Goal: Transaction & Acquisition: Purchase product/service

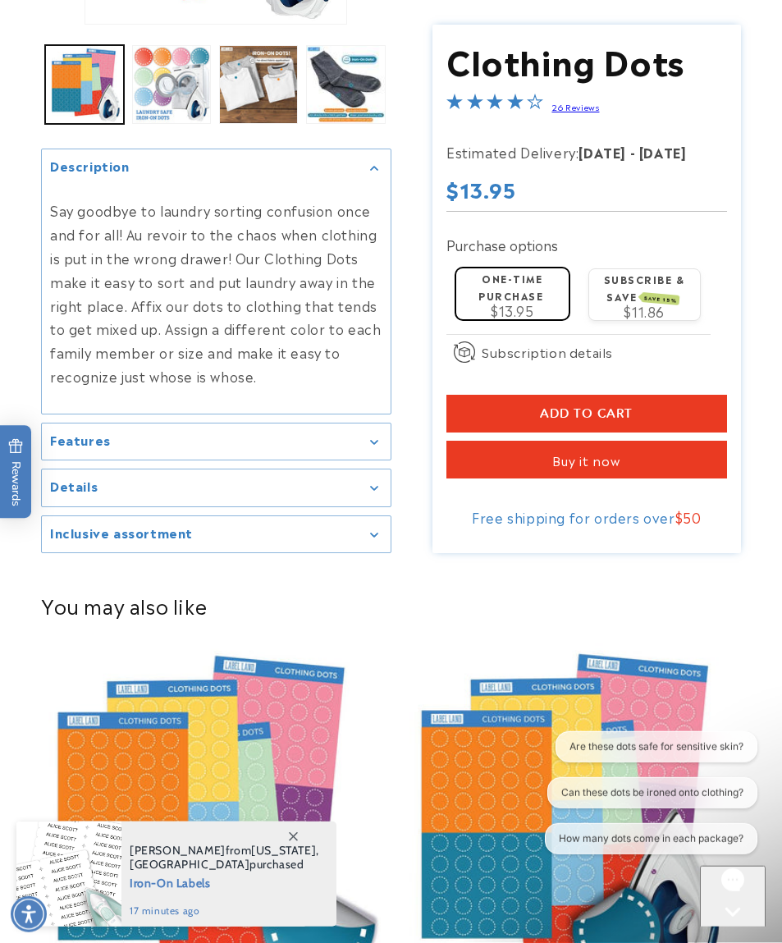
scroll to position [414, 0]
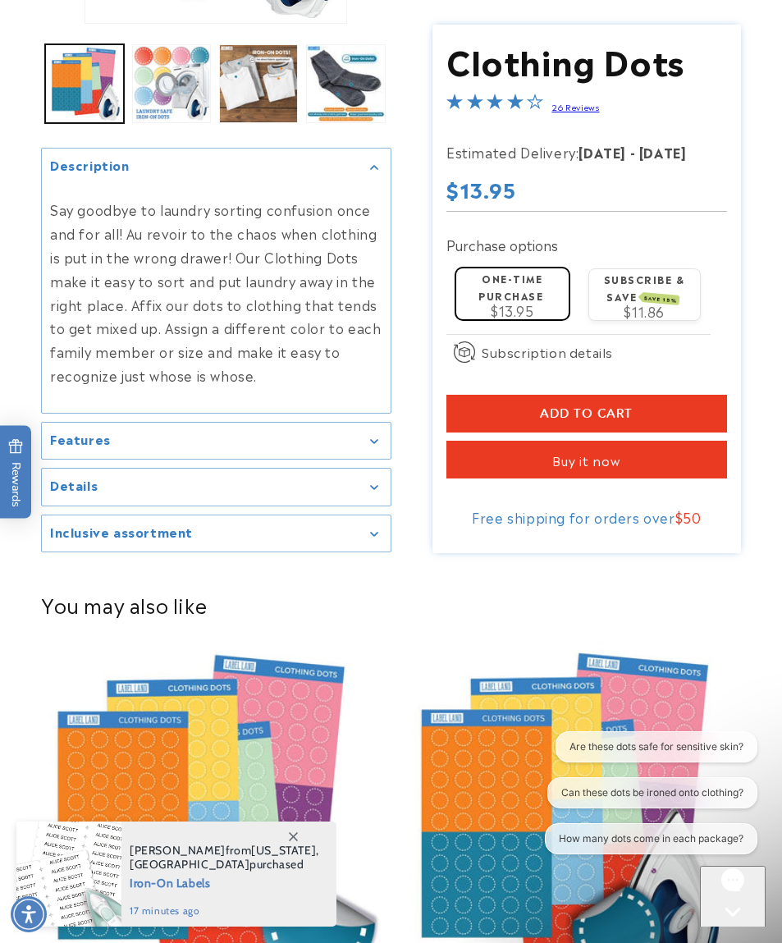
click at [369, 481] on div "Details" at bounding box center [216, 487] width 332 height 12
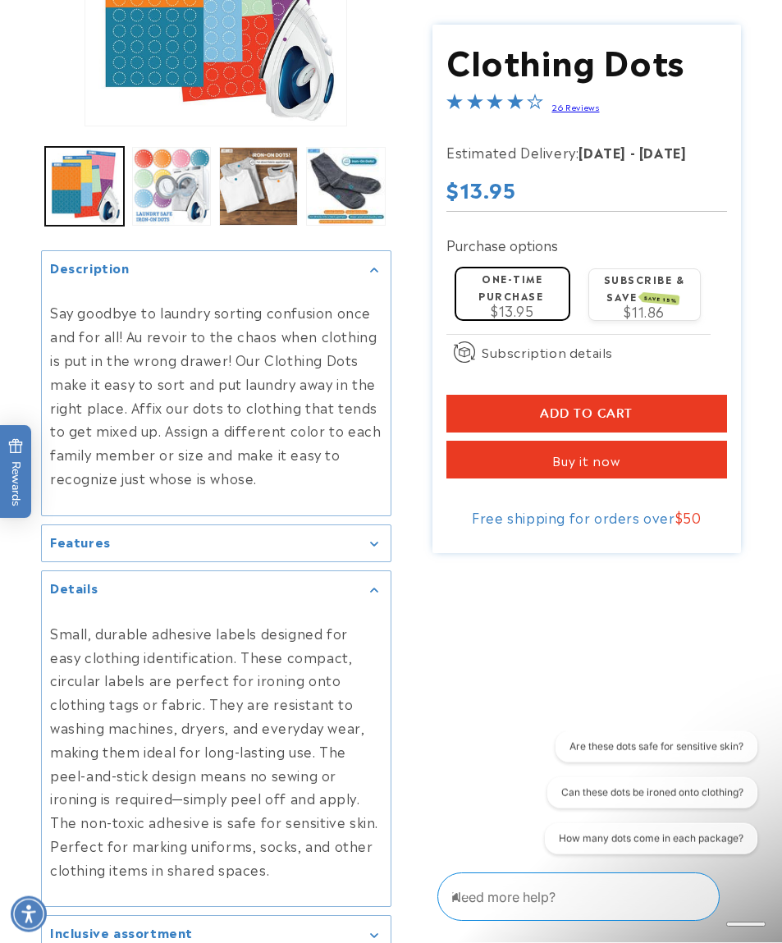
scroll to position [455, 0]
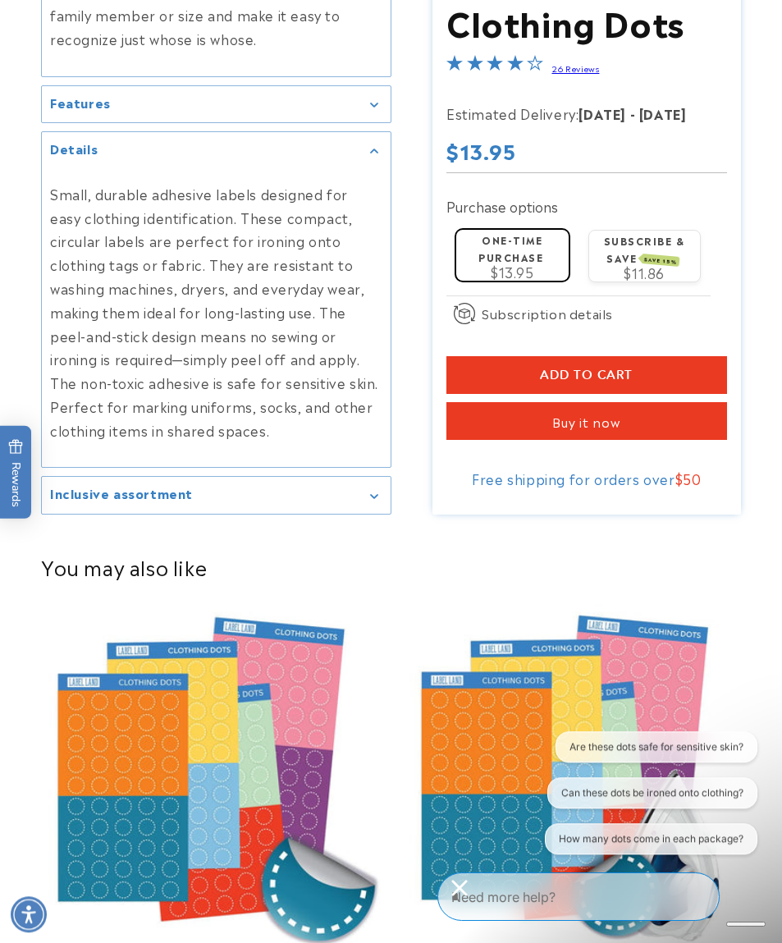
click at [289, 489] on div "Inclusive assortment" at bounding box center [216, 495] width 332 height 12
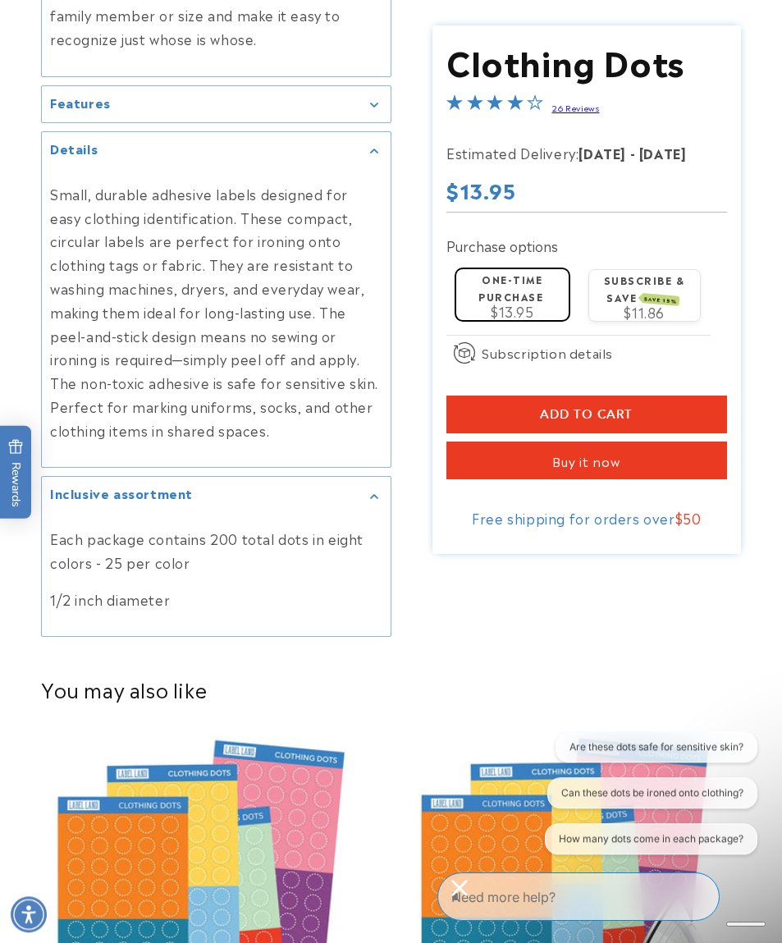
scroll to position [751, 0]
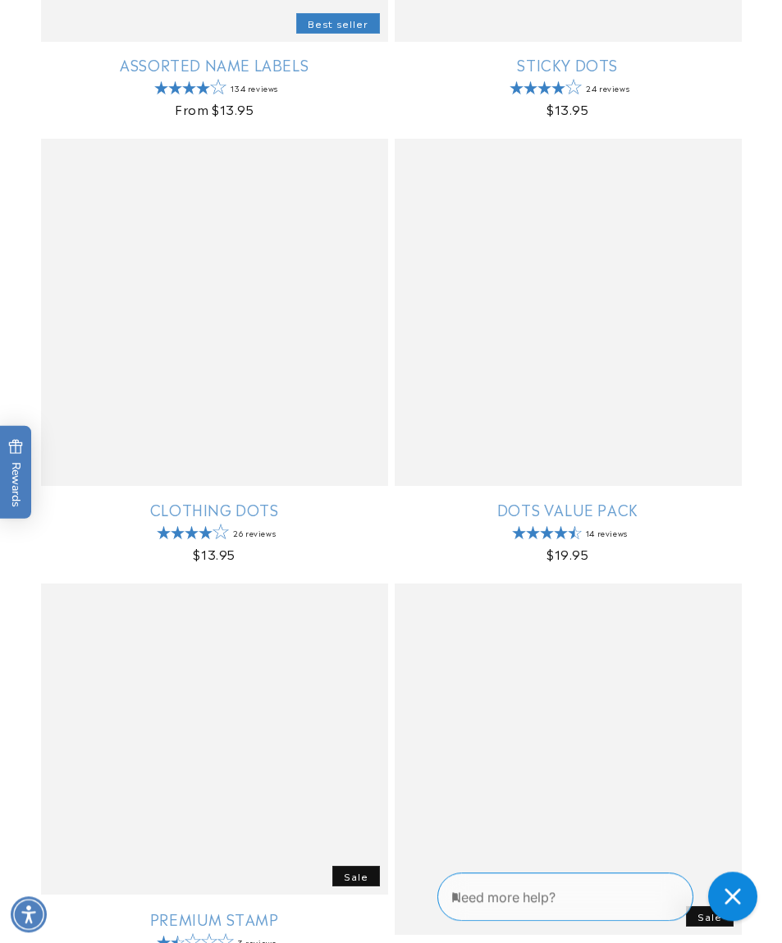
scroll to position [939, 0]
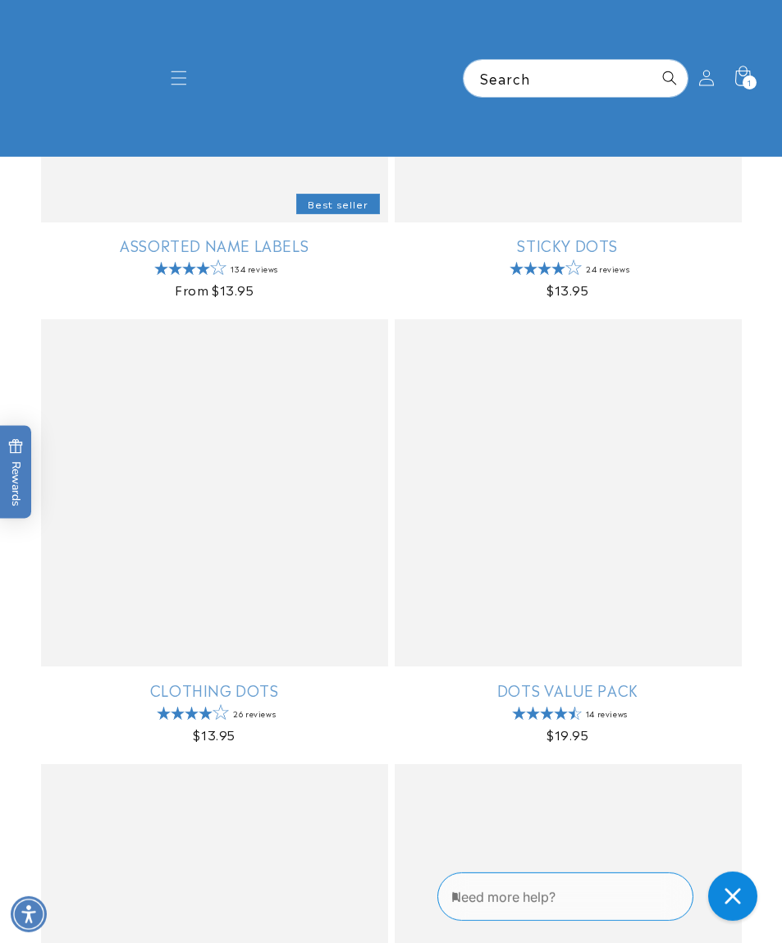
click at [140, 249] on link "Assorted Name Labels" at bounding box center [214, 244] width 347 height 19
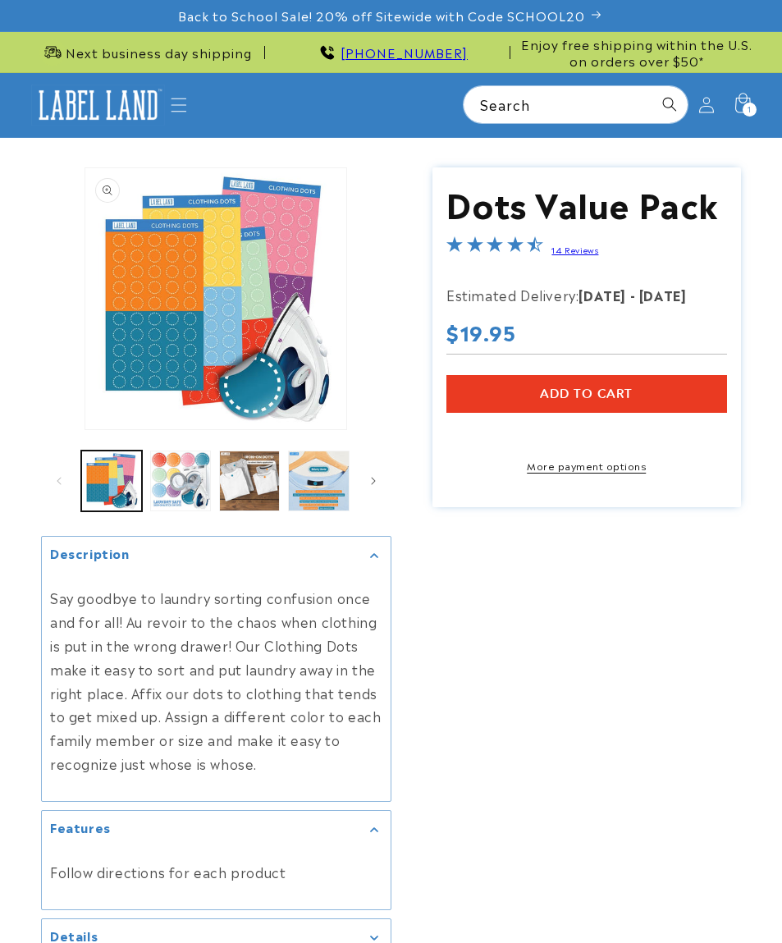
click at [117, 919] on summary "Details" at bounding box center [216, 937] width 349 height 37
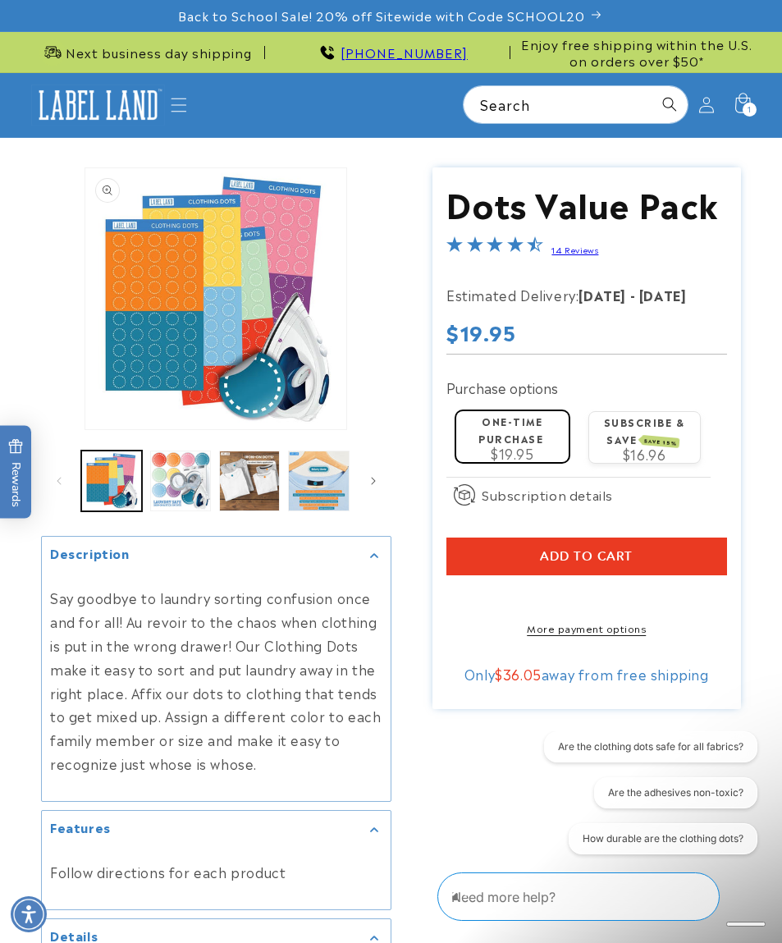
click at [622, 549] on span "Add to cart" at bounding box center [586, 556] width 93 height 15
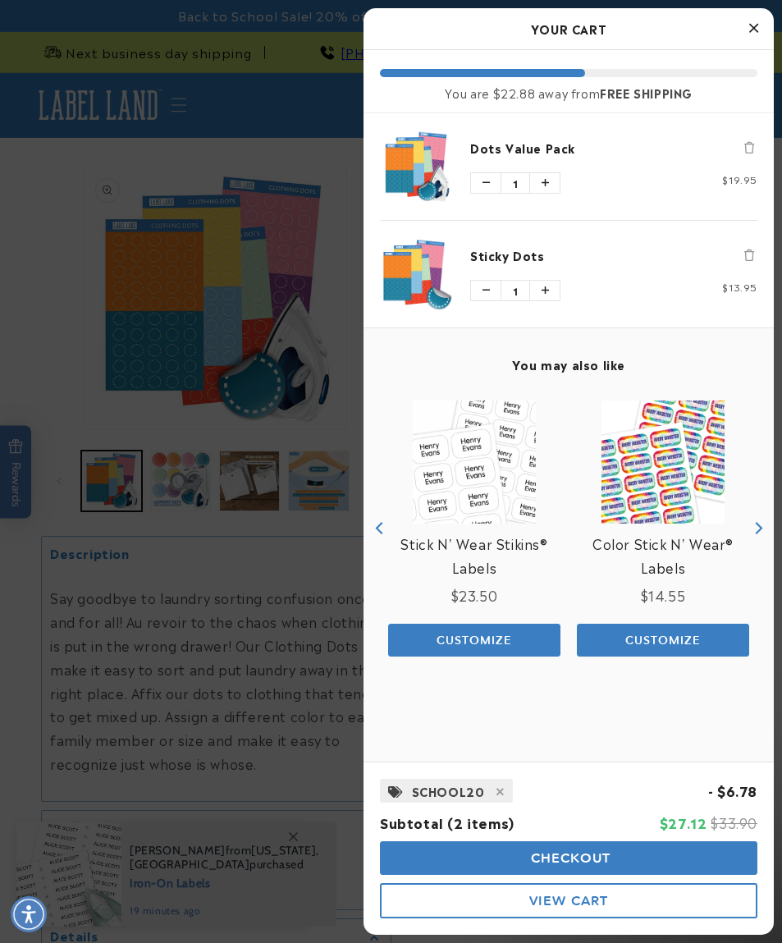
click at [555, 179] on button "Increase quantity of Dots Value Pack" at bounding box center [545, 183] width 30 height 20
click at [480, 180] on button "Decrease quantity of Dots Value Pack" at bounding box center [486, 183] width 30 height 20
click at [485, 182] on icon "Decrease quantity of Dots Value Pack" at bounding box center [485, 183] width 7 height 10
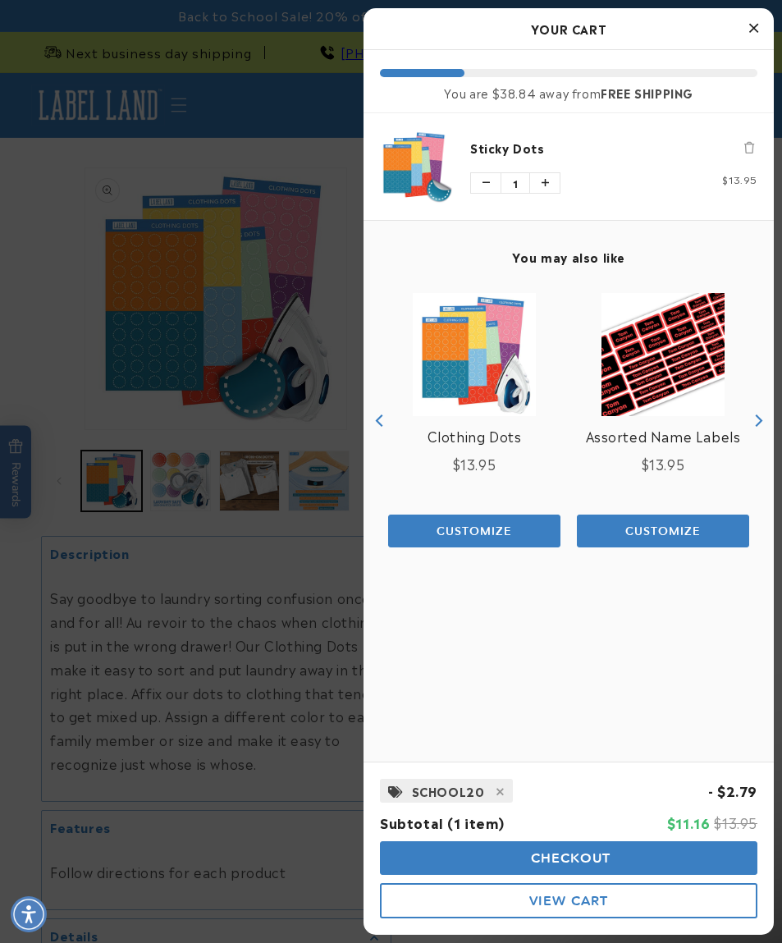
click at [310, 149] on div at bounding box center [391, 471] width 782 height 943
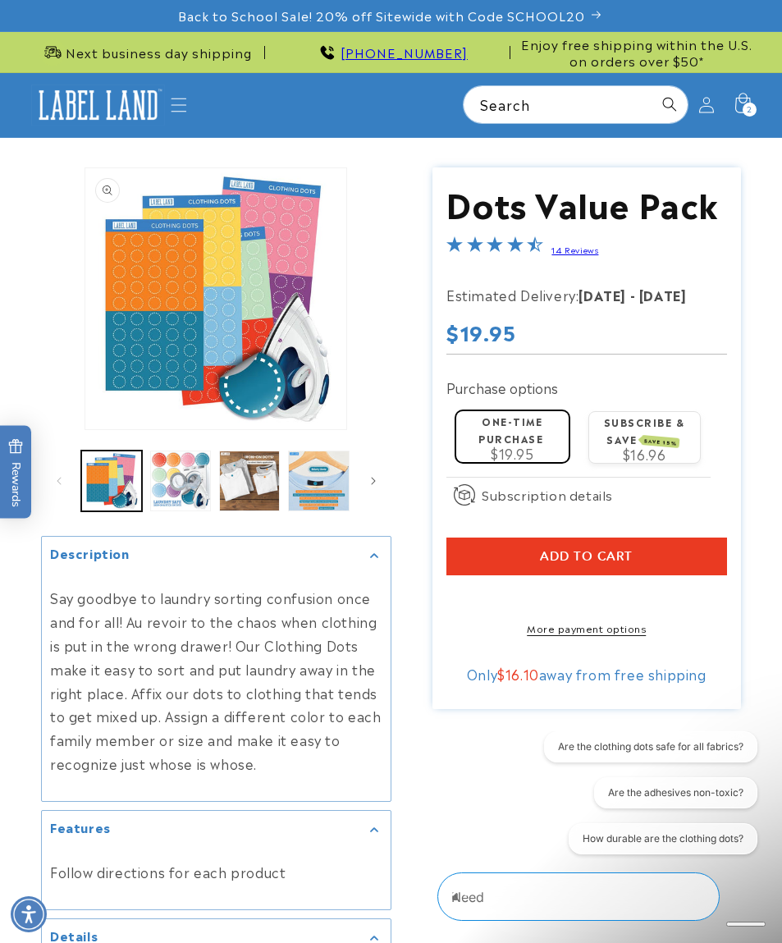
scroll to position [137, 0]
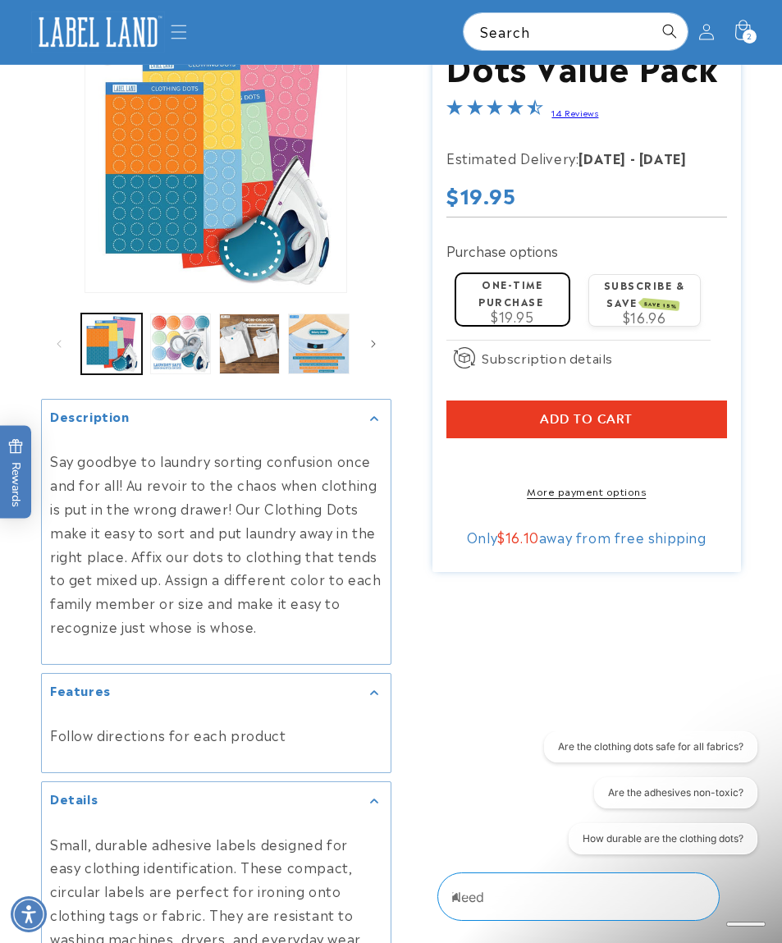
click at [760, 14] on icon at bounding box center [743, 32] width 36 height 36
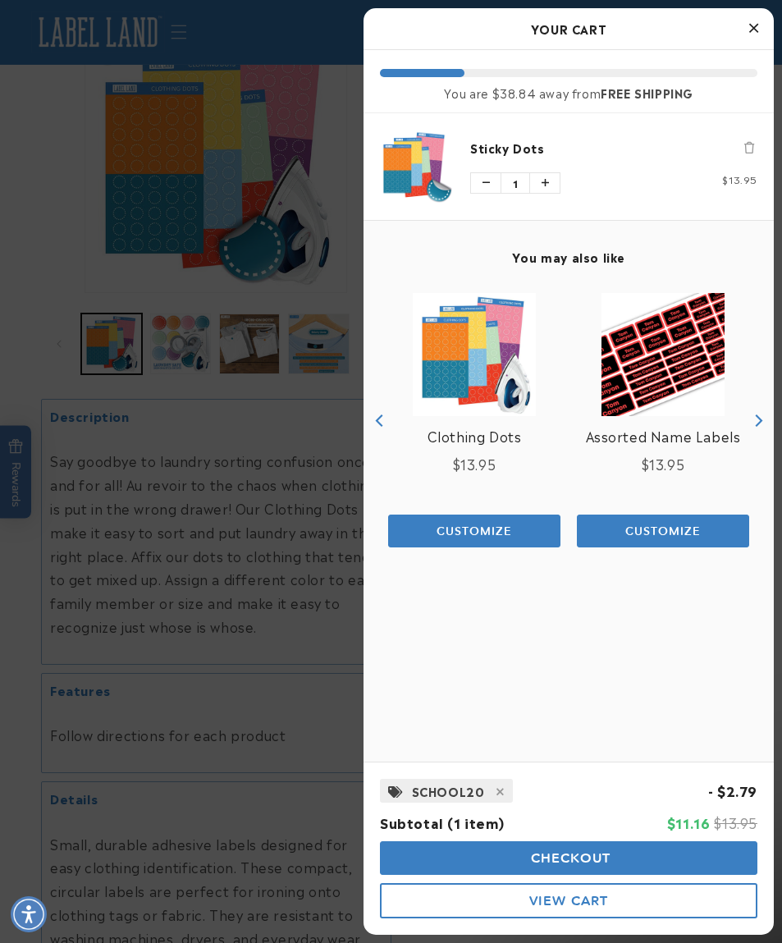
click at [764, 24] on button "Close Cart" at bounding box center [753, 28] width 25 height 25
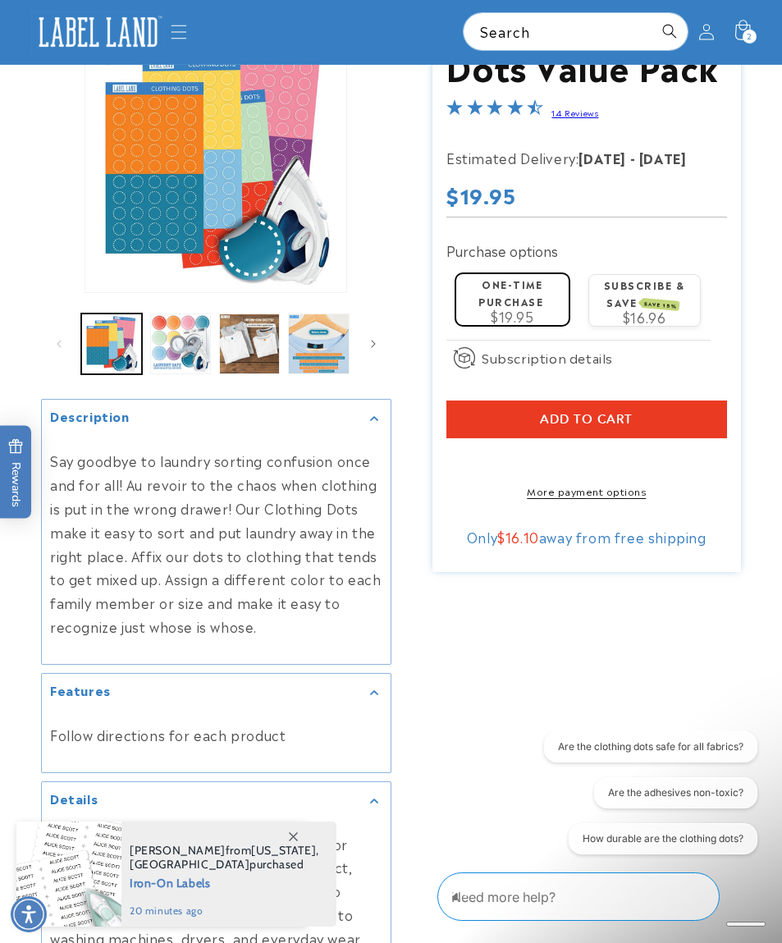
click at [558, 417] on span "Add to cart" at bounding box center [586, 419] width 93 height 15
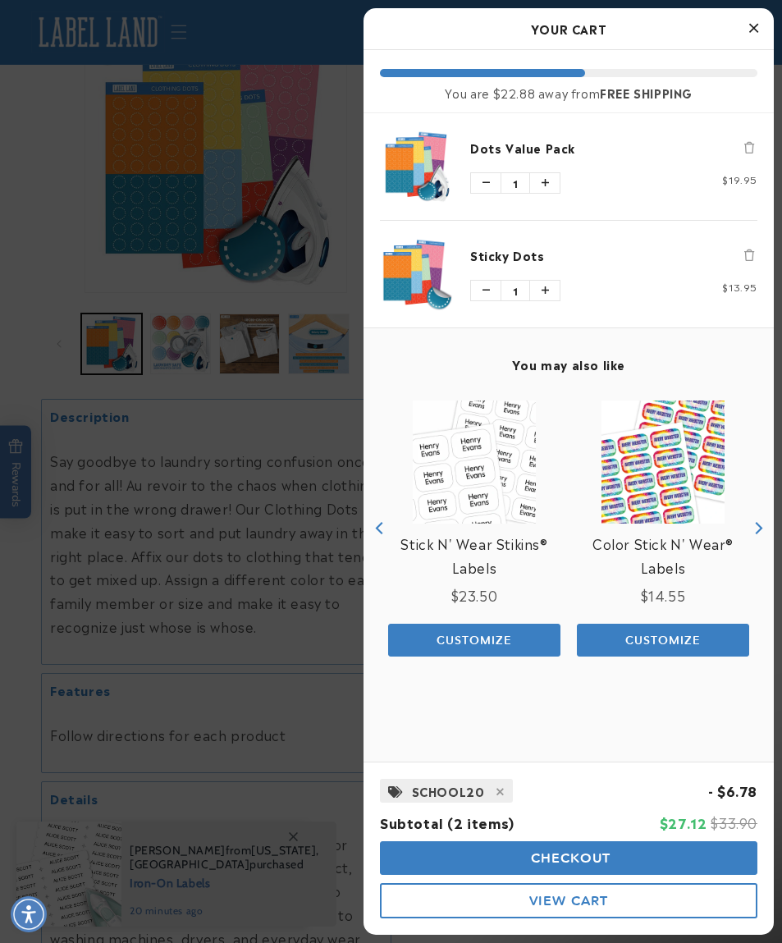
click at [480, 293] on button "Decrease quantity of Sticky Dots" at bounding box center [486, 291] width 30 height 20
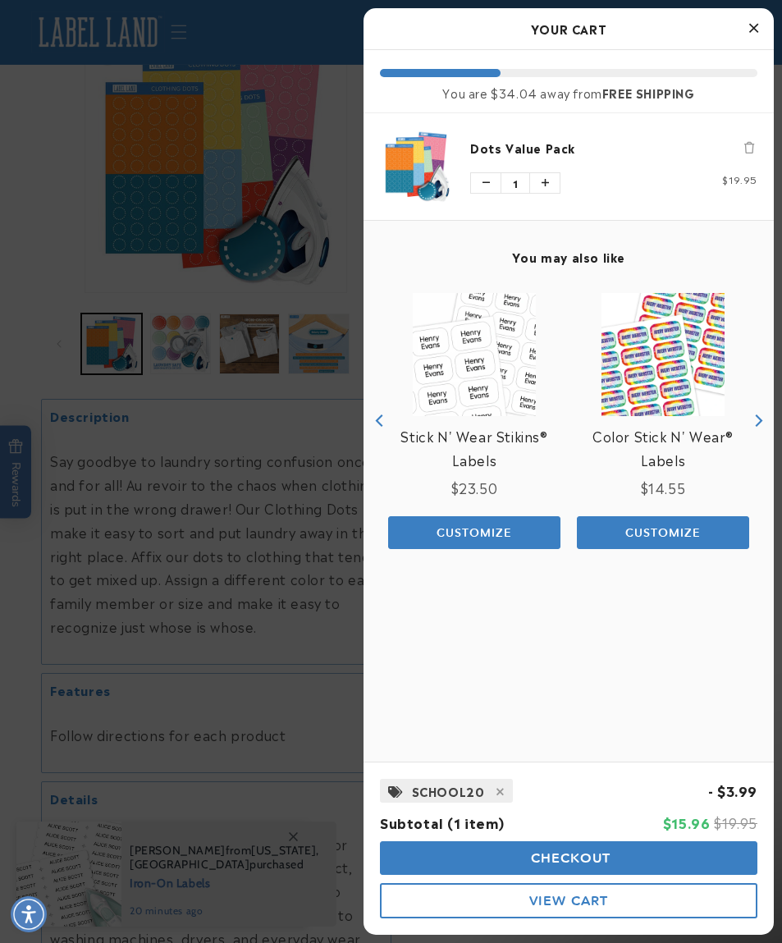
click at [756, 29] on icon "Close Cart" at bounding box center [753, 28] width 9 height 15
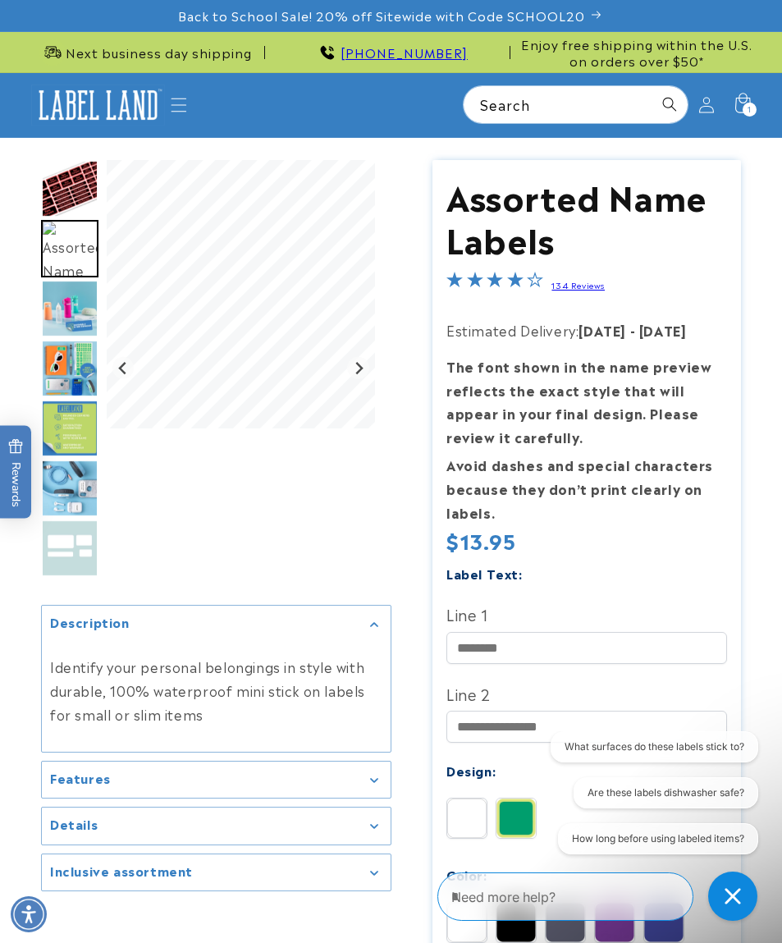
click at [360, 375] on button "Next slide" at bounding box center [358, 368] width 22 height 22
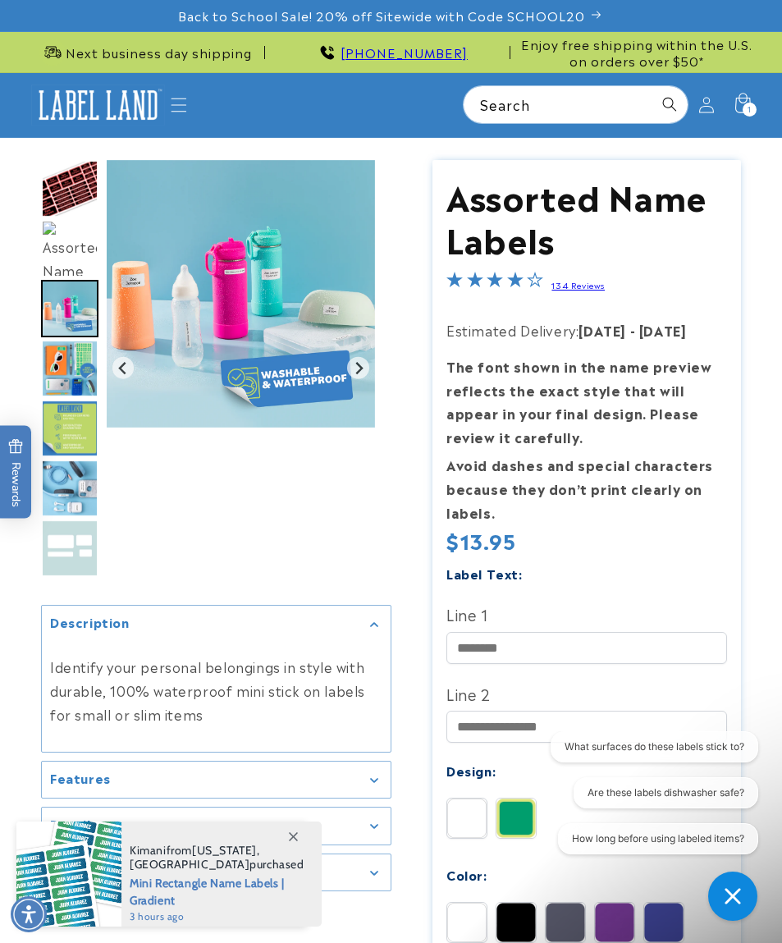
click at [109, 383] on img "Gallery Viewer" at bounding box center [241, 294] width 268 height 268
click at [118, 374] on icon "Previous slide" at bounding box center [121, 368] width 7 height 12
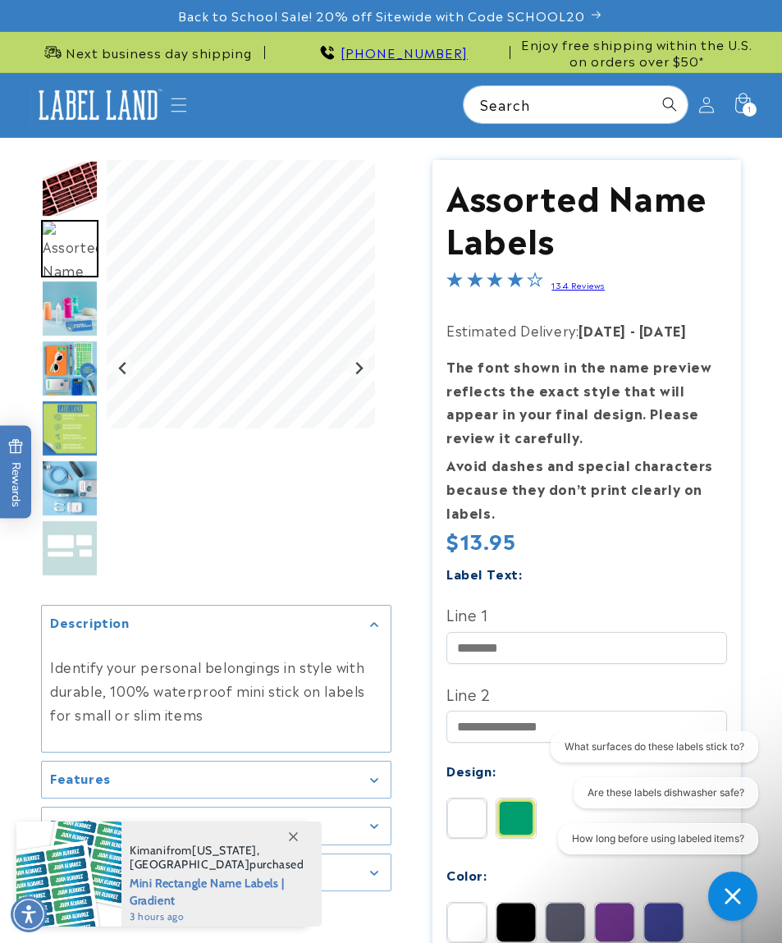
click at [128, 379] on button "Previous slide" at bounding box center [123, 368] width 22 height 22
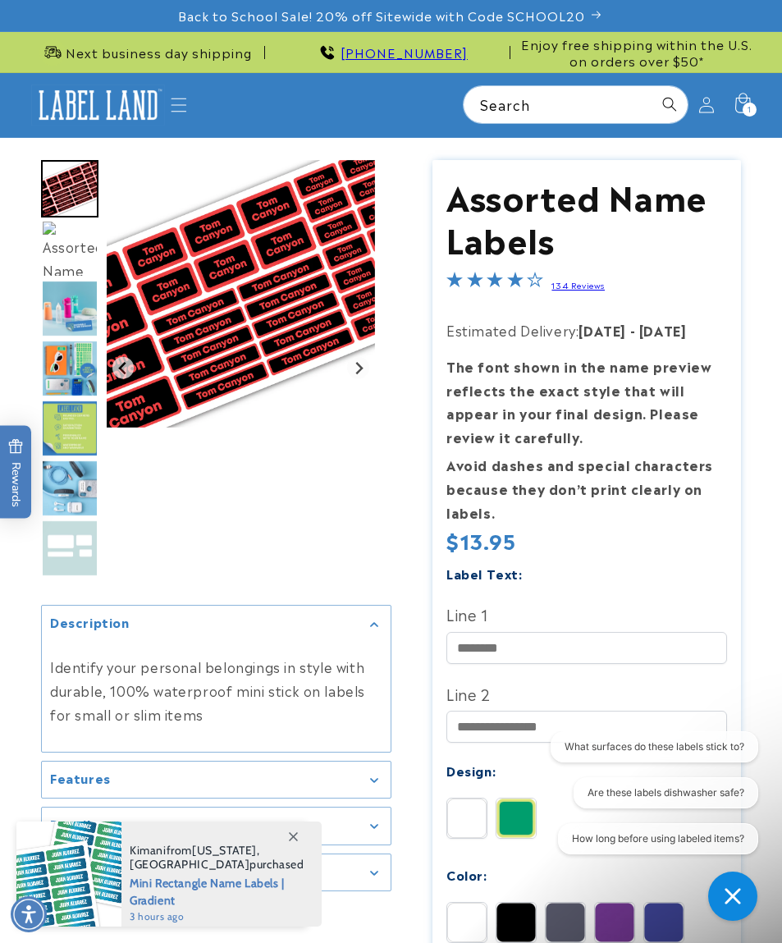
click at [365, 371] on img "Gallery Viewer" at bounding box center [241, 294] width 268 height 268
click at [368, 365] on img "Gallery Viewer" at bounding box center [241, 294] width 268 height 268
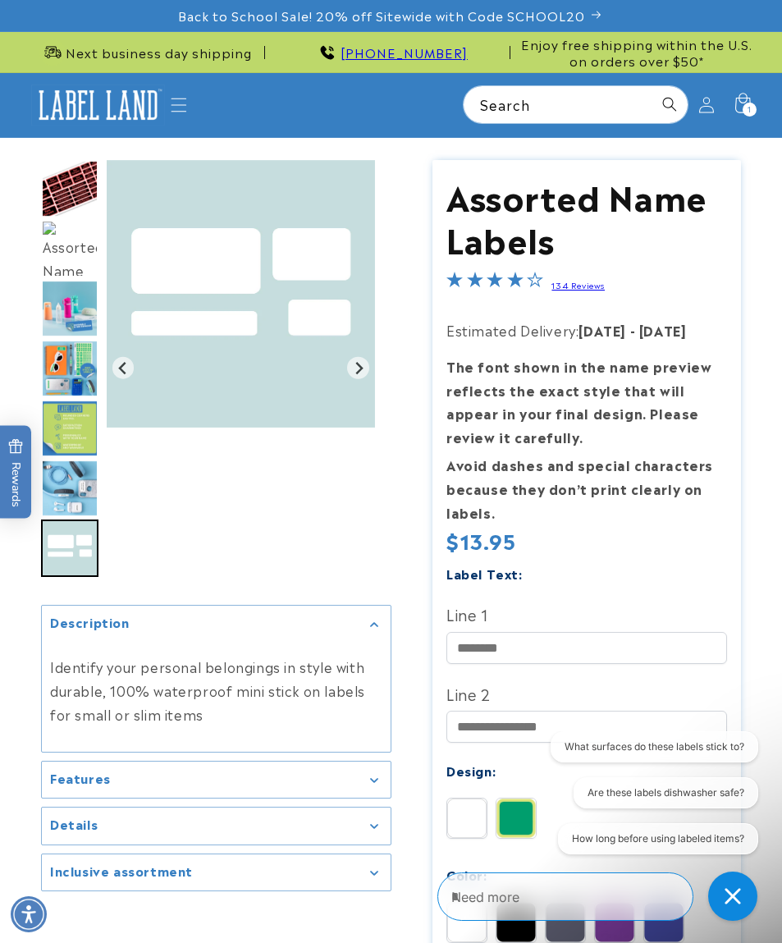
click at [77, 414] on img "Go to slide 5" at bounding box center [69, 428] width 57 height 57
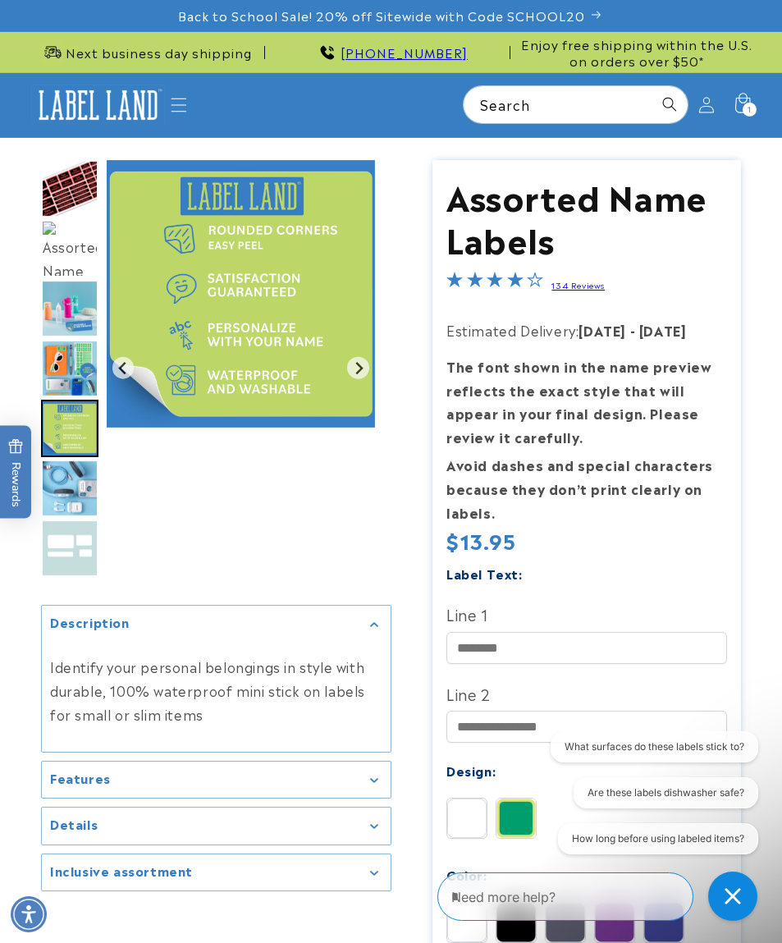
click at [69, 308] on img "Go to slide 3" at bounding box center [69, 308] width 57 height 57
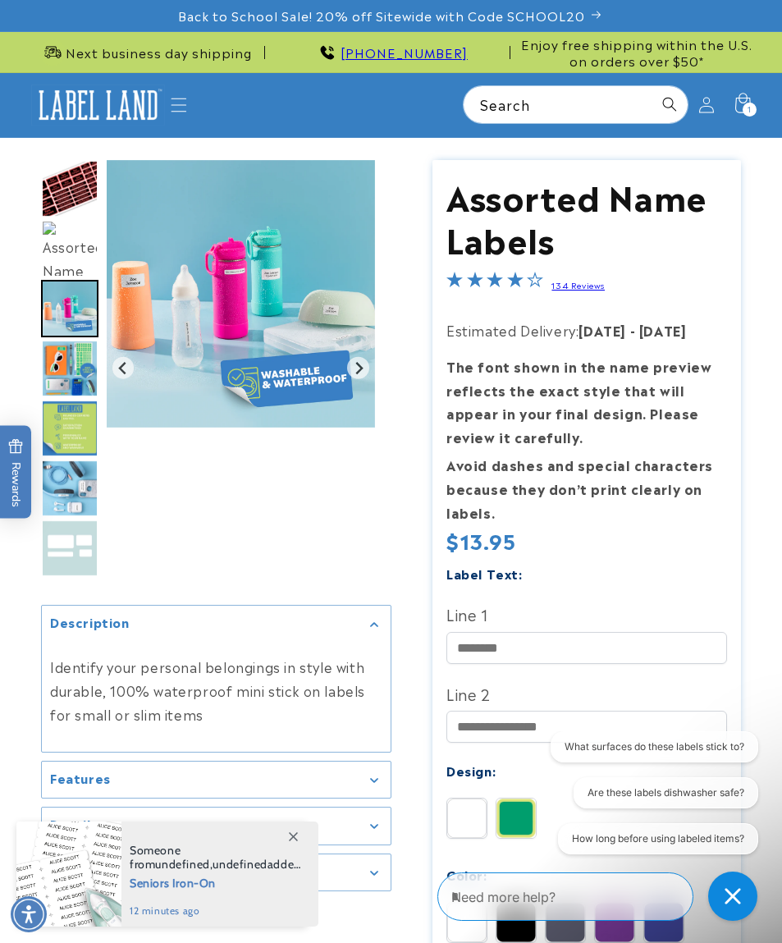
click at [71, 368] on img "Go to slide 4" at bounding box center [69, 368] width 57 height 57
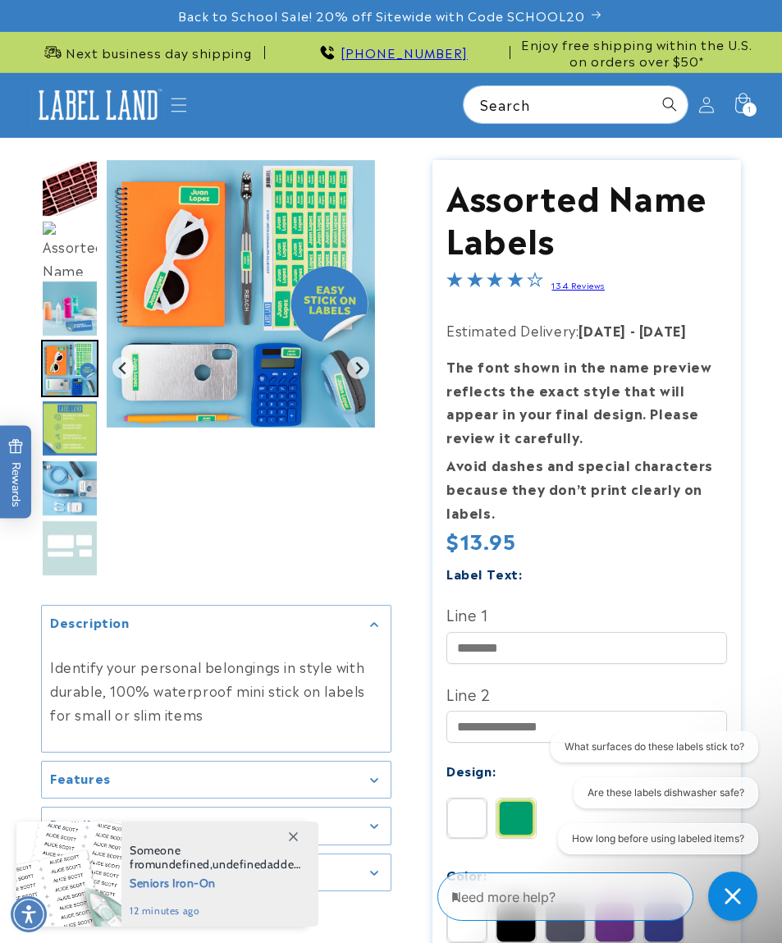
click at [70, 481] on img "Go to slide 6" at bounding box center [69, 487] width 57 height 57
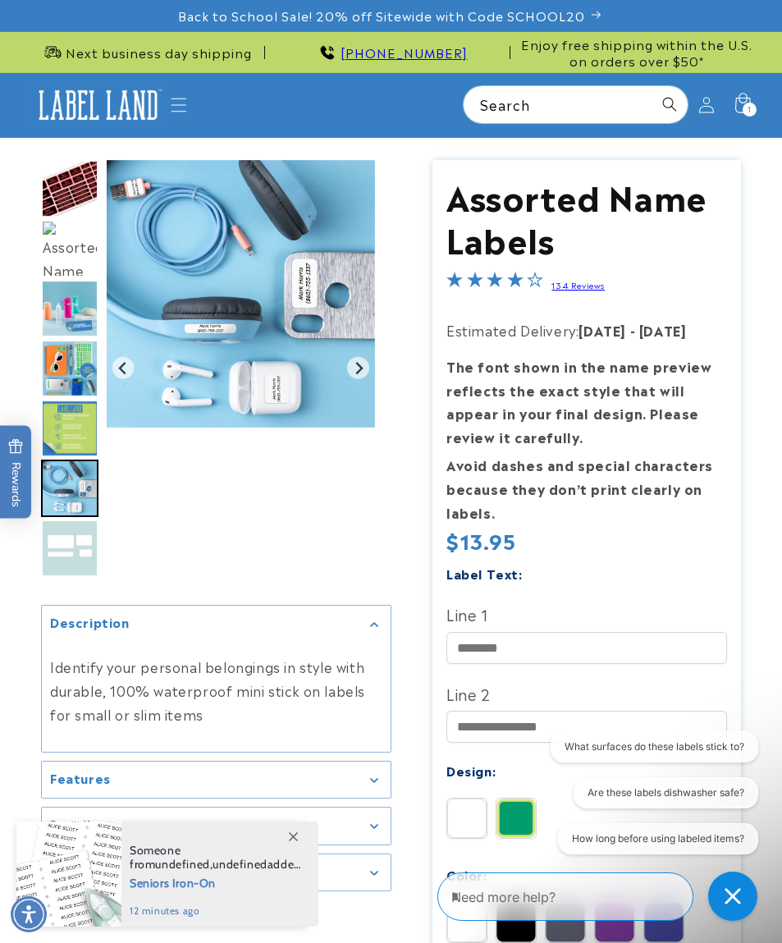
click at [71, 551] on img "Go to slide 7" at bounding box center [69, 547] width 57 height 57
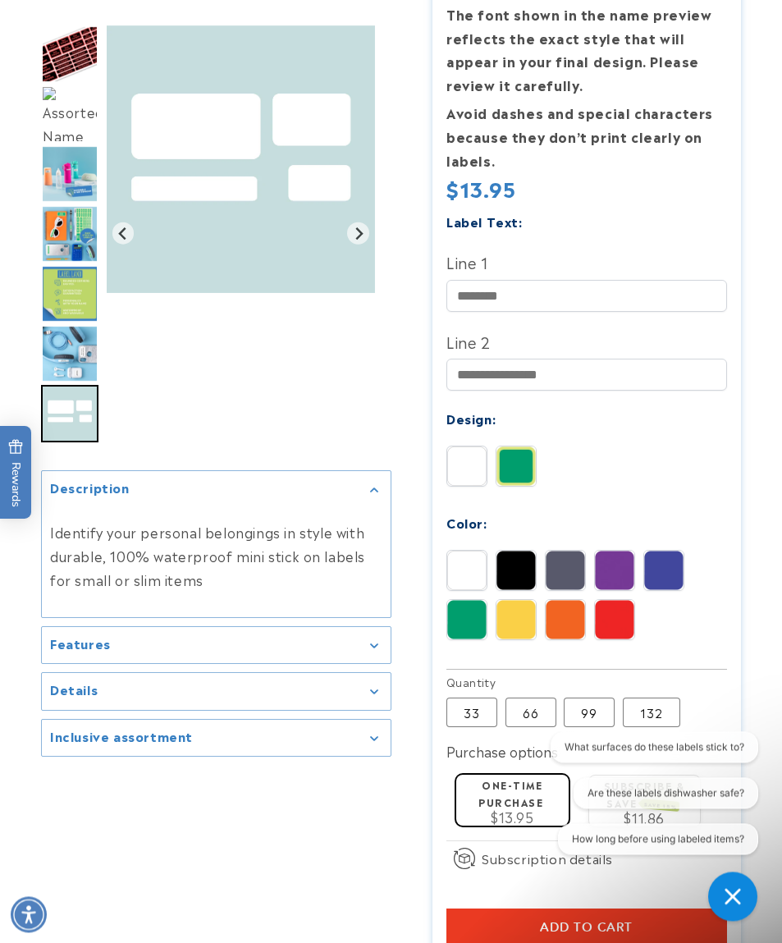
scroll to position [352, 0]
click at [382, 756] on summary "Inclusive assortment" at bounding box center [216, 737] width 349 height 37
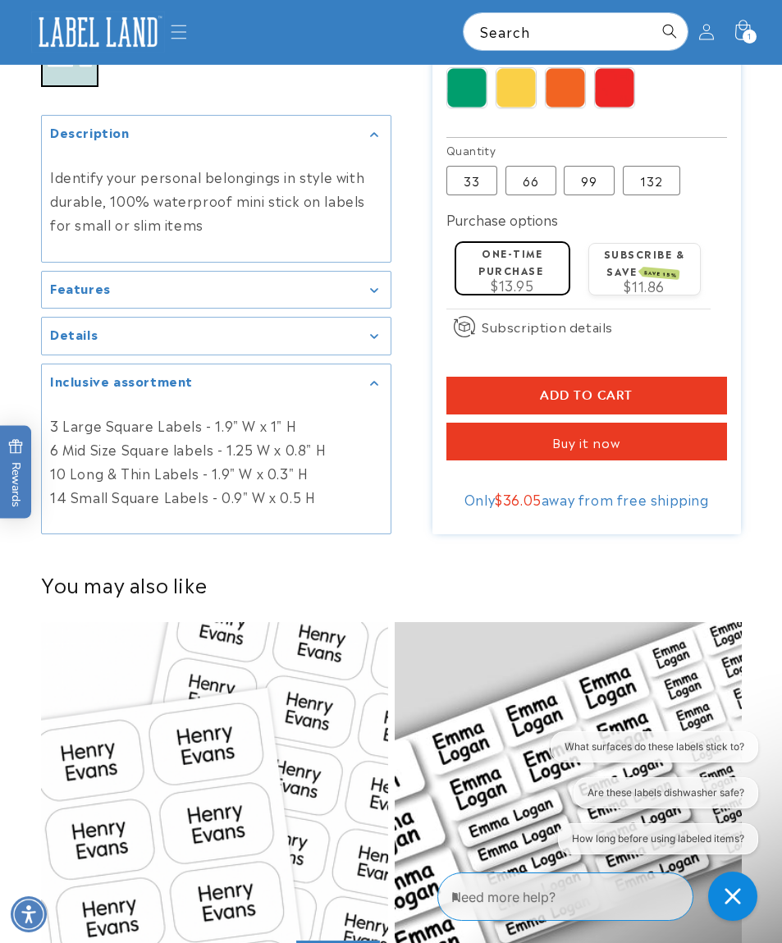
scroll to position [884, 0]
click at [539, 176] on label "66 Variant sold out or unavailable" at bounding box center [530, 181] width 51 height 30
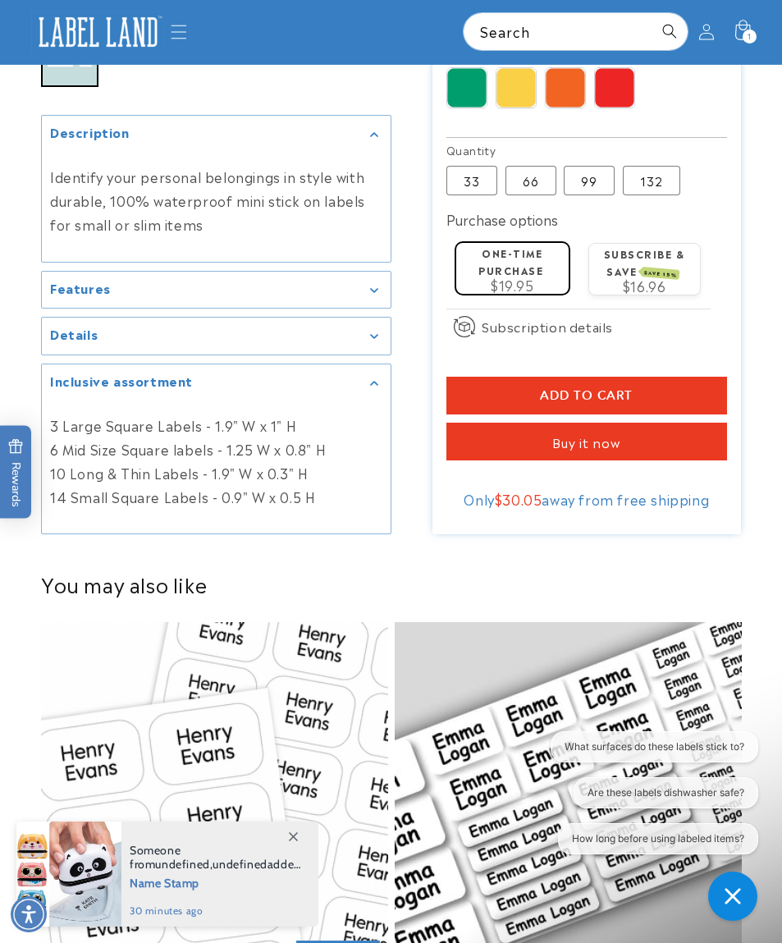
click at [363, 389] on div "Inclusive assortment" at bounding box center [216, 383] width 332 height 12
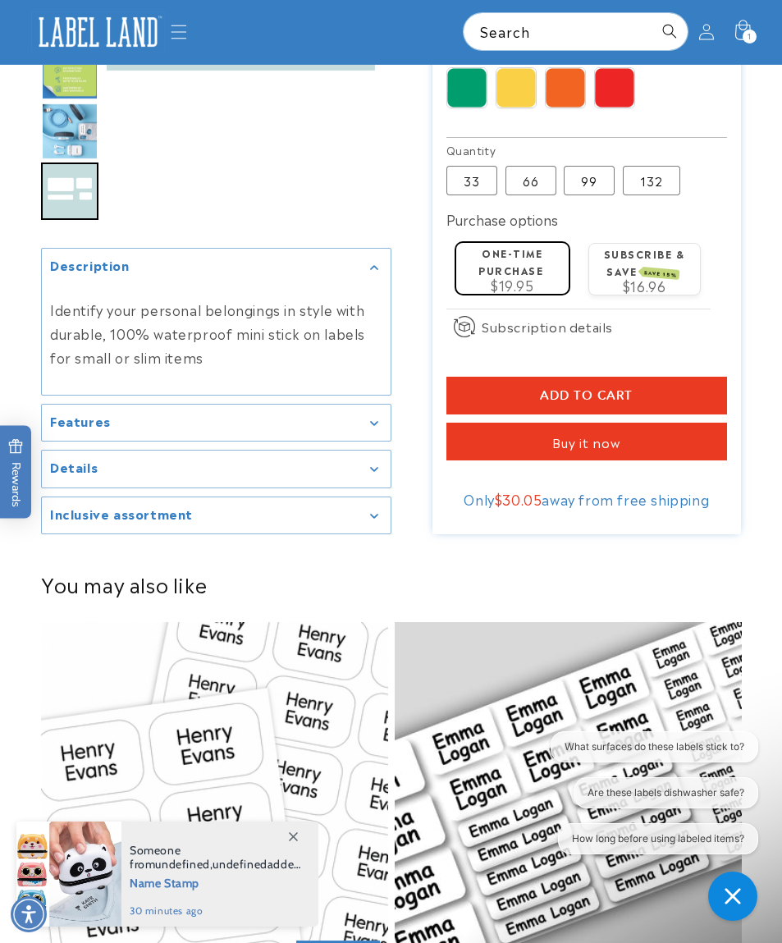
click at [365, 514] on div "Inclusive assortment" at bounding box center [216, 516] width 332 height 12
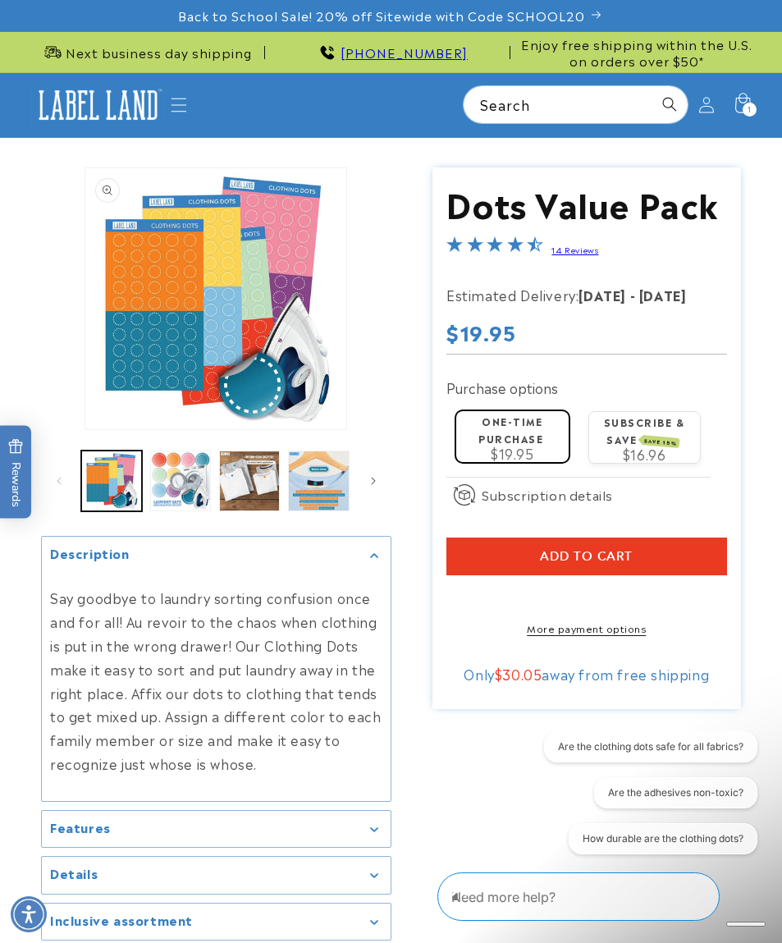
click at [567, 20] on span "Back to School Sale! 20% off Sitewide with Code SCHOOL20" at bounding box center [381, 15] width 407 height 16
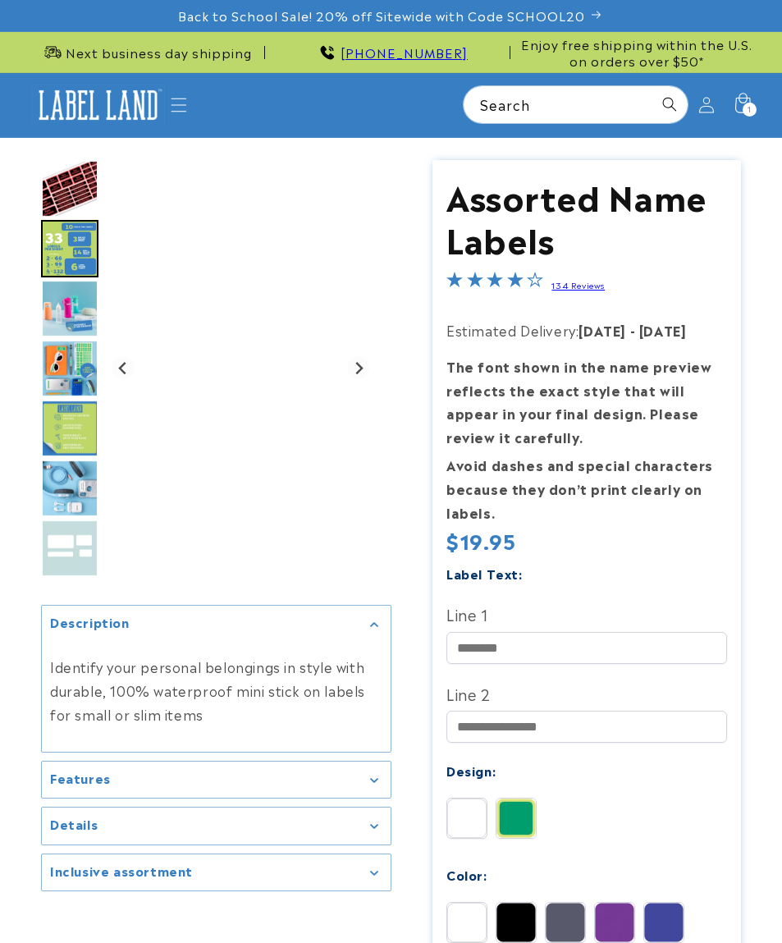
scroll to position [187, 0]
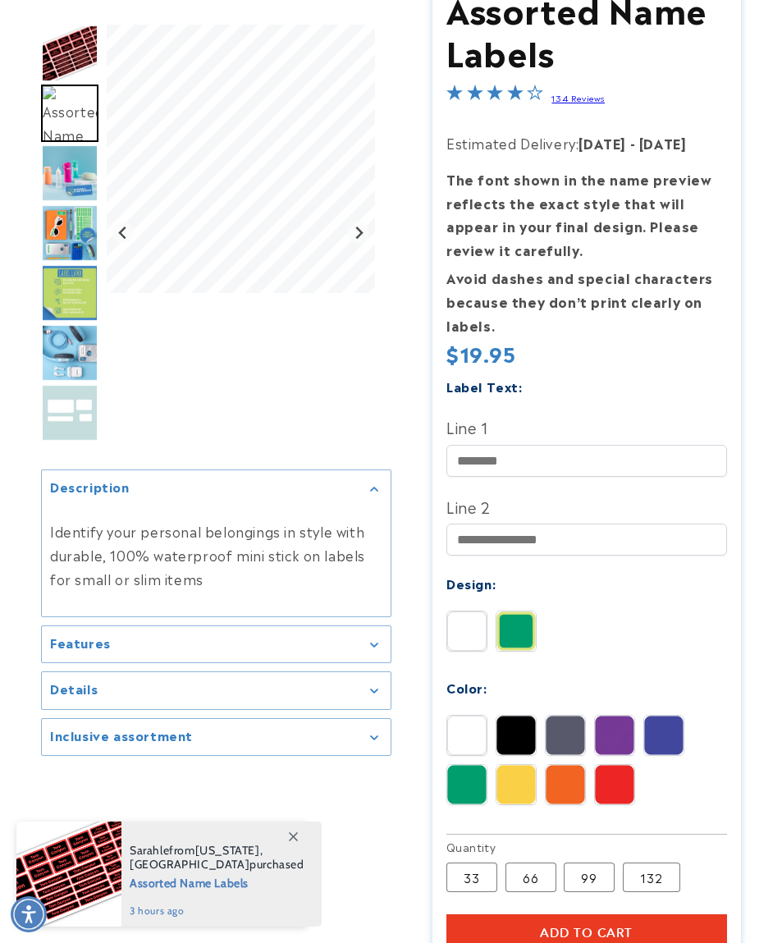
click at [651, 873] on label "132 Variant sold out or unavailable" at bounding box center [651, 877] width 57 height 30
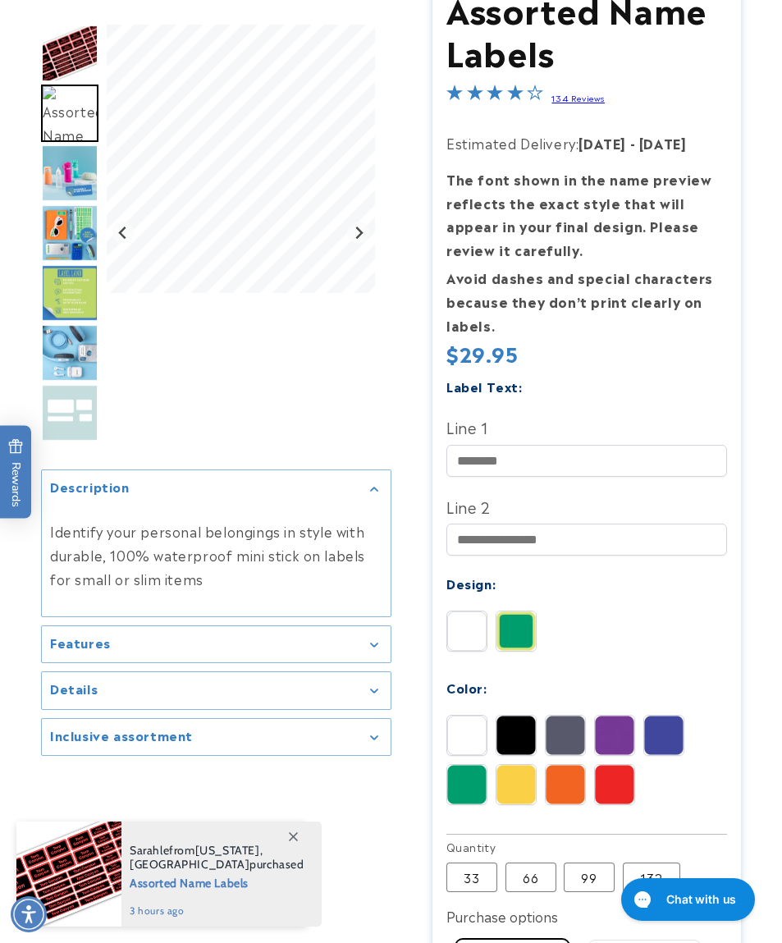
click at [374, 740] on icon "Gallery Viewer" at bounding box center [374, 737] width 8 height 5
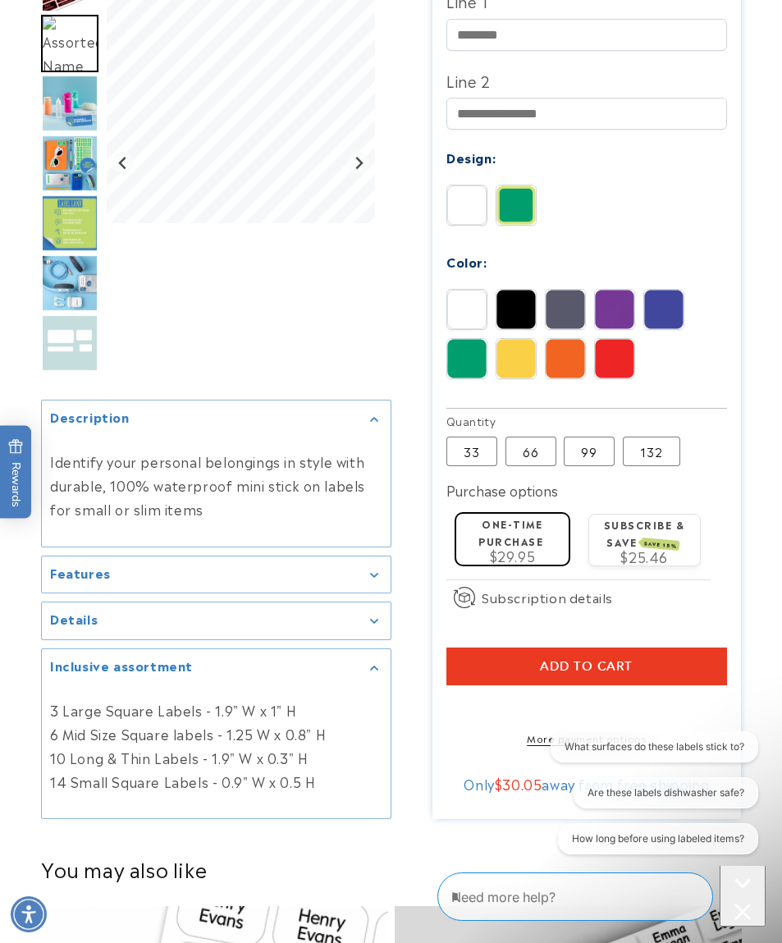
click at [367, 686] on summary "Inclusive assortment" at bounding box center [216, 667] width 349 height 37
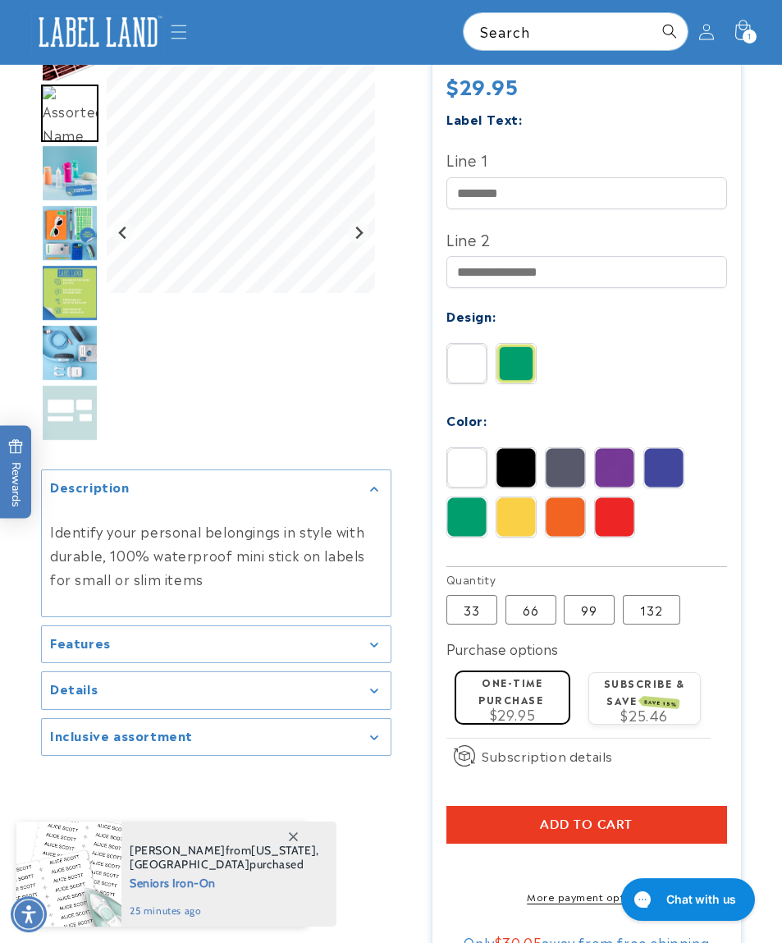
scroll to position [455, 0]
click at [370, 740] on icon "Gallery Viewer" at bounding box center [374, 737] width 8 height 5
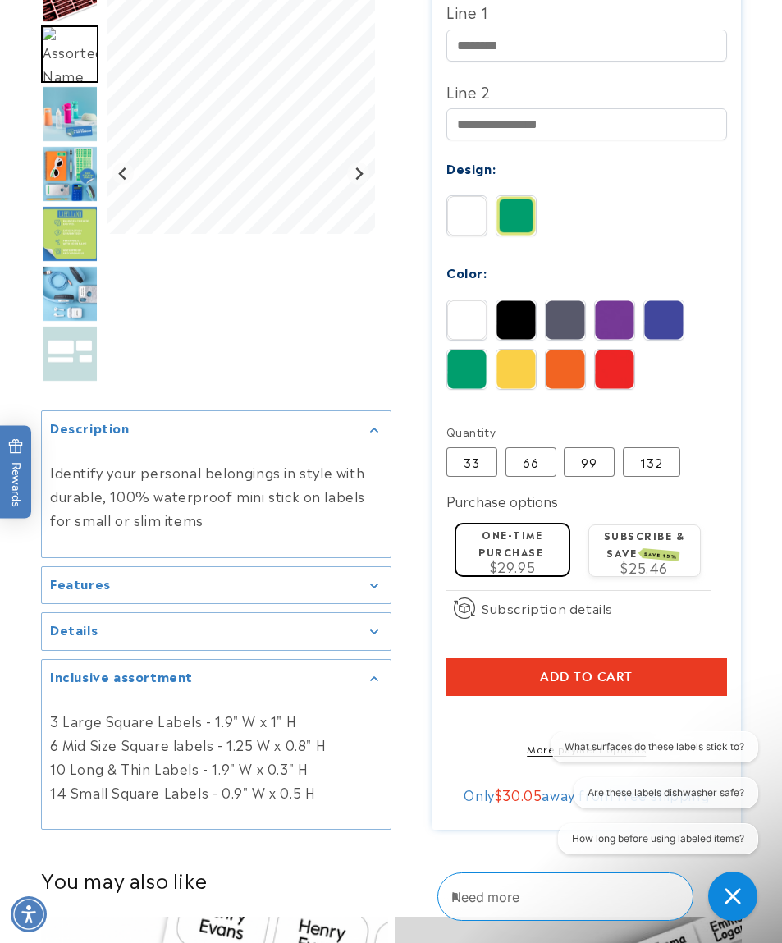
scroll to position [0, 0]
click at [72, 162] on img "Go to slide 4" at bounding box center [69, 173] width 57 height 57
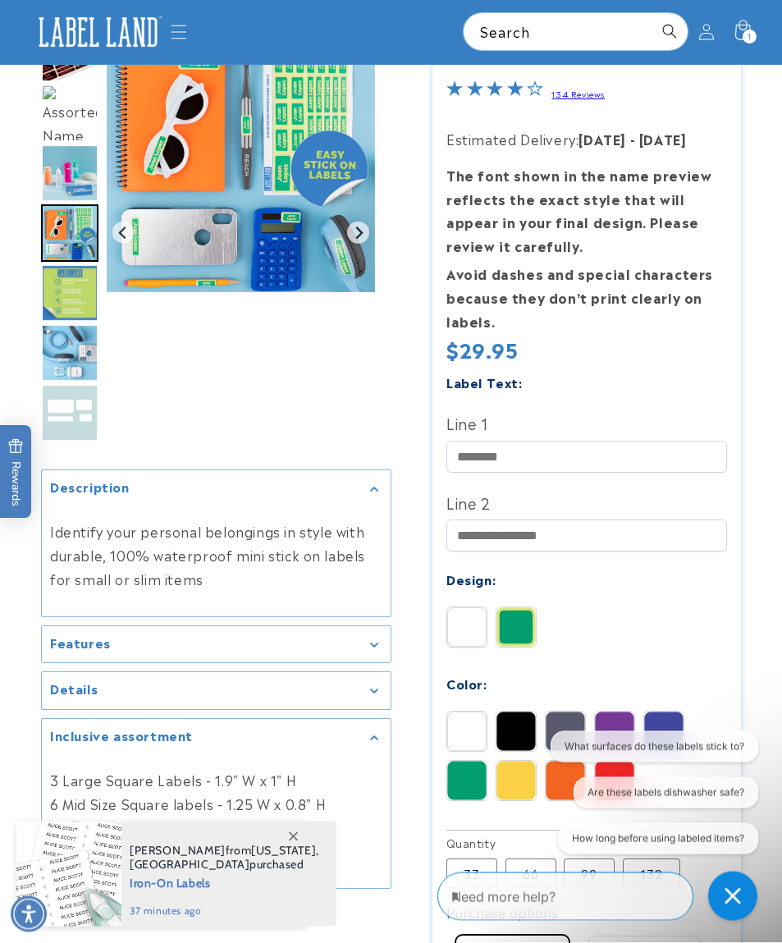
scroll to position [199, 0]
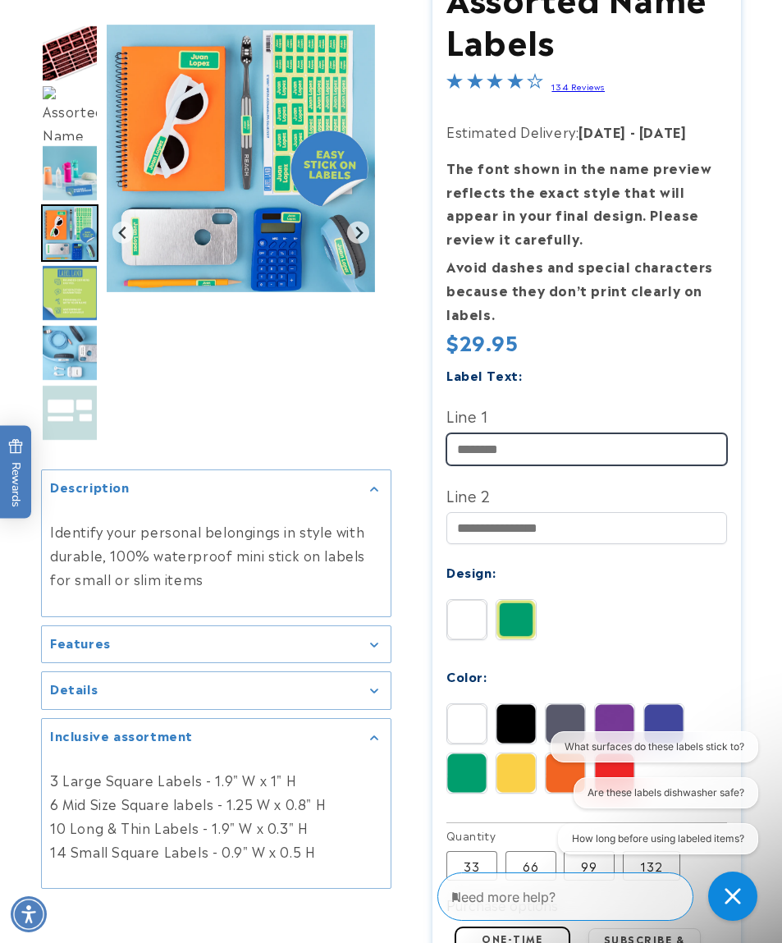
click at [598, 441] on input "Line 1" at bounding box center [586, 449] width 281 height 32
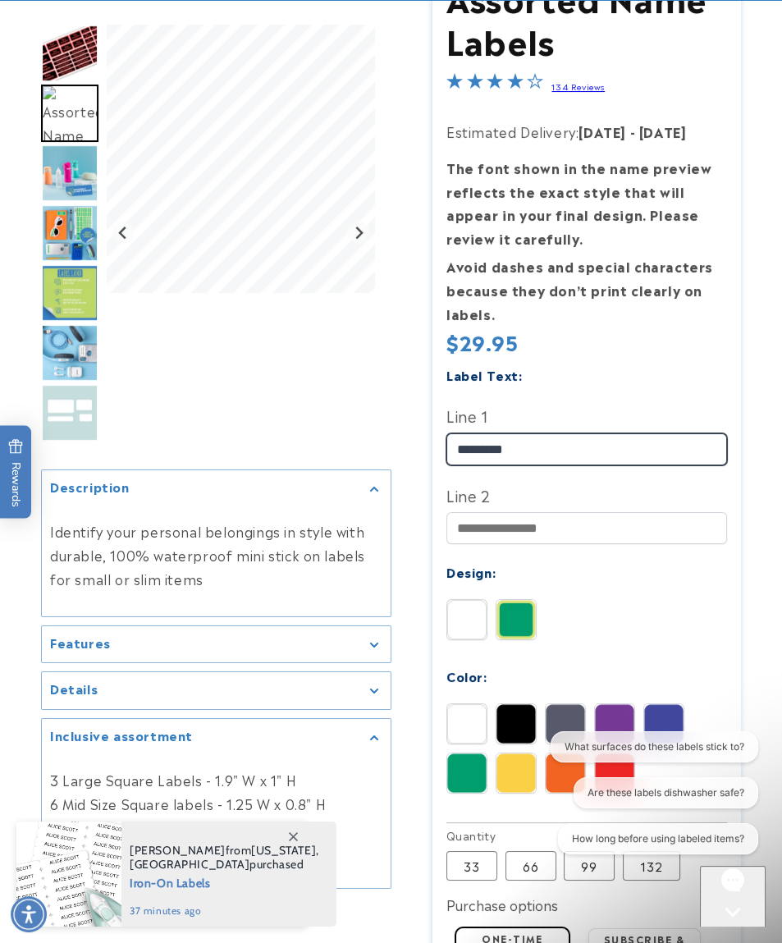
type input "*********"
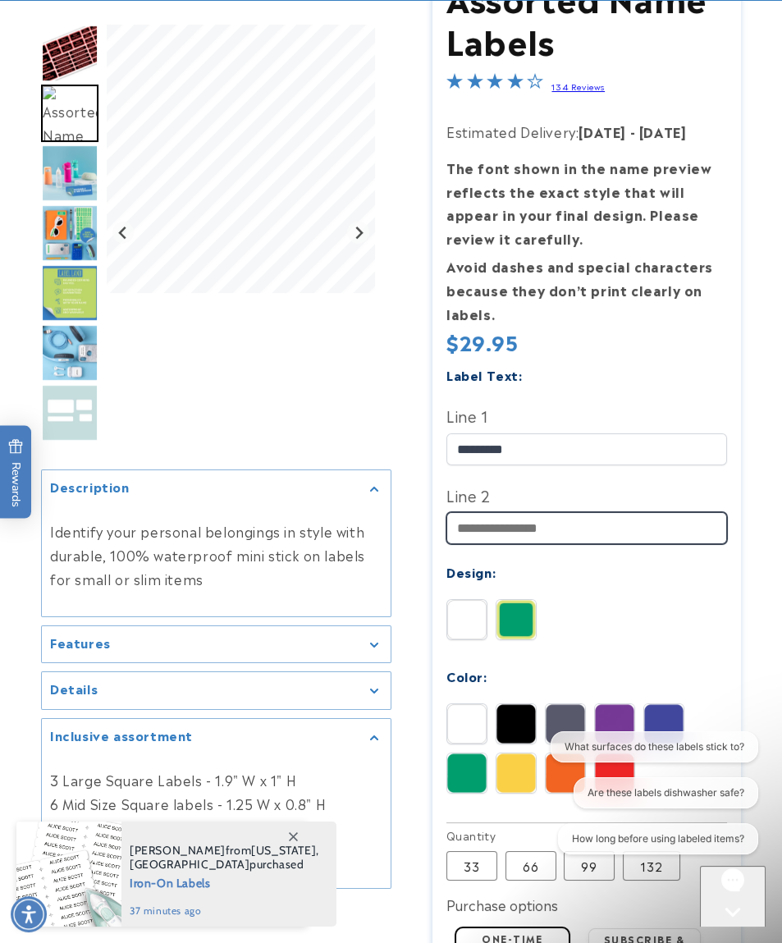
click at [546, 523] on input "Line 2" at bounding box center [586, 528] width 281 height 32
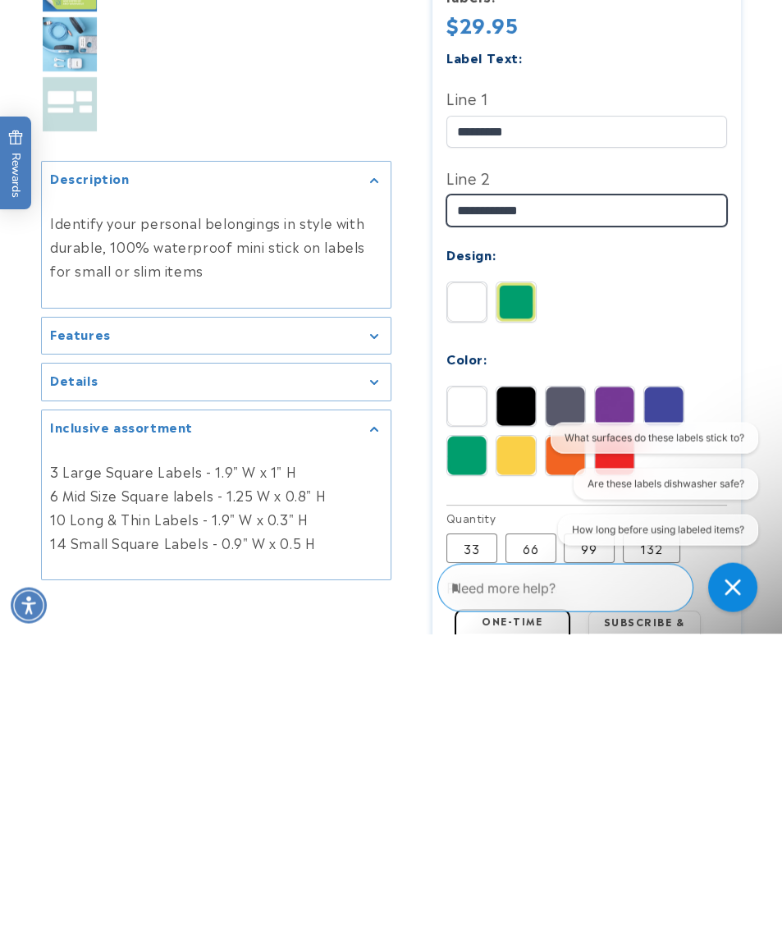
scroll to position [207, 0]
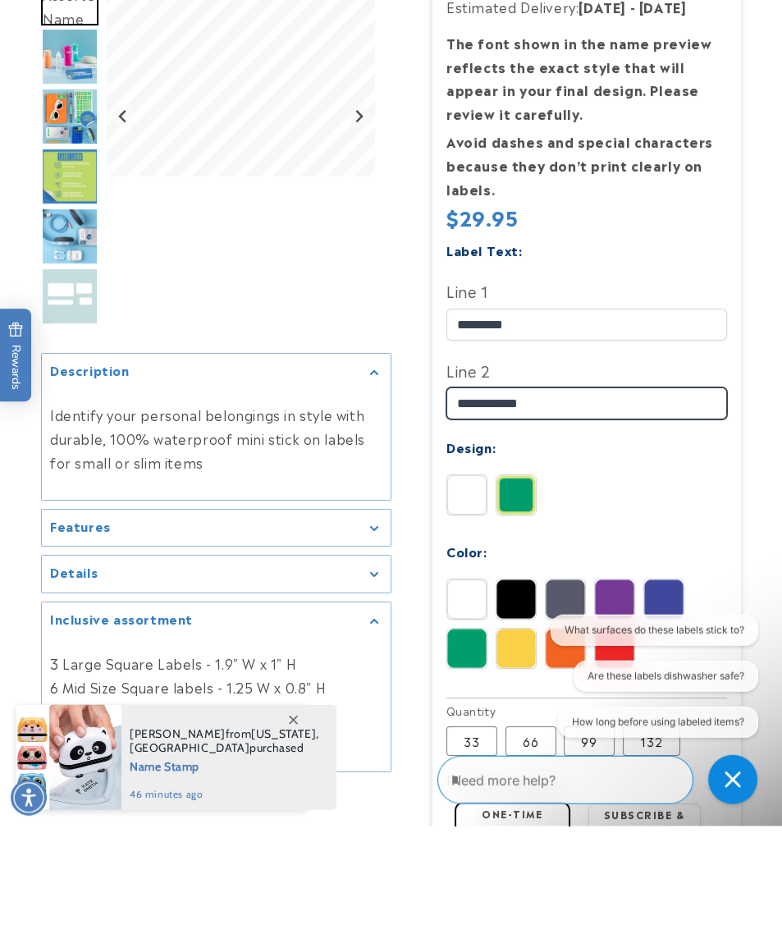
type input "**********"
click at [518, 592] on img at bounding box center [515, 611] width 39 height 39
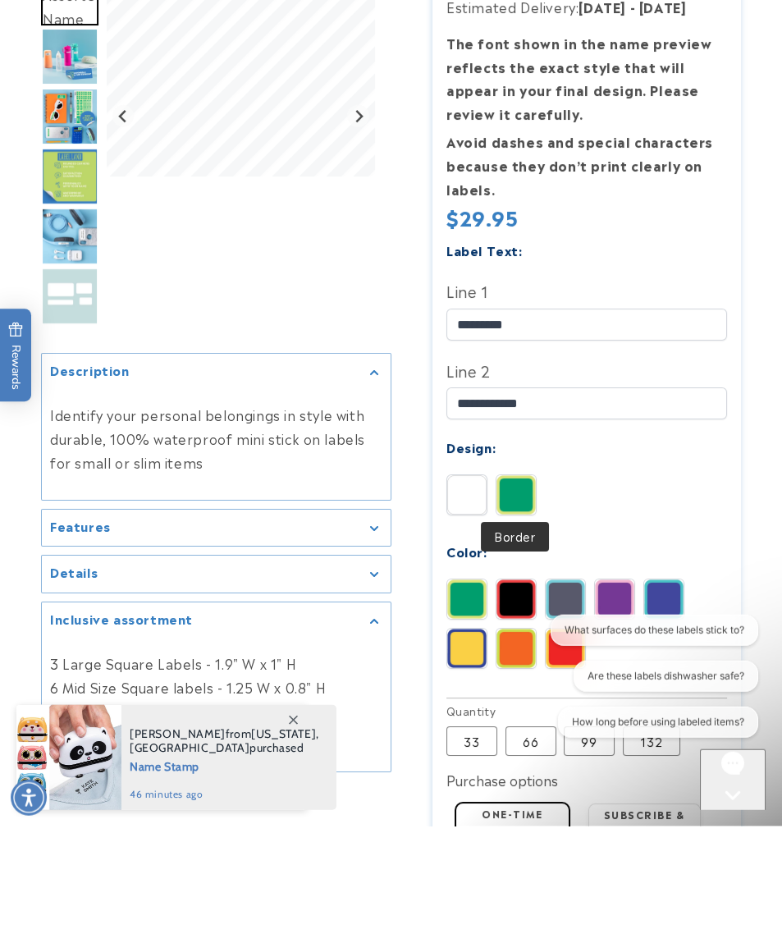
scroll to position [324, 0]
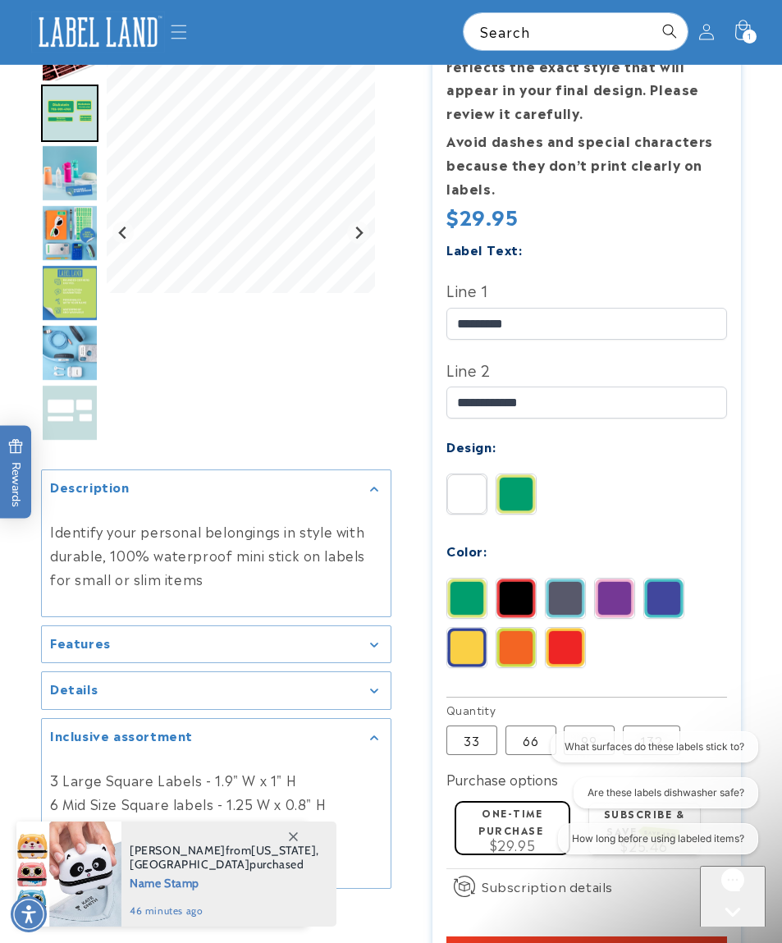
click at [471, 484] on img at bounding box center [466, 493] width 39 height 39
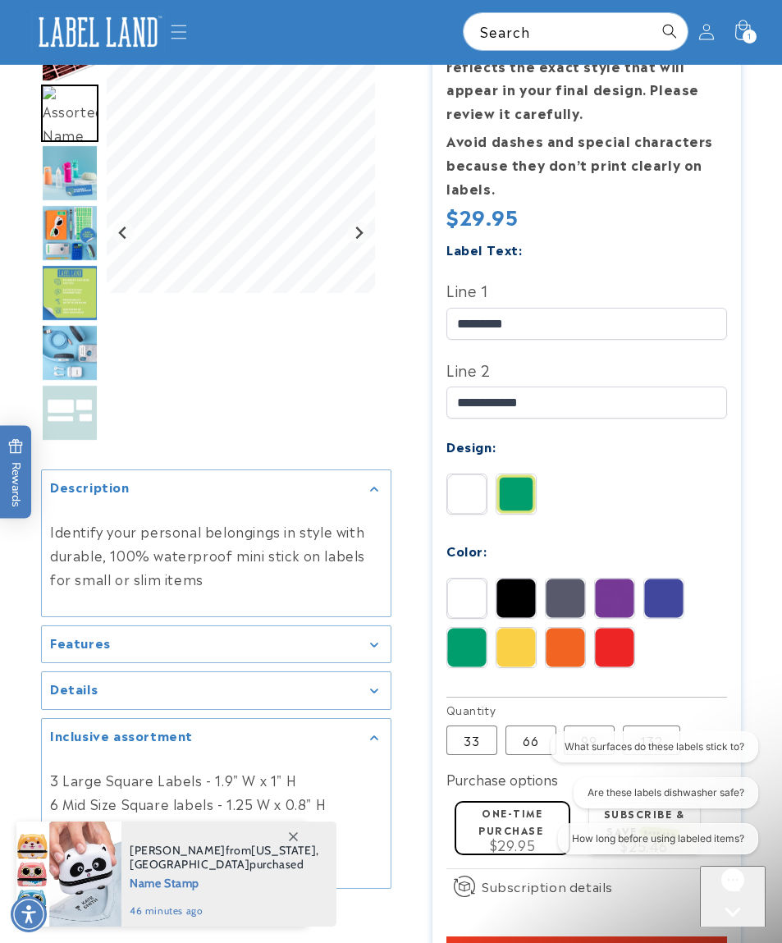
click at [520, 595] on img at bounding box center [515, 597] width 39 height 39
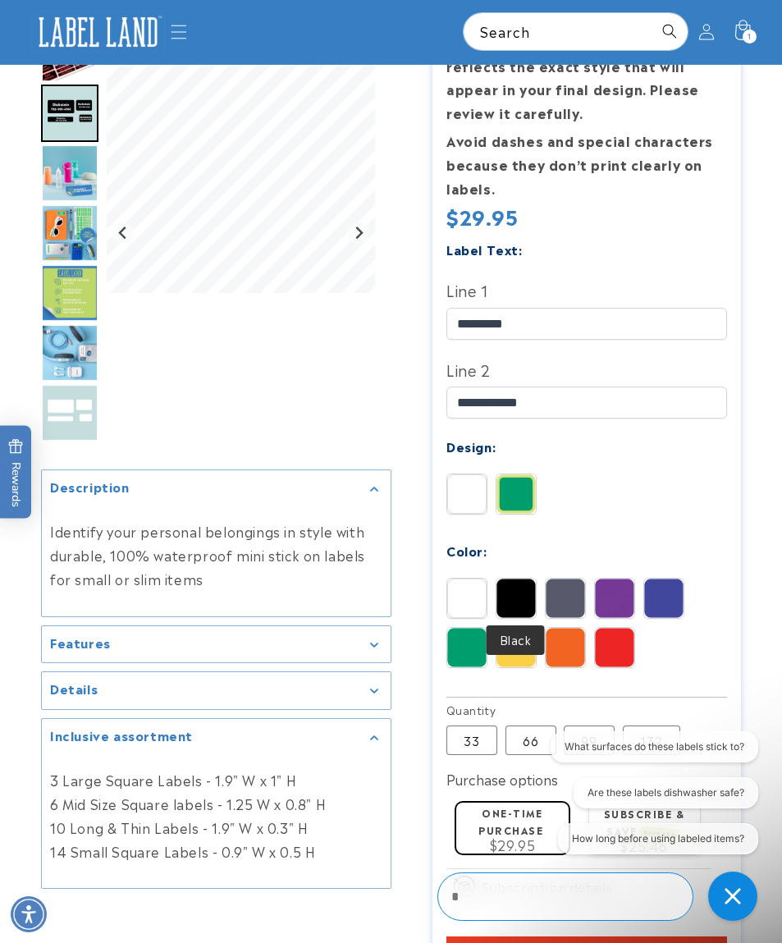
click at [568, 586] on img at bounding box center [565, 597] width 39 height 39
click at [613, 589] on img at bounding box center [614, 597] width 39 height 39
click at [95, 233] on img "Go to slide 4" at bounding box center [69, 232] width 57 height 57
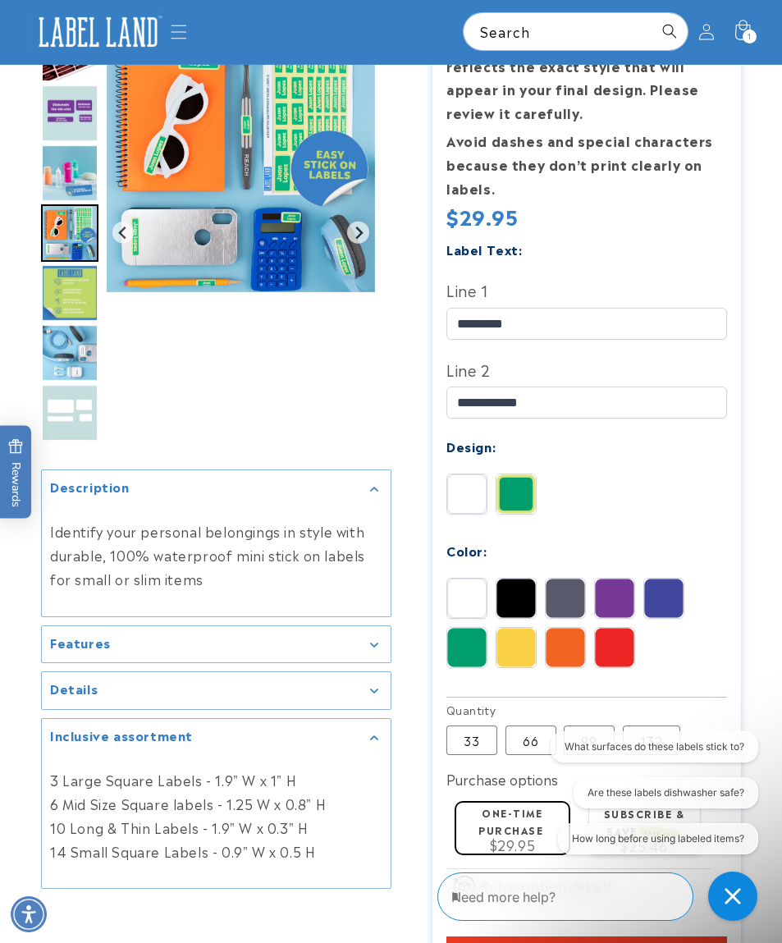
click at [362, 239] on icon "Next slide" at bounding box center [358, 232] width 7 height 12
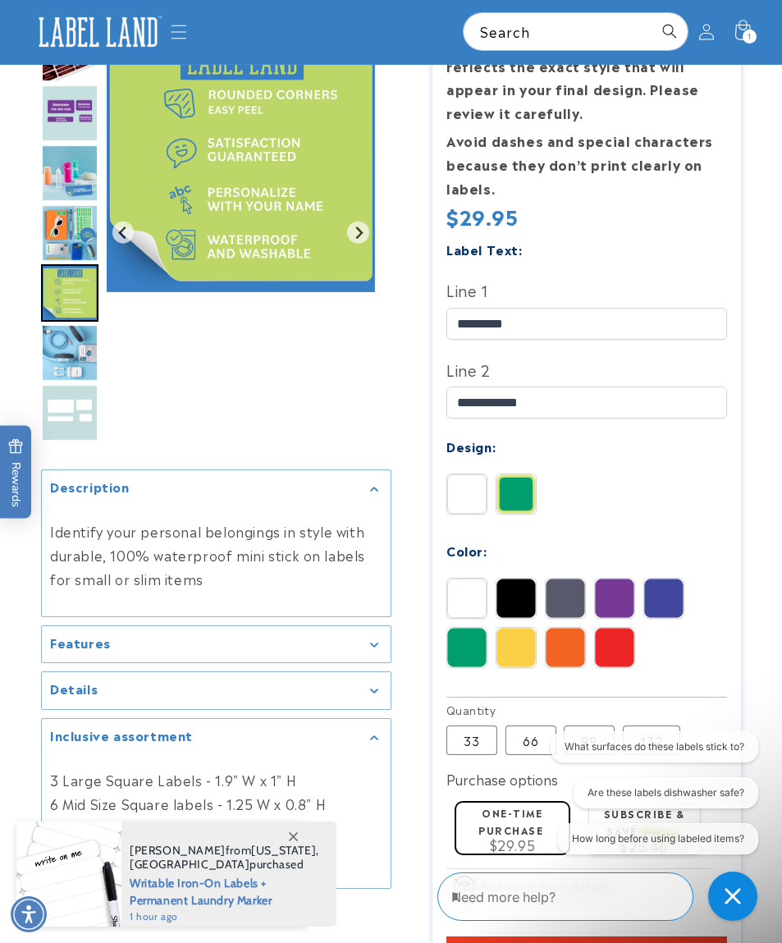
click at [367, 244] on button "Next slide" at bounding box center [358, 233] width 22 height 22
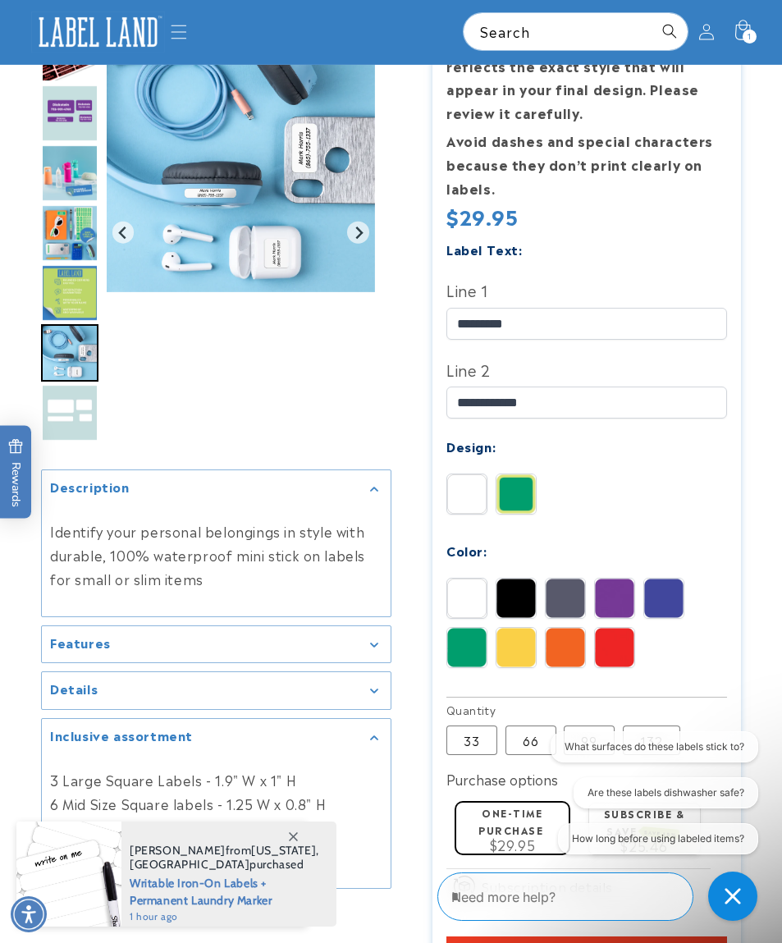
click at [368, 235] on img "Gallery Viewer" at bounding box center [241, 159] width 268 height 268
click at [374, 237] on img "Gallery Viewer" at bounding box center [241, 159] width 268 height 268
click at [120, 240] on icon "Previous slide" at bounding box center [123, 232] width 13 height 13
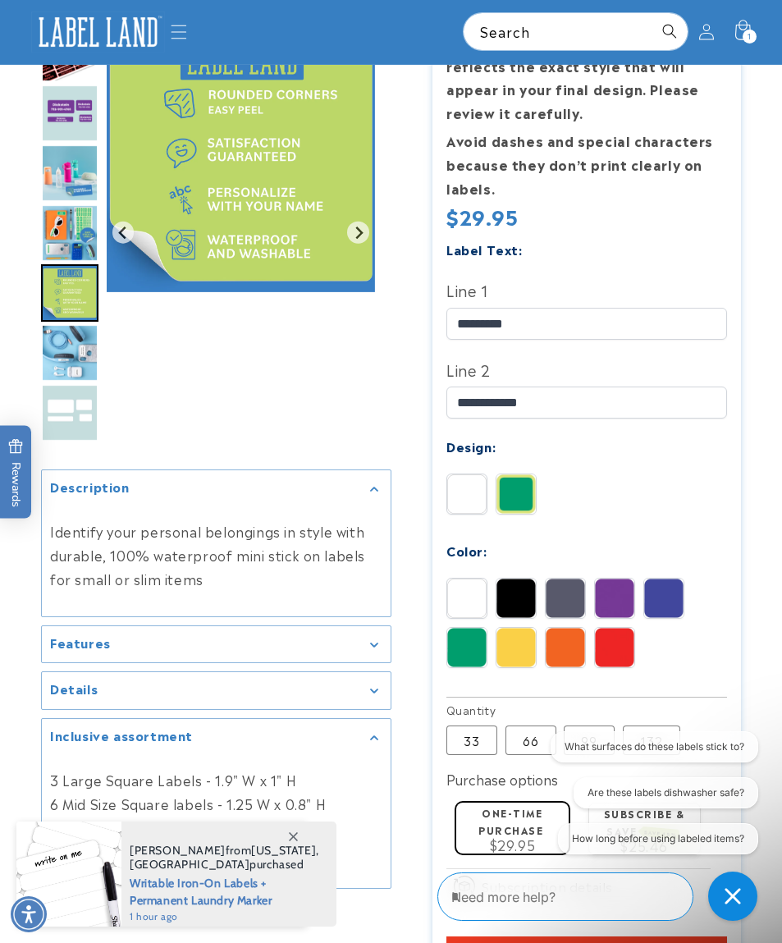
click at [119, 240] on button "Previous slide" at bounding box center [123, 233] width 22 height 22
click at [127, 244] on button "Previous slide" at bounding box center [123, 233] width 22 height 22
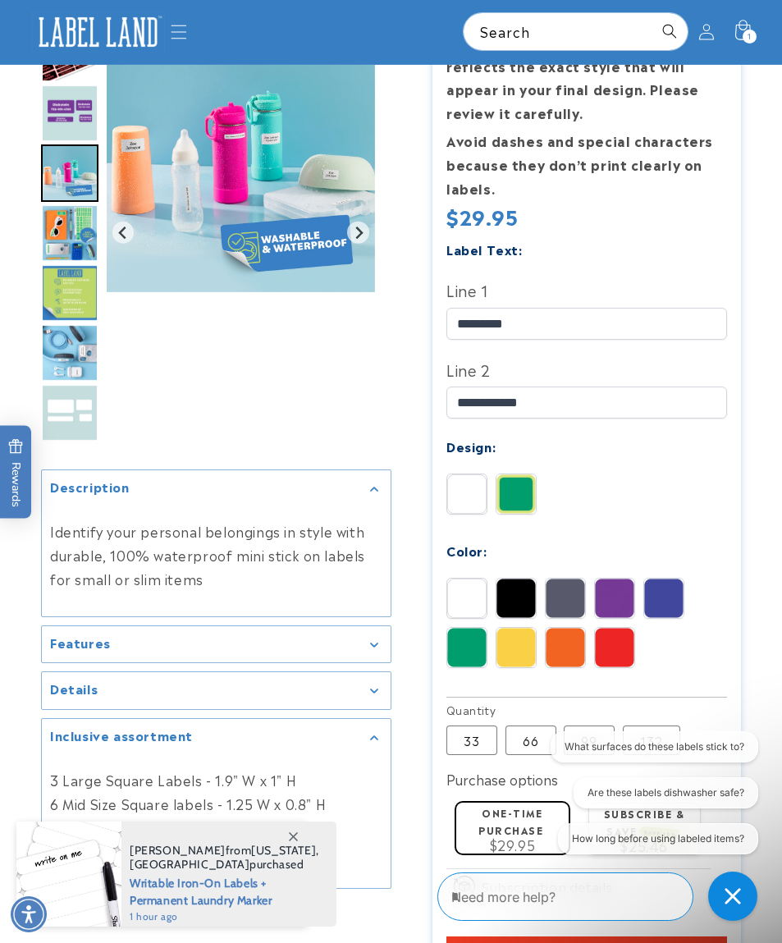
click at [127, 244] on button "Previous slide" at bounding box center [123, 233] width 22 height 22
click at [135, 246] on img "Gallery Viewer" at bounding box center [241, 159] width 268 height 268
click at [135, 243] on img "Gallery Viewer" at bounding box center [241, 159] width 268 height 268
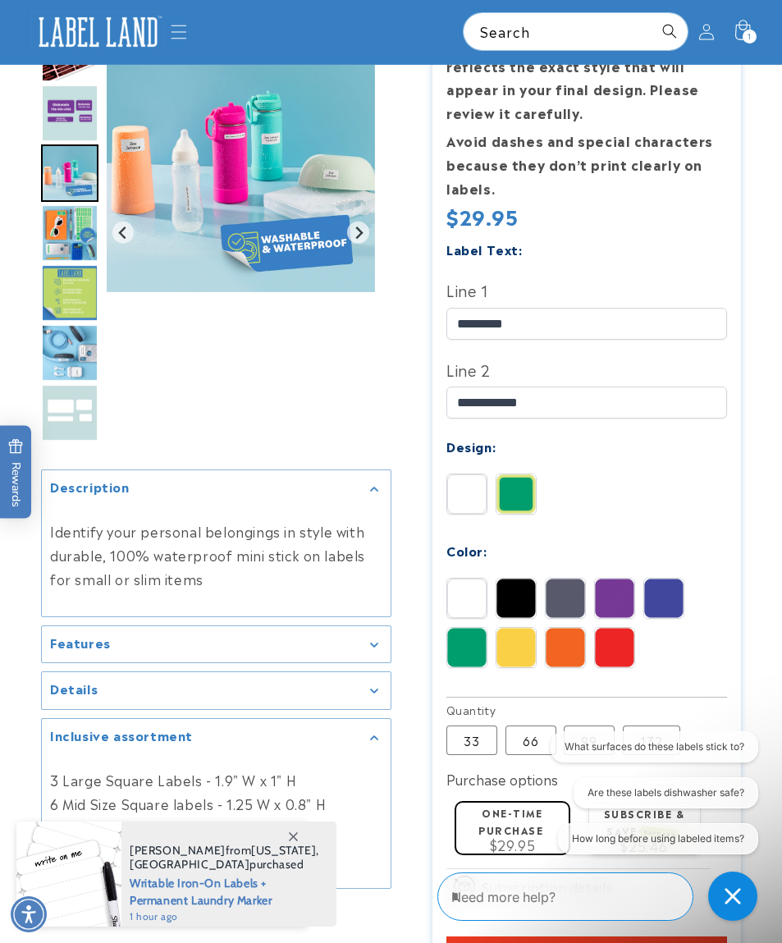
click at [64, 416] on img "Go to slide 7" at bounding box center [69, 412] width 57 height 57
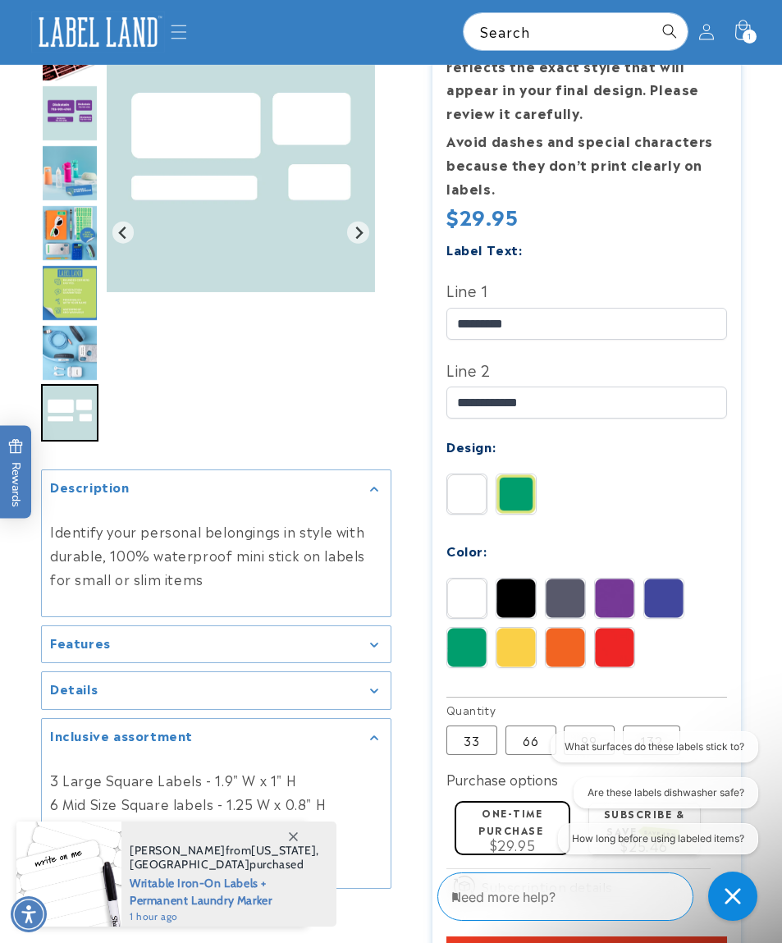
click at [121, 239] on icon "Previous slide" at bounding box center [121, 232] width 7 height 12
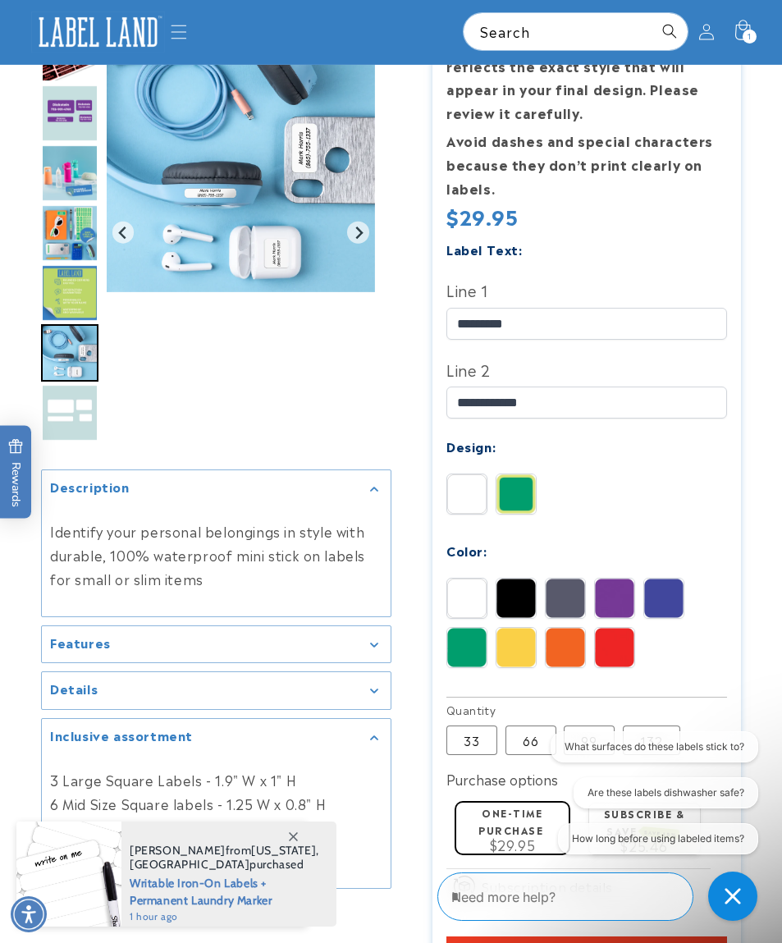
click at [358, 240] on button "Next slide" at bounding box center [358, 233] width 22 height 22
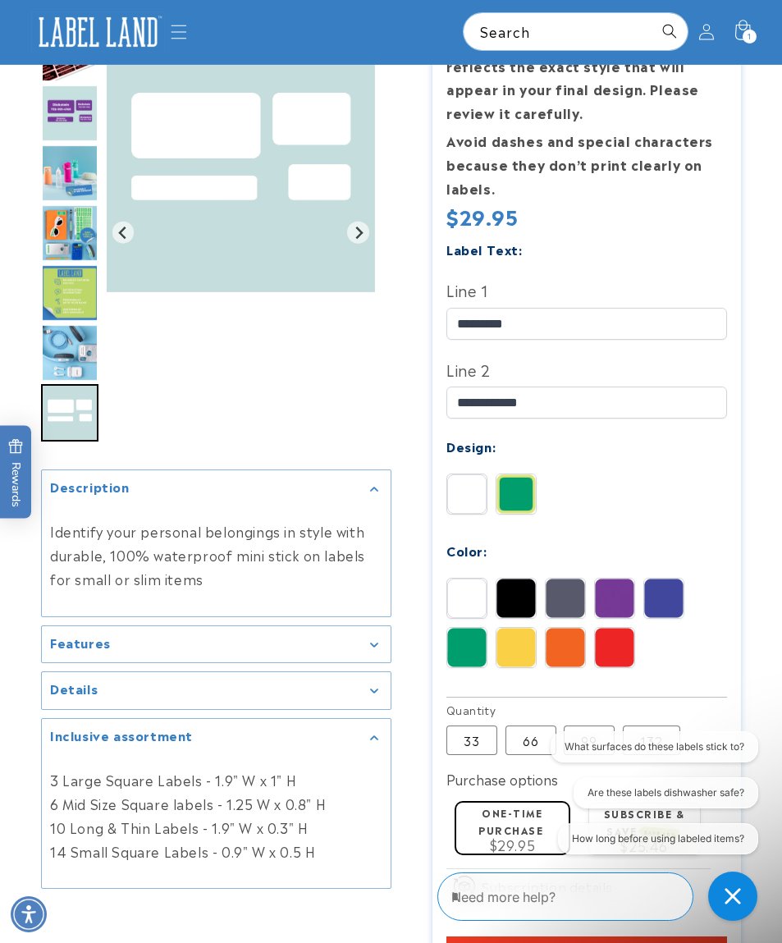
click at [626, 590] on img at bounding box center [614, 597] width 39 height 39
click at [670, 583] on img at bounding box center [663, 597] width 39 height 39
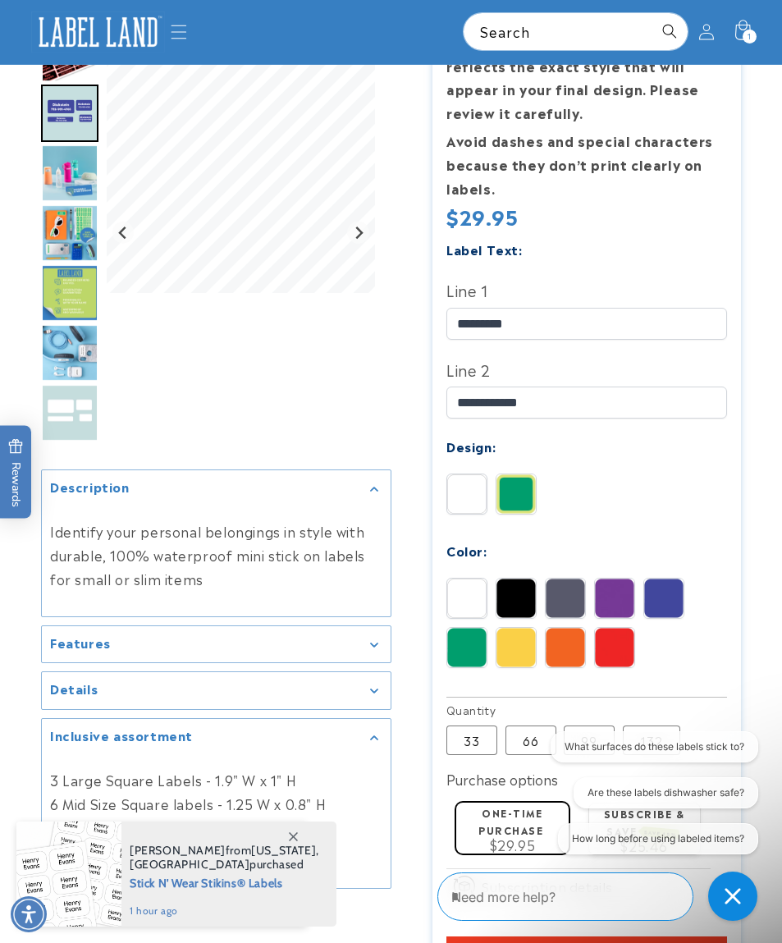
click at [466, 647] on img at bounding box center [466, 647] width 39 height 39
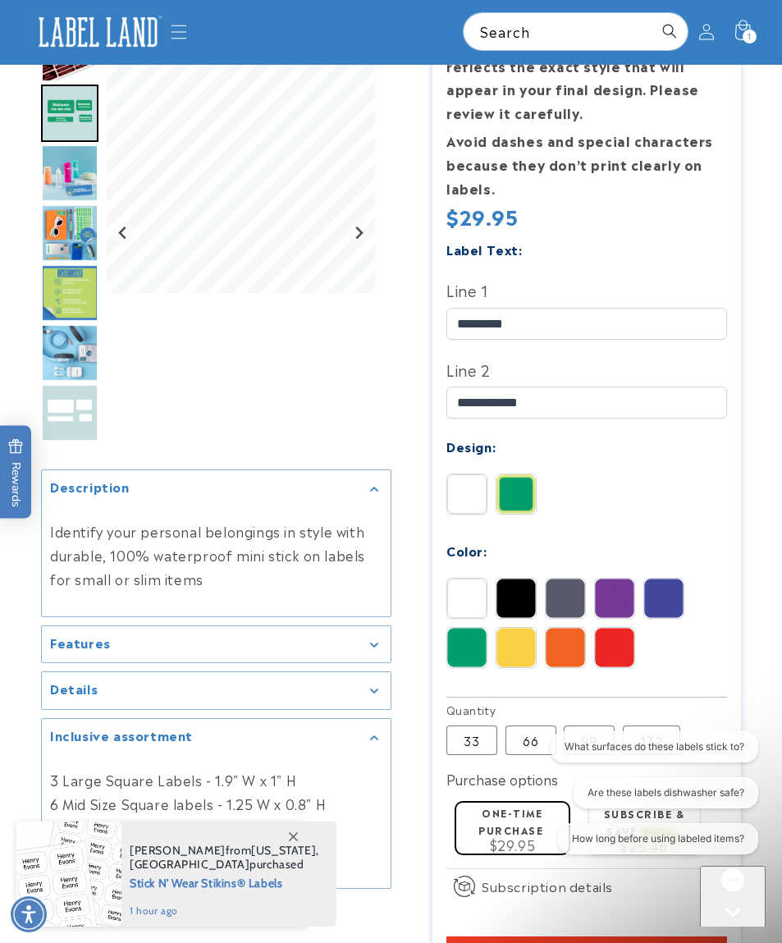
click at [526, 656] on img at bounding box center [515, 647] width 39 height 39
click at [473, 655] on img at bounding box center [466, 647] width 39 height 39
click at [518, 642] on img at bounding box center [515, 647] width 39 height 39
click at [563, 647] on img at bounding box center [565, 647] width 39 height 39
click at [521, 647] on img at bounding box center [515, 647] width 39 height 39
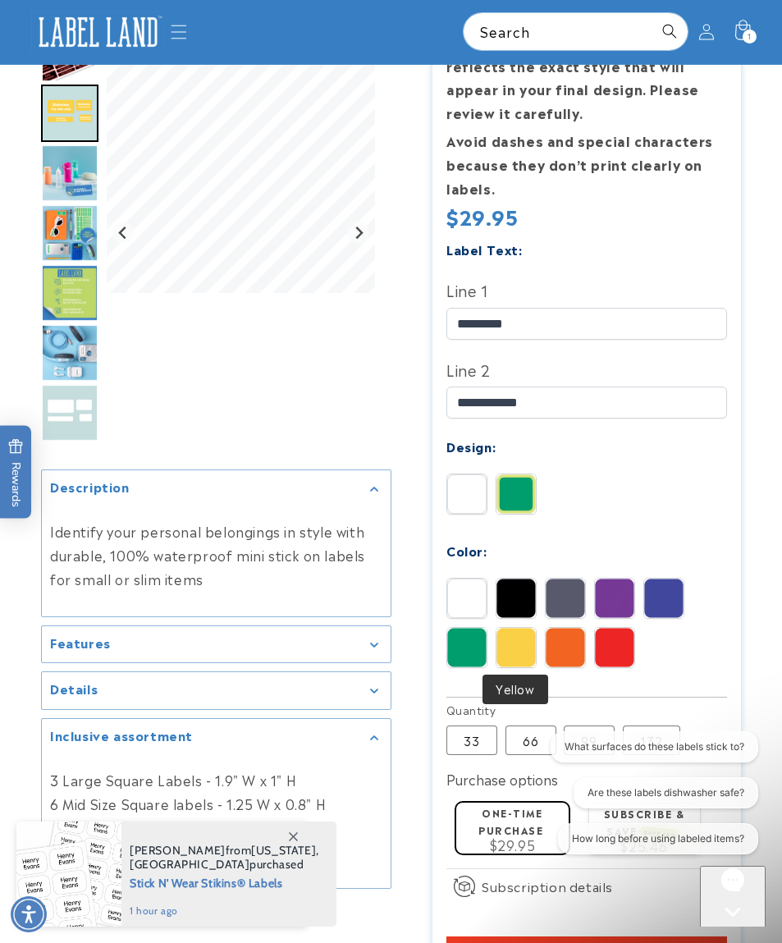
click at [473, 587] on img at bounding box center [466, 597] width 39 height 39
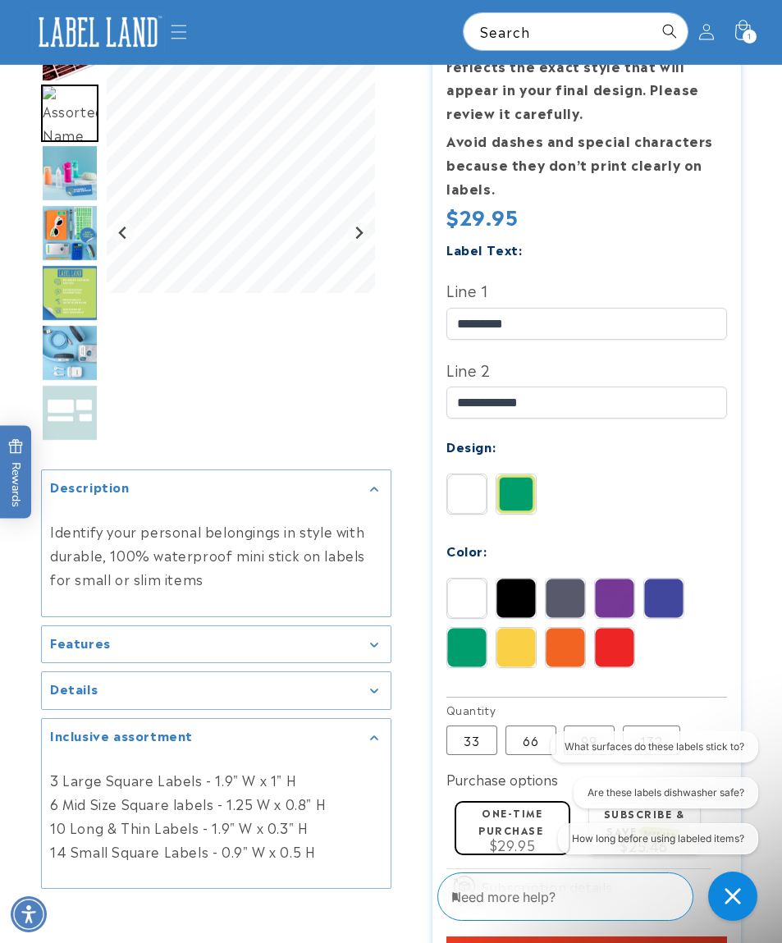
click at [519, 604] on img at bounding box center [515, 597] width 39 height 39
click at [516, 596] on img at bounding box center [515, 597] width 39 height 39
click at [573, 594] on img at bounding box center [565, 597] width 39 height 39
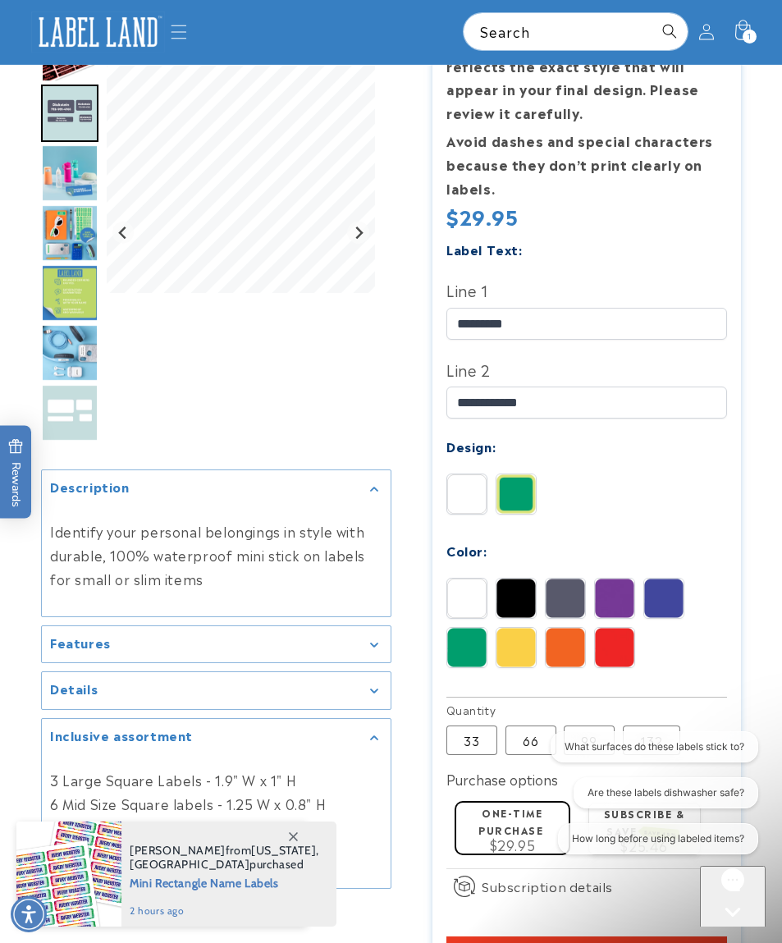
click at [602, 604] on img at bounding box center [614, 597] width 39 height 39
click at [666, 600] on img at bounding box center [663, 597] width 39 height 39
click at [623, 645] on img at bounding box center [614, 647] width 39 height 39
click at [673, 597] on img at bounding box center [663, 597] width 39 height 39
click at [477, 592] on img at bounding box center [466, 597] width 39 height 39
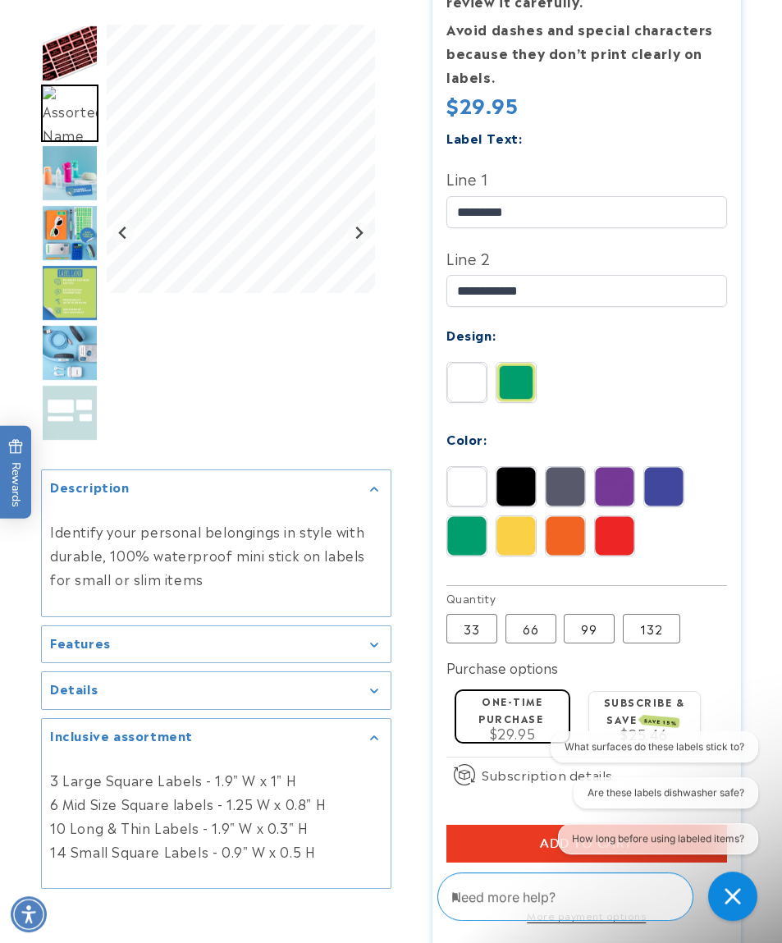
scroll to position [439, 0]
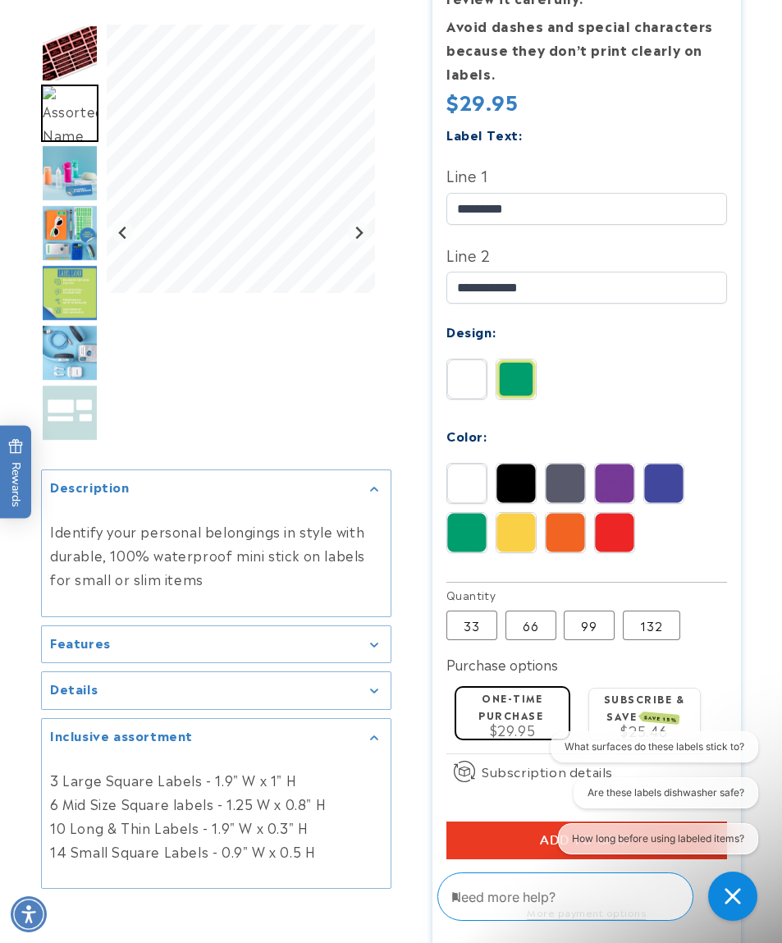
click at [50, 34] on img "Go to slide 1" at bounding box center [69, 53] width 57 height 57
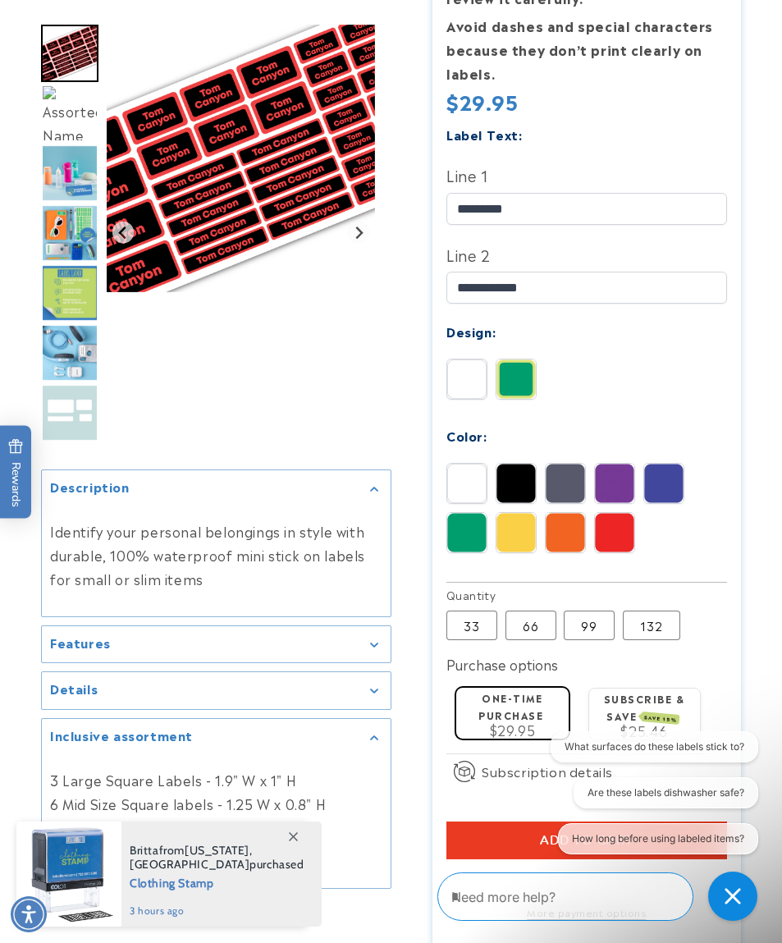
click at [67, 112] on img "Go to slide 2" at bounding box center [69, 113] width 57 height 57
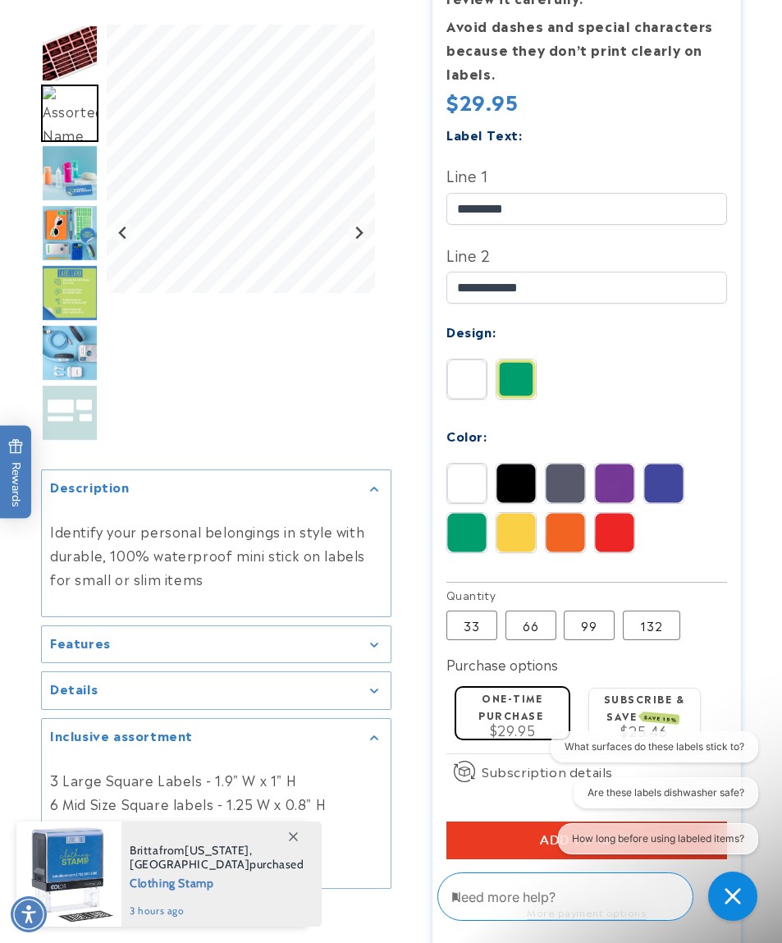
click at [520, 473] on img at bounding box center [515, 483] width 39 height 39
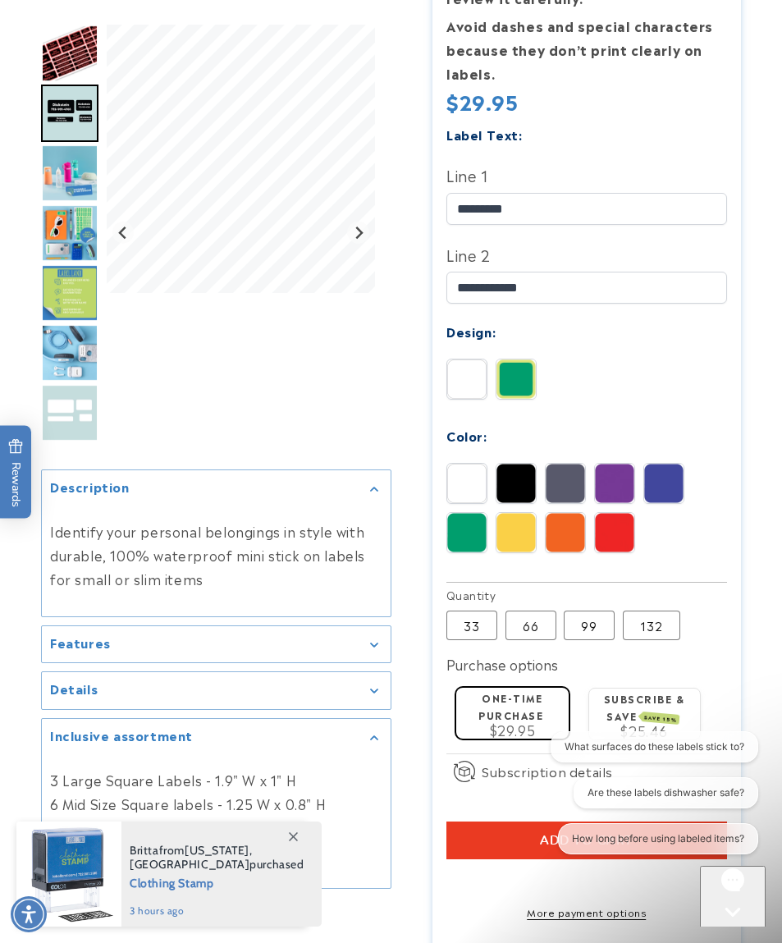
click at [565, 482] on img at bounding box center [565, 483] width 39 height 39
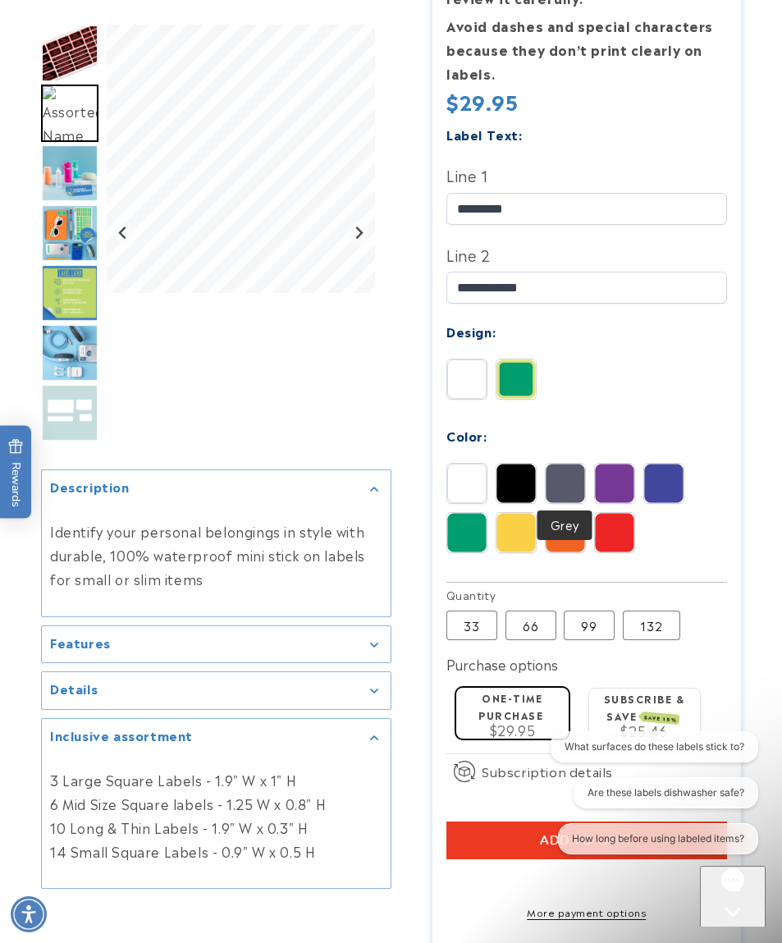
click at [610, 488] on img at bounding box center [614, 483] width 39 height 39
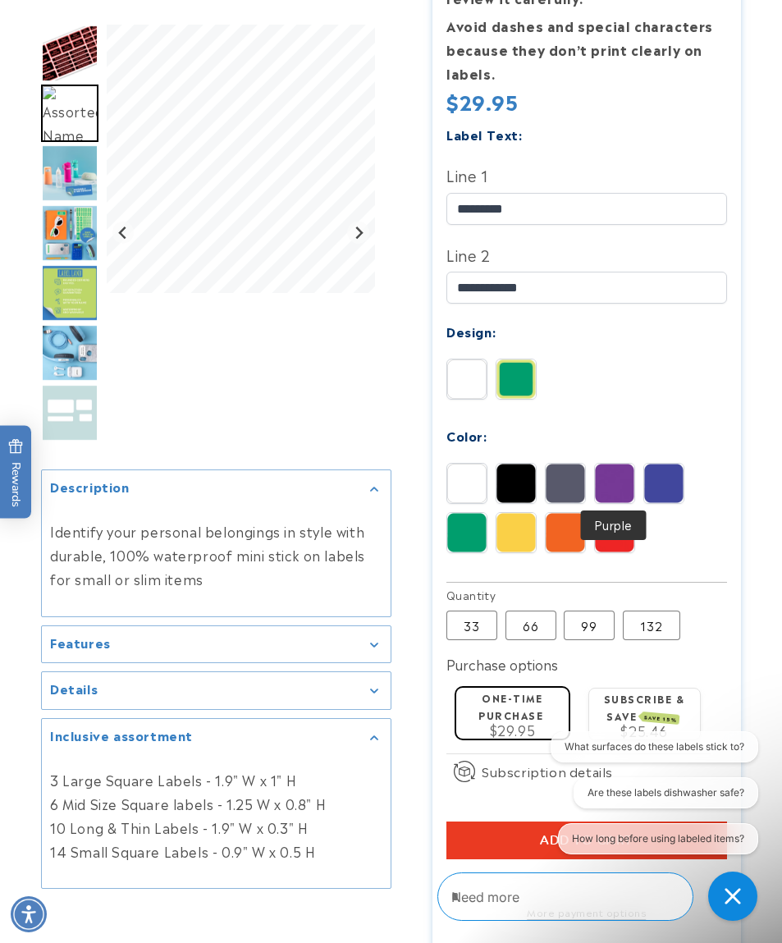
click at [674, 472] on img at bounding box center [663, 483] width 39 height 39
click at [472, 519] on img at bounding box center [466, 532] width 39 height 39
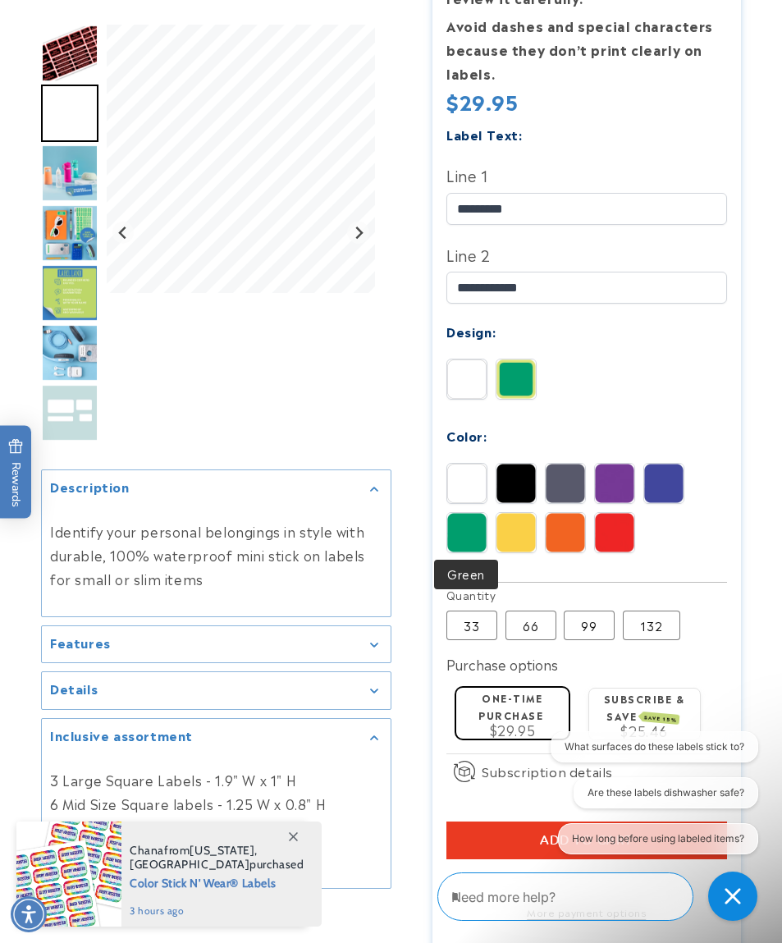
click at [511, 363] on img at bounding box center [515, 378] width 39 height 39
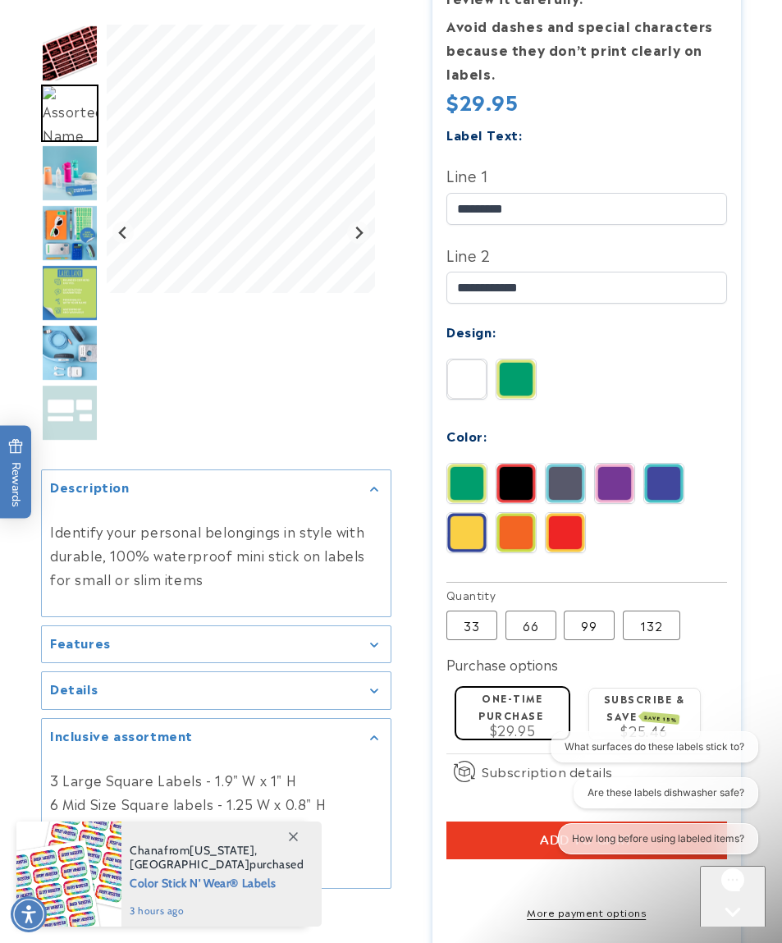
click at [661, 480] on img at bounding box center [663, 483] width 39 height 39
click at [570, 488] on img at bounding box center [565, 483] width 39 height 39
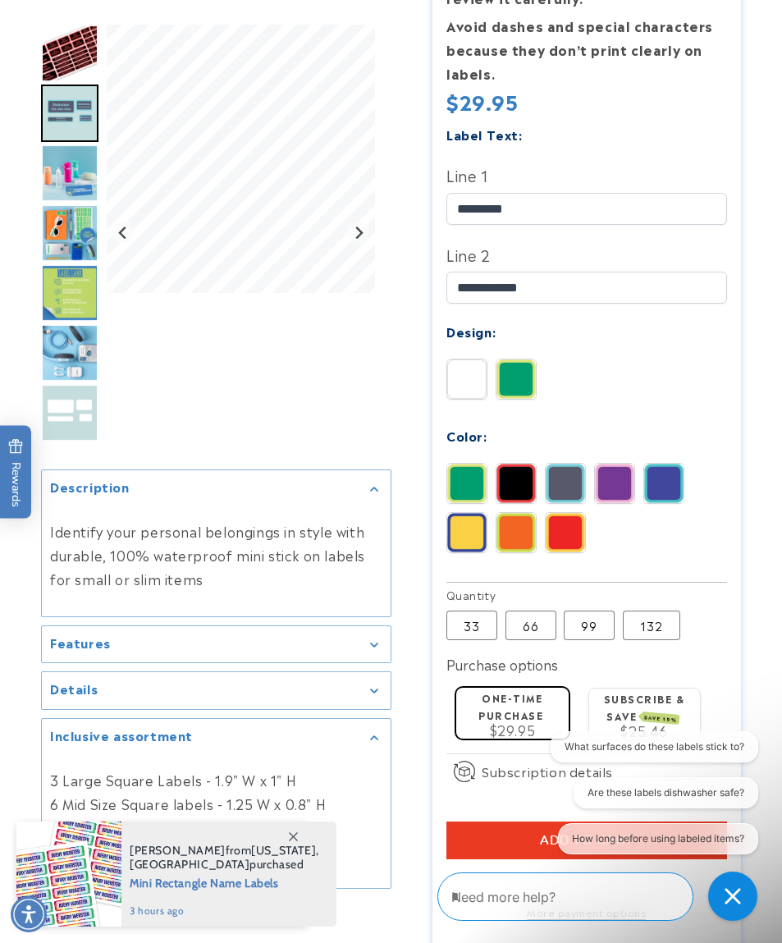
click at [469, 474] on img at bounding box center [466, 483] width 39 height 39
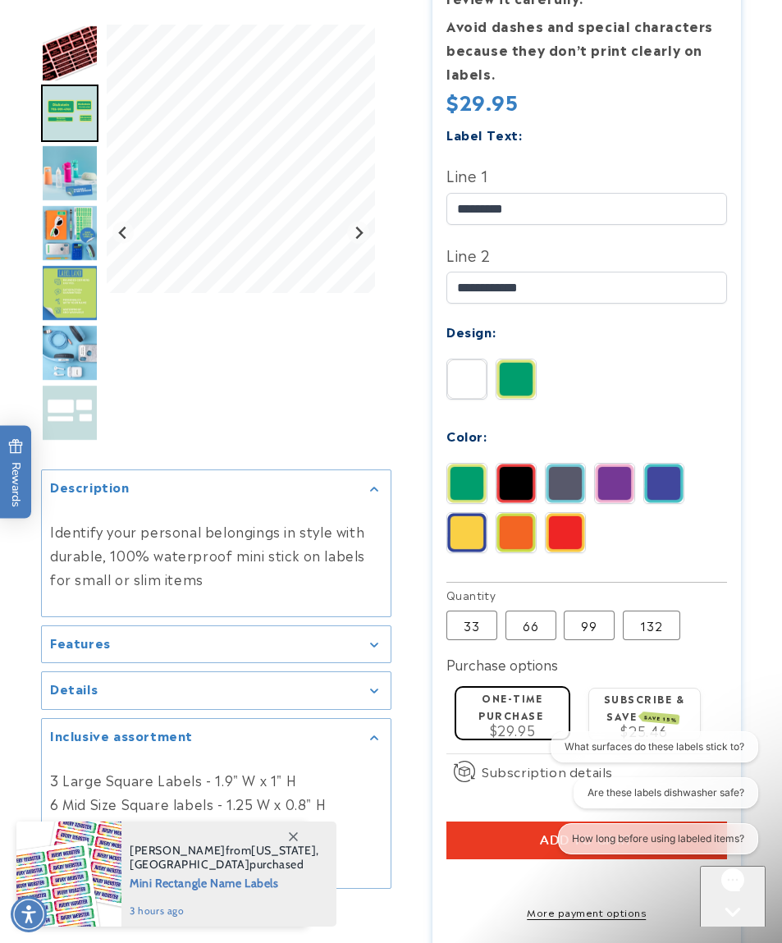
click at [471, 547] on img at bounding box center [466, 532] width 39 height 39
click at [521, 533] on img at bounding box center [515, 532] width 39 height 39
click at [573, 532] on img at bounding box center [565, 532] width 39 height 39
click at [467, 375] on img at bounding box center [466, 378] width 39 height 39
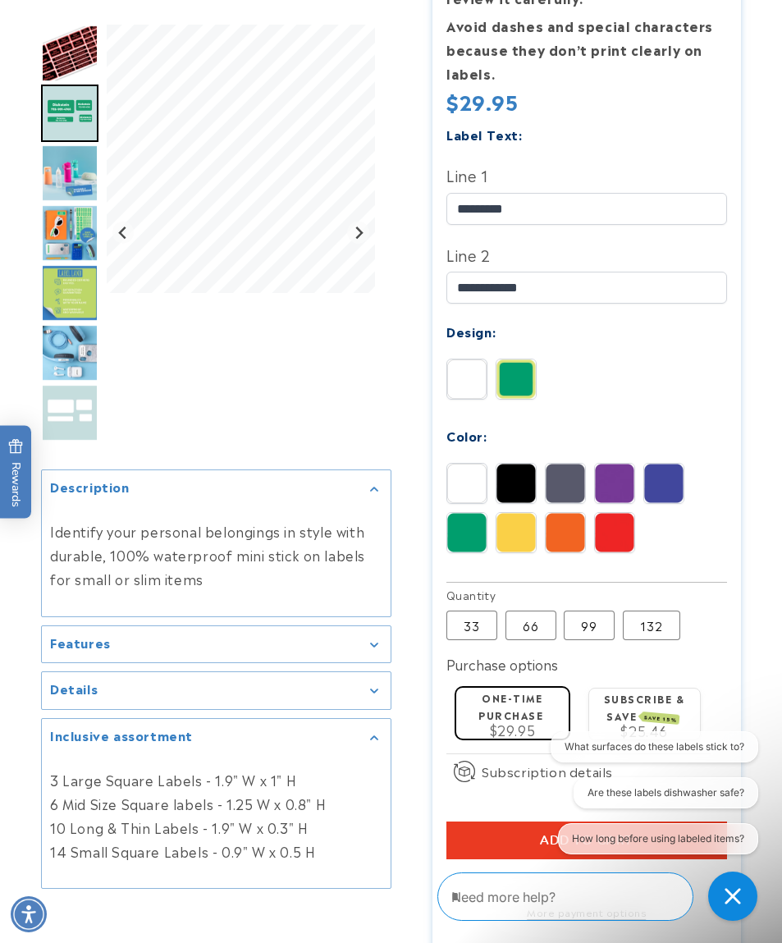
click at [571, 529] on img at bounding box center [565, 532] width 39 height 39
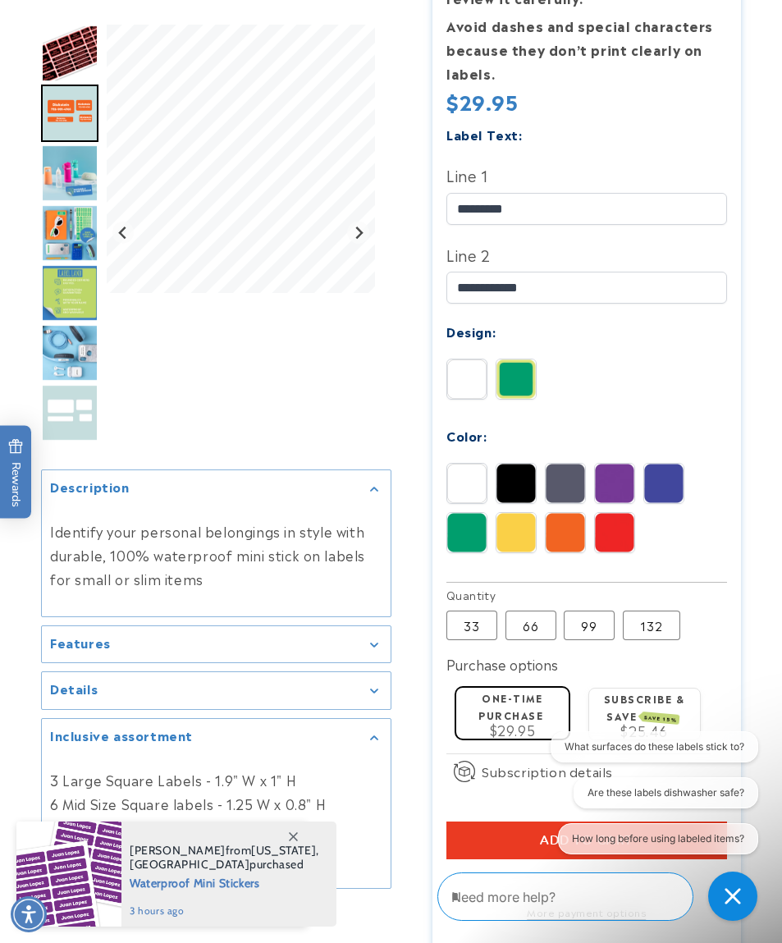
click at [505, 533] on img at bounding box center [515, 532] width 39 height 39
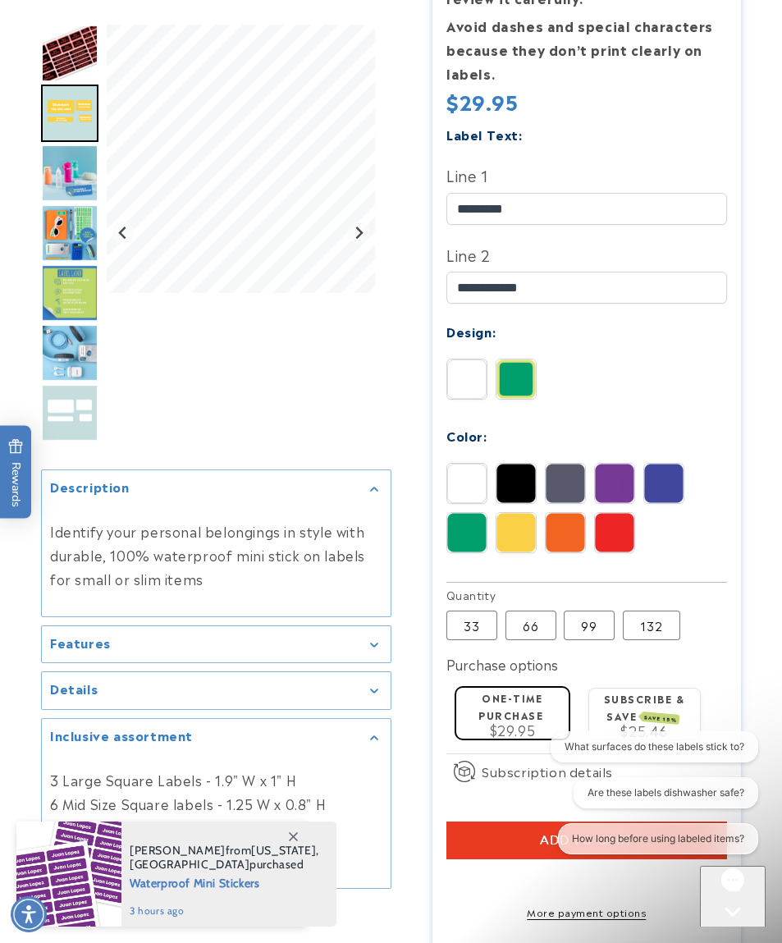
click at [674, 474] on img at bounding box center [663, 483] width 39 height 39
click at [461, 472] on img at bounding box center [466, 483] width 39 height 39
click at [523, 482] on img at bounding box center [515, 483] width 39 height 39
click at [661, 478] on img at bounding box center [663, 483] width 39 height 39
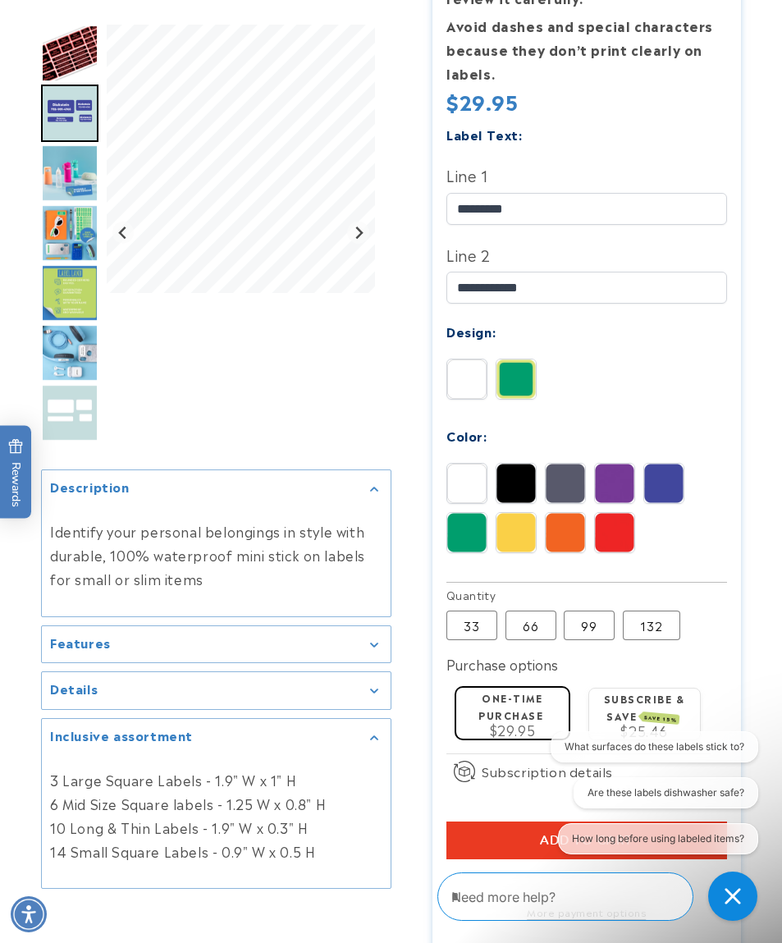
click at [517, 359] on img at bounding box center [515, 378] width 39 height 39
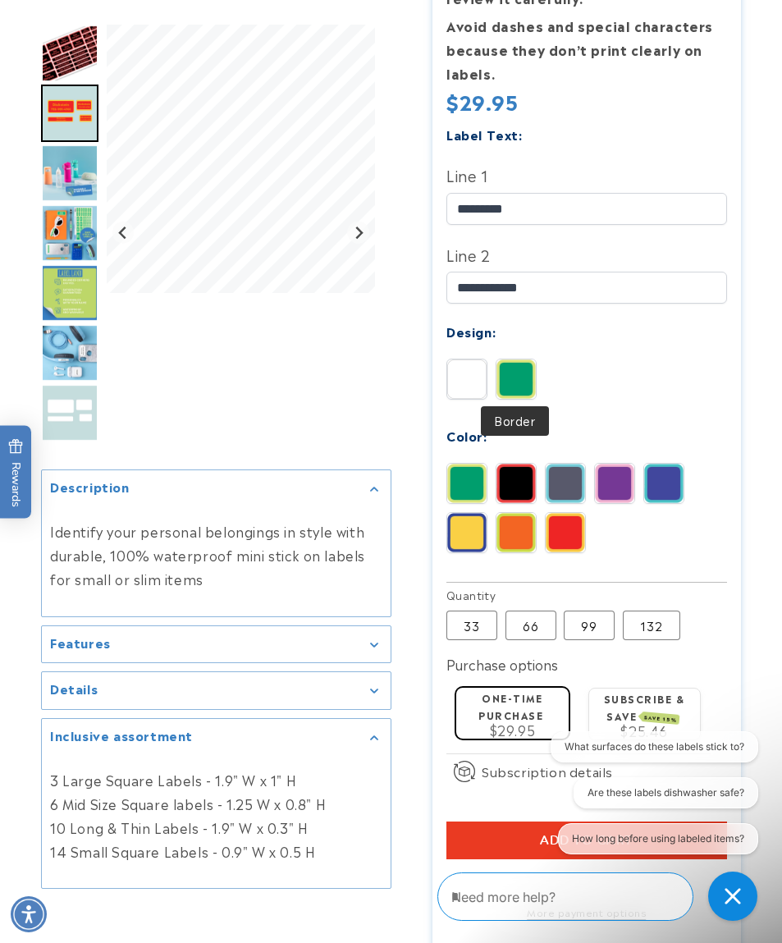
click at [571, 477] on img at bounding box center [565, 483] width 39 height 39
click at [615, 484] on img at bounding box center [614, 483] width 39 height 39
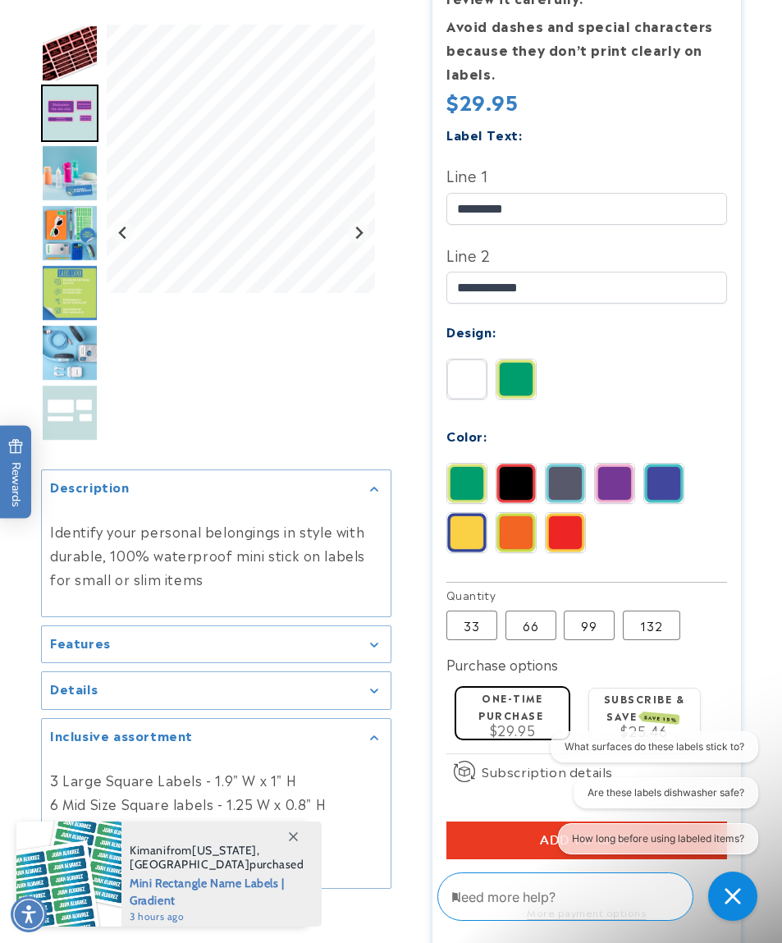
click at [670, 476] on img at bounding box center [663, 483] width 39 height 39
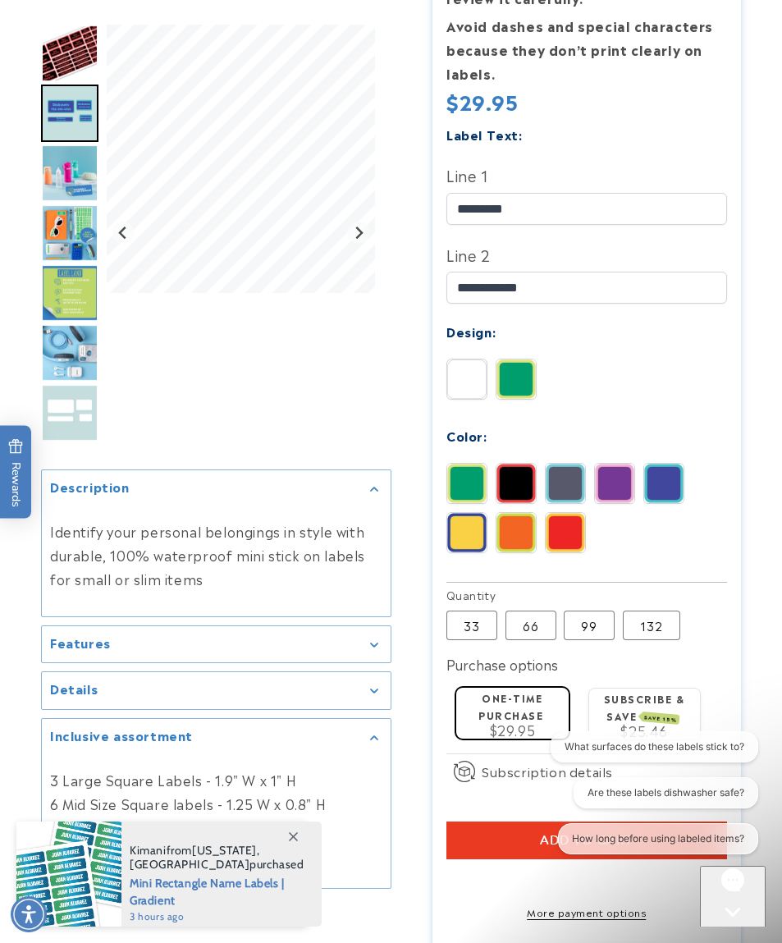
click at [473, 528] on img at bounding box center [466, 532] width 39 height 39
click at [532, 523] on img at bounding box center [515, 532] width 39 height 39
click at [573, 527] on img at bounding box center [565, 532] width 39 height 39
click at [475, 364] on img at bounding box center [466, 378] width 39 height 39
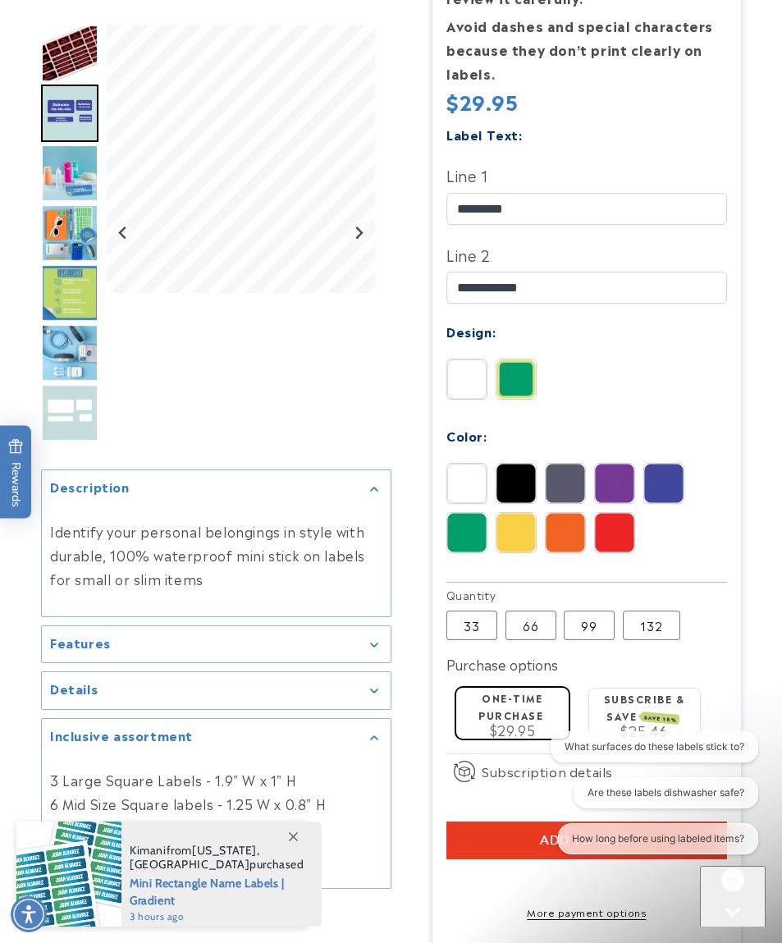
click at [619, 528] on img at bounding box center [614, 532] width 39 height 39
click at [573, 527] on img at bounding box center [565, 532] width 39 height 39
click at [668, 483] on img at bounding box center [663, 483] width 39 height 39
click at [466, 533] on img at bounding box center [466, 532] width 39 height 39
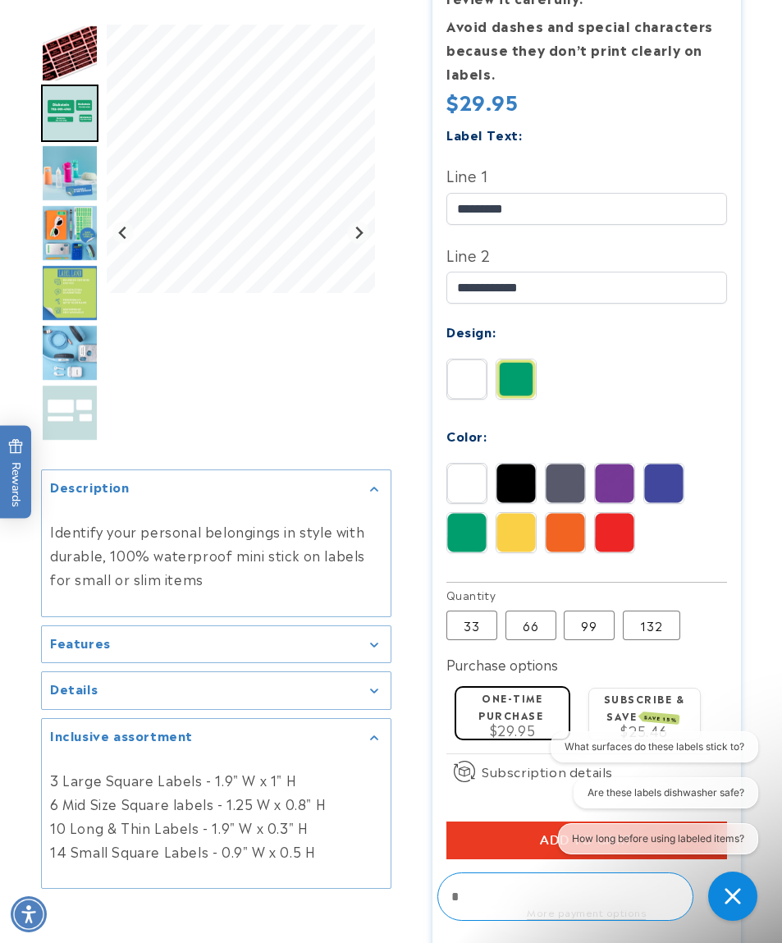
click at [521, 528] on img at bounding box center [515, 532] width 39 height 39
click at [666, 483] on img at bounding box center [663, 483] width 39 height 39
click at [518, 479] on img at bounding box center [515, 483] width 39 height 39
click at [668, 472] on img at bounding box center [663, 483] width 39 height 39
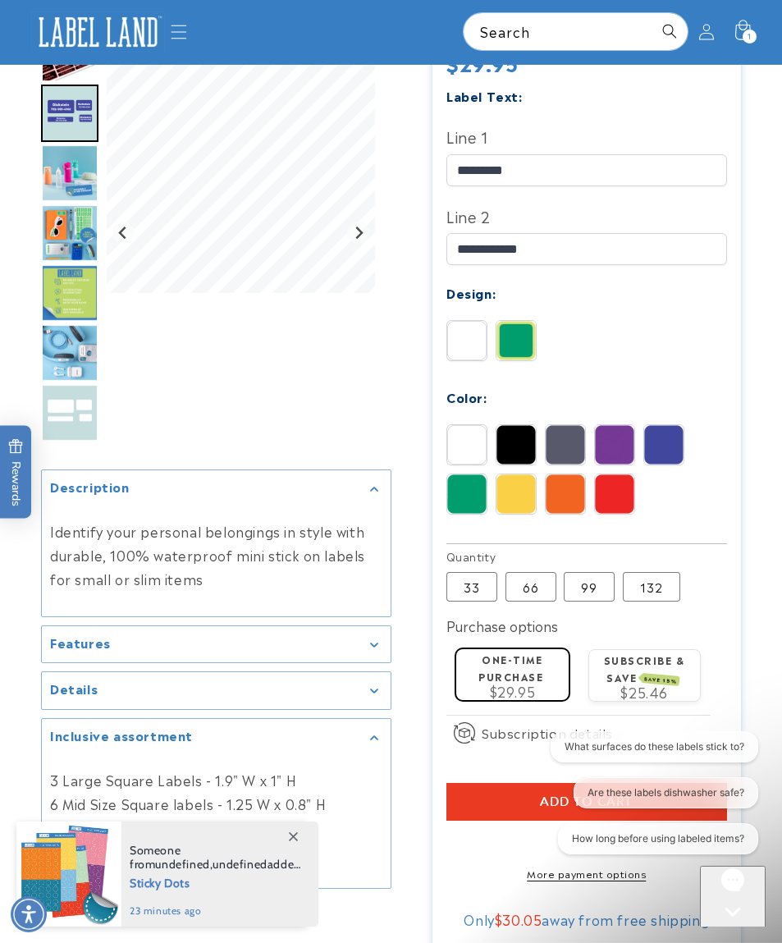
scroll to position [295, 0]
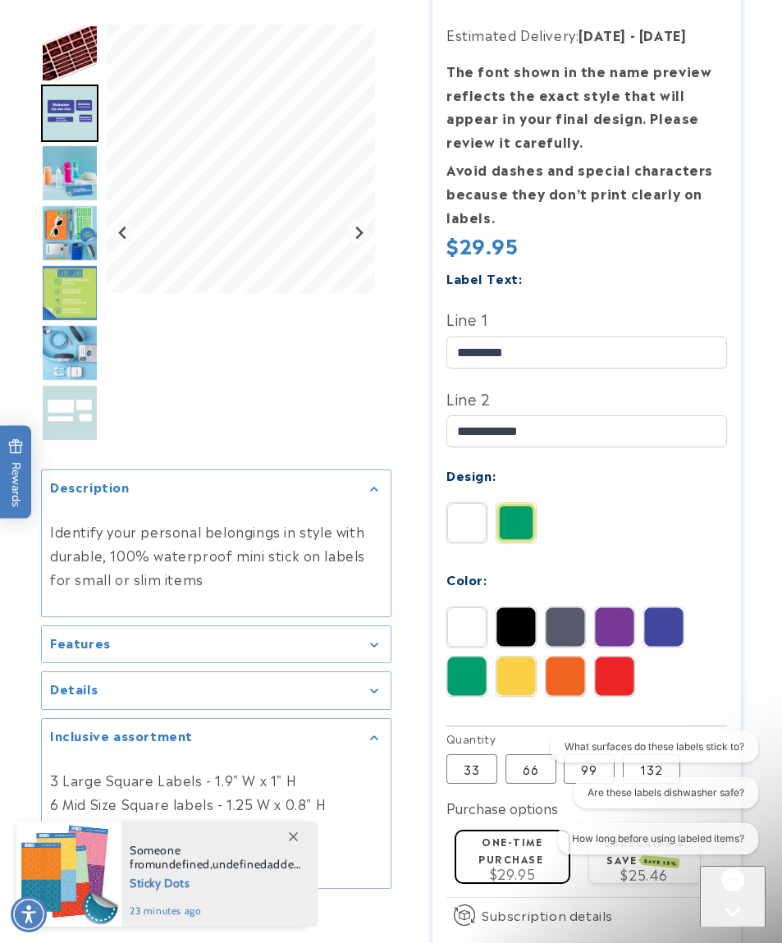
click at [506, 615] on img at bounding box center [515, 626] width 39 height 39
click at [661, 630] on img at bounding box center [663, 626] width 39 height 39
click at [565, 682] on img at bounding box center [565, 675] width 39 height 39
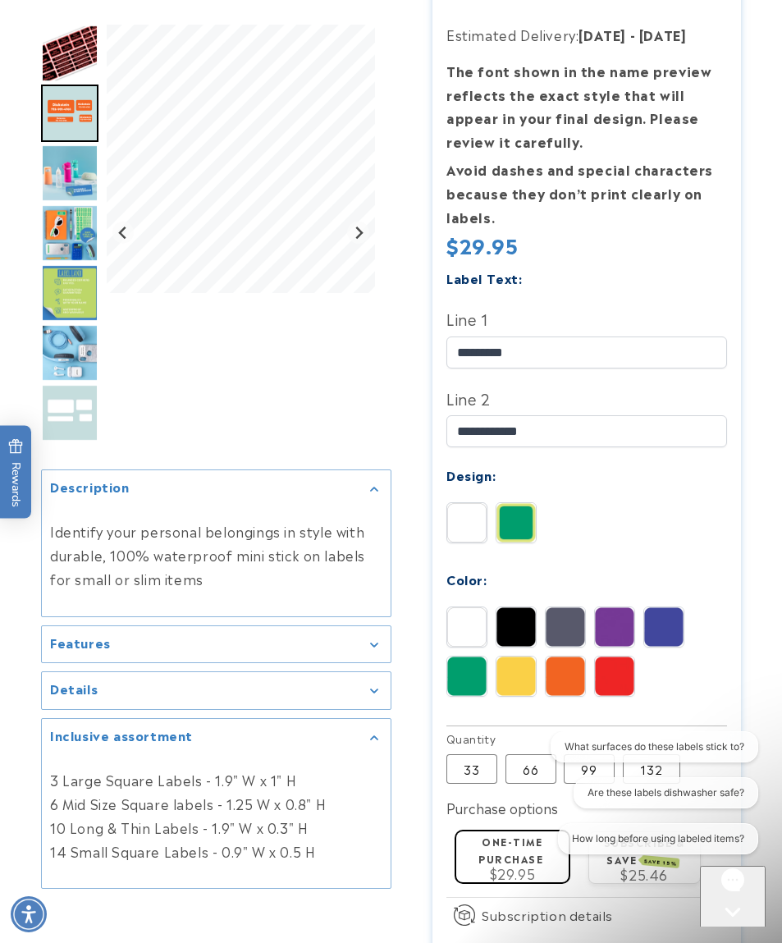
click at [599, 665] on img at bounding box center [614, 675] width 39 height 39
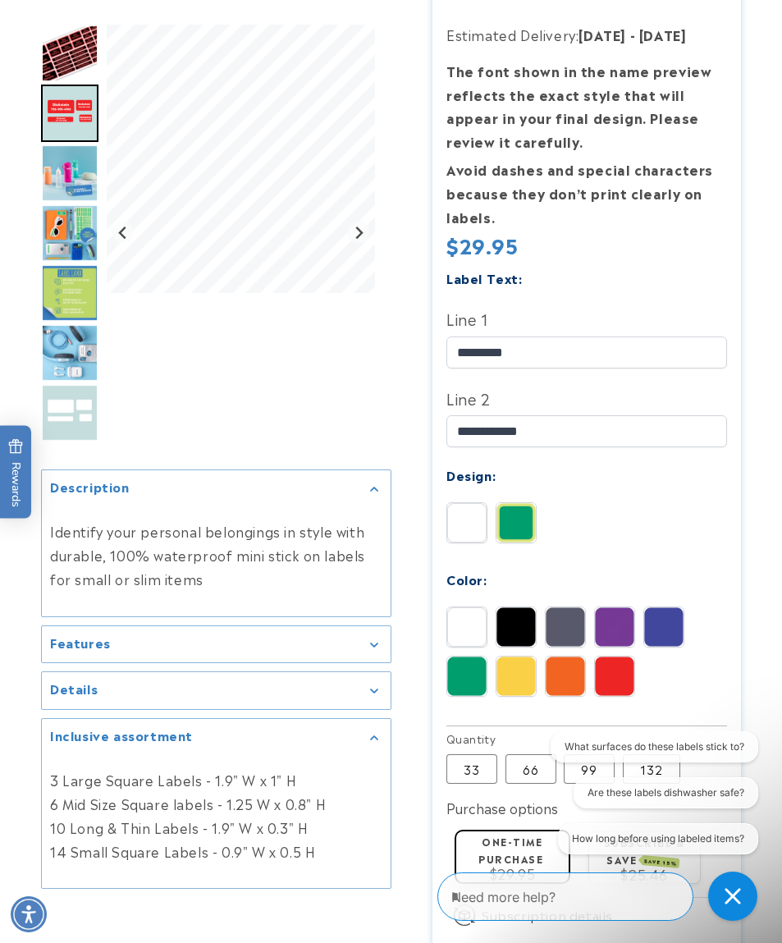
click at [471, 686] on img at bounding box center [466, 675] width 39 height 39
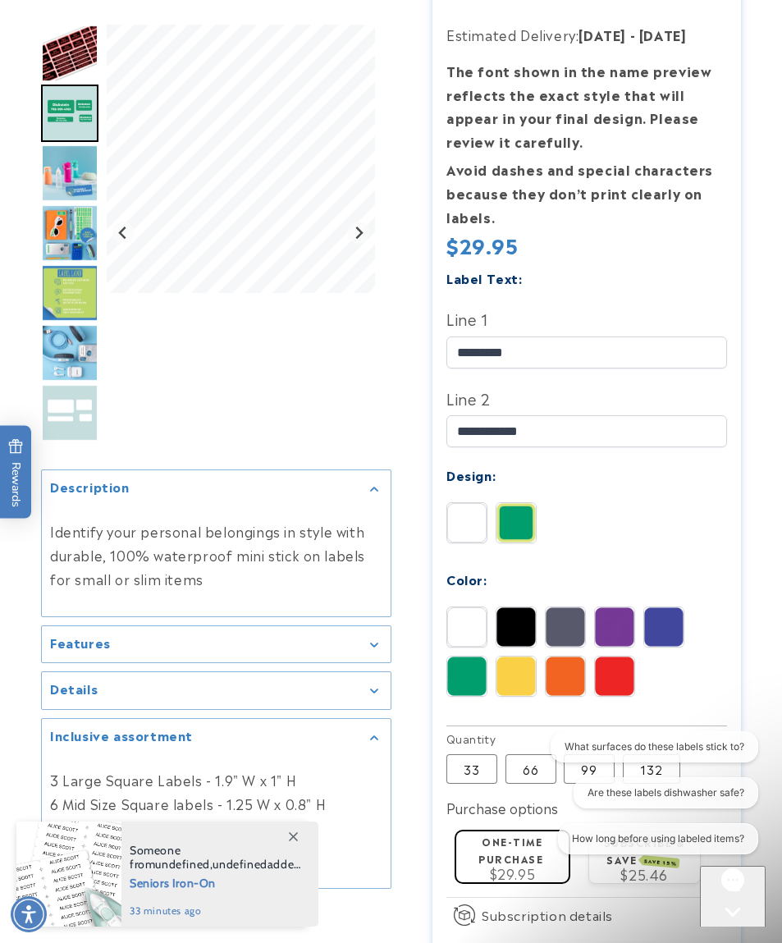
click at [573, 616] on img at bounding box center [565, 626] width 39 height 39
click at [665, 630] on img at bounding box center [663, 626] width 39 height 39
click at [463, 625] on img at bounding box center [466, 626] width 39 height 39
click at [514, 623] on img at bounding box center [515, 626] width 39 height 39
click at [649, 618] on img at bounding box center [663, 626] width 39 height 39
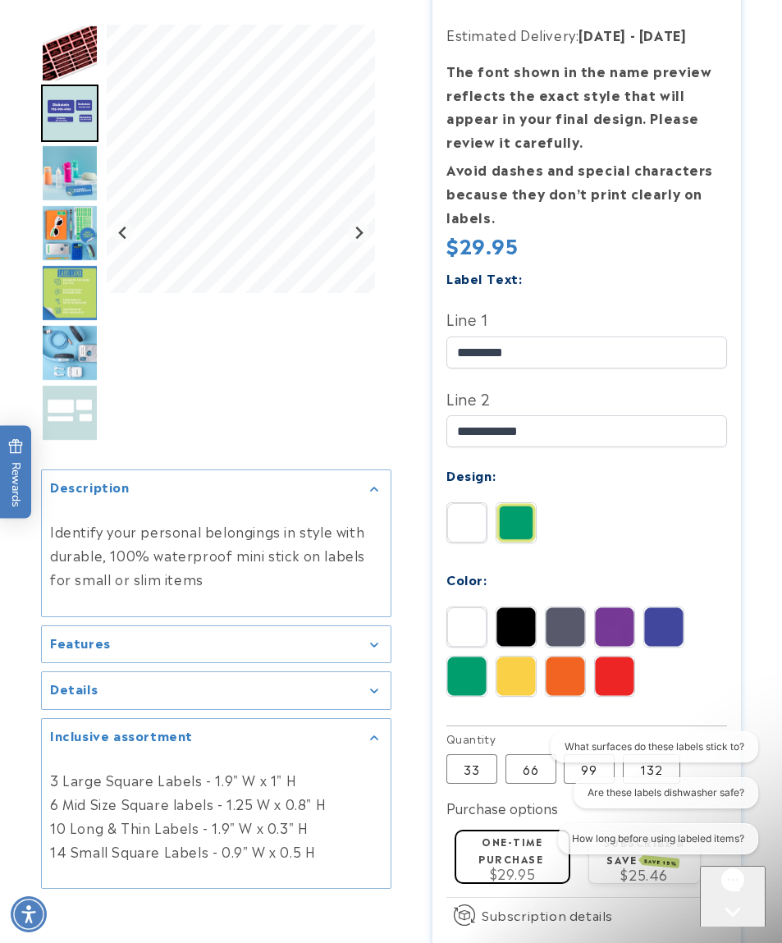
click at [631, 629] on img at bounding box center [614, 626] width 39 height 39
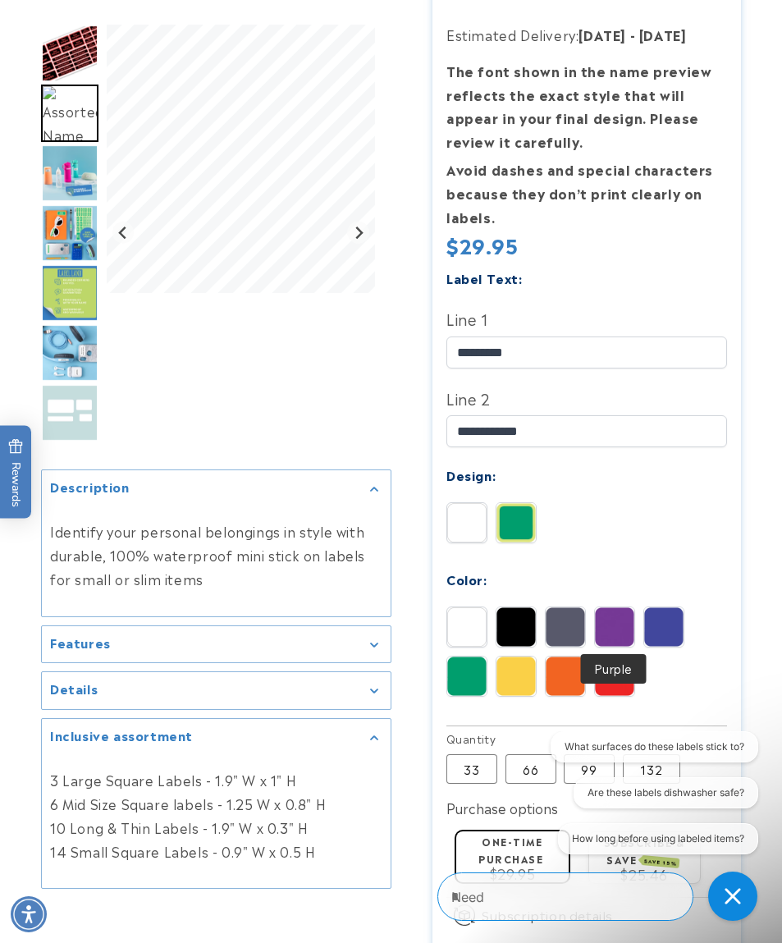
click at [614, 629] on img at bounding box center [614, 626] width 39 height 39
click at [666, 629] on img at bounding box center [663, 626] width 39 height 39
click at [565, 626] on img at bounding box center [565, 626] width 39 height 39
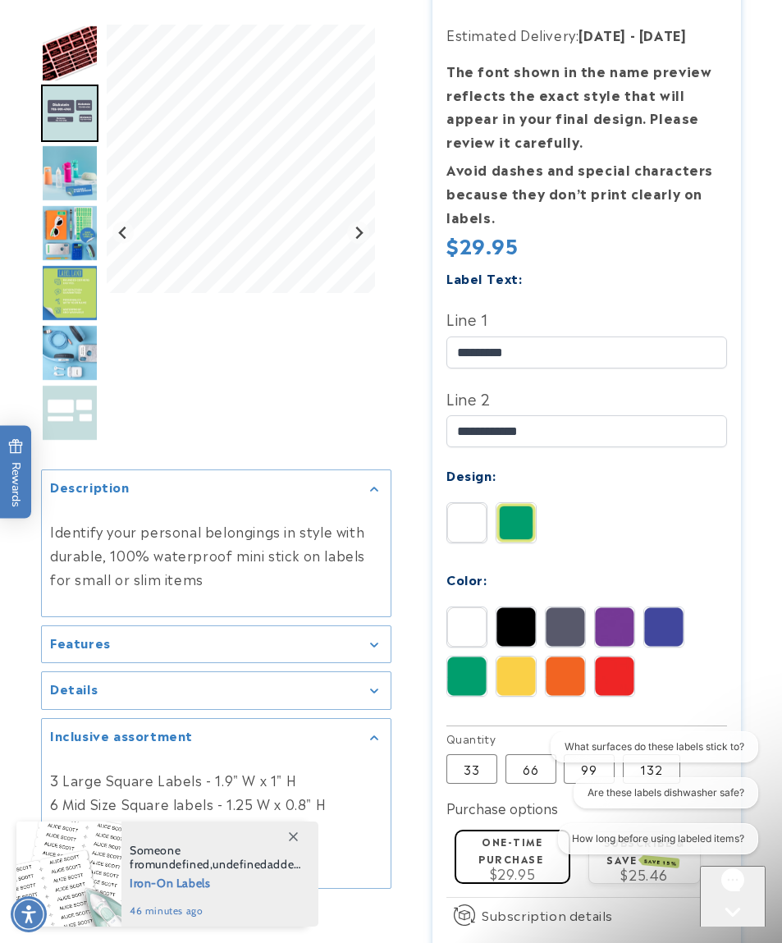
click at [674, 627] on img at bounding box center [663, 626] width 39 height 39
click at [514, 621] on img at bounding box center [515, 626] width 39 height 39
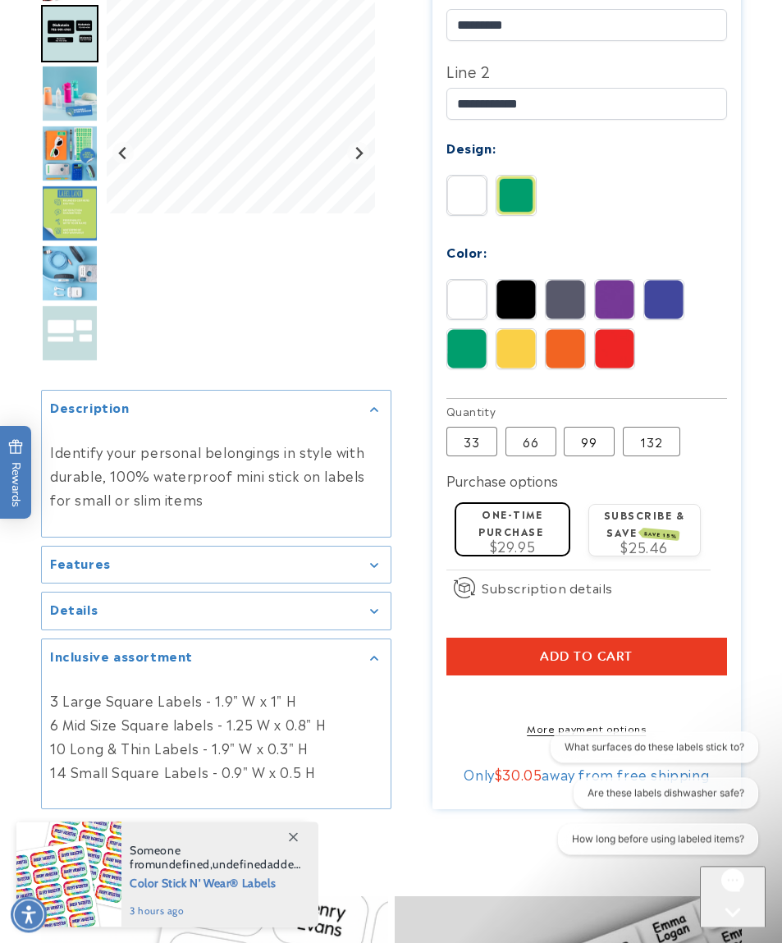
scroll to position [620, 0]
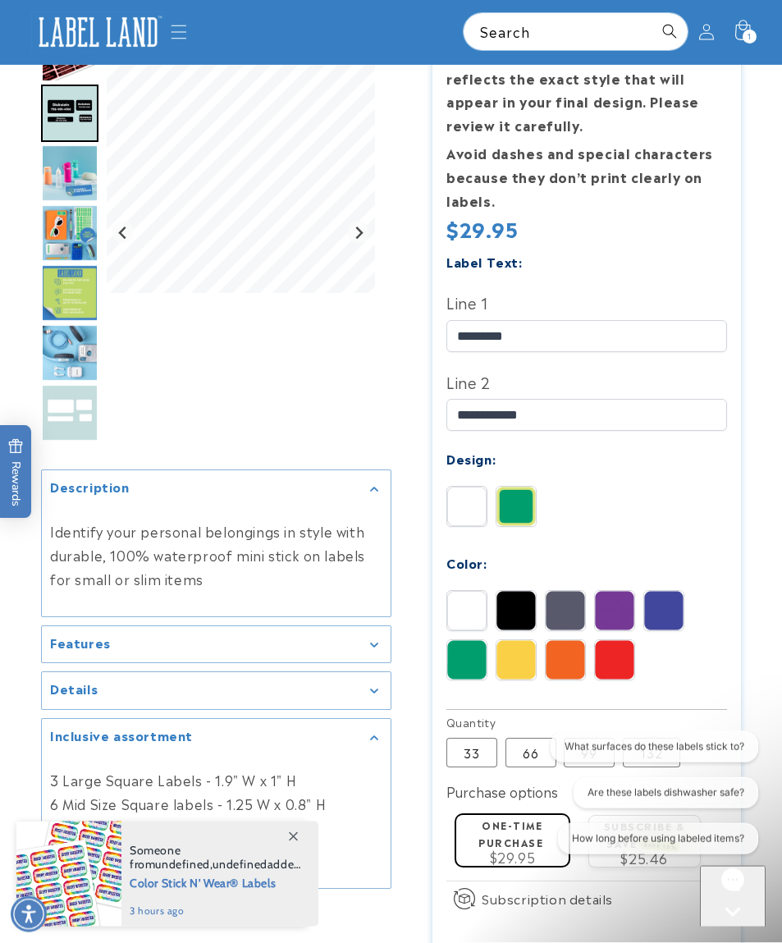
click at [669, 614] on img at bounding box center [663, 610] width 39 height 39
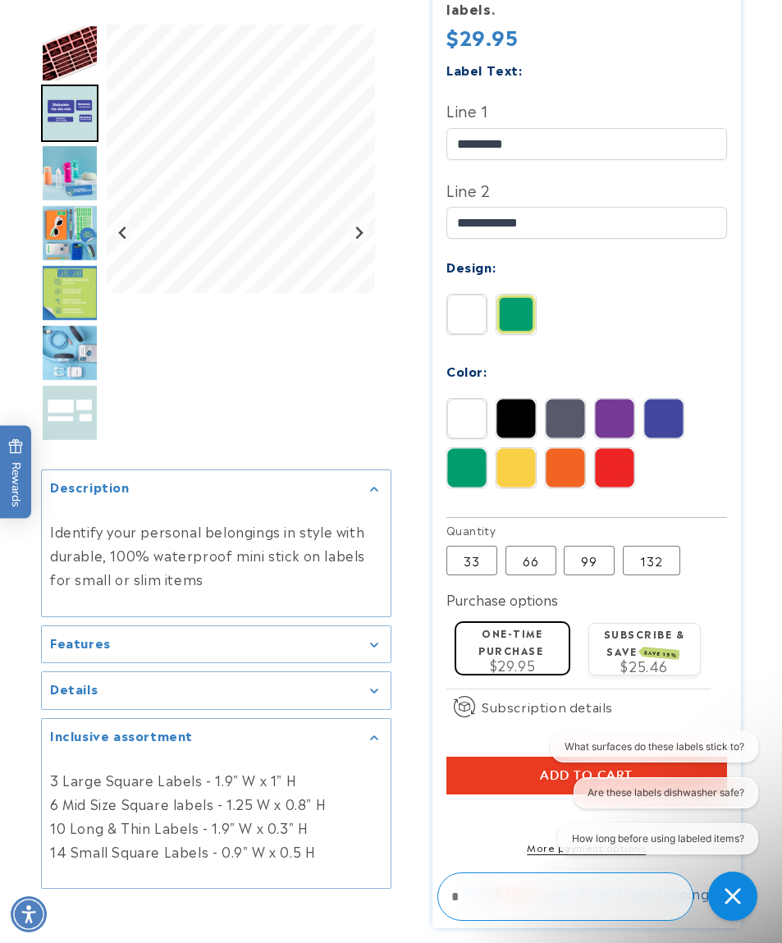
scroll to position [510, 0]
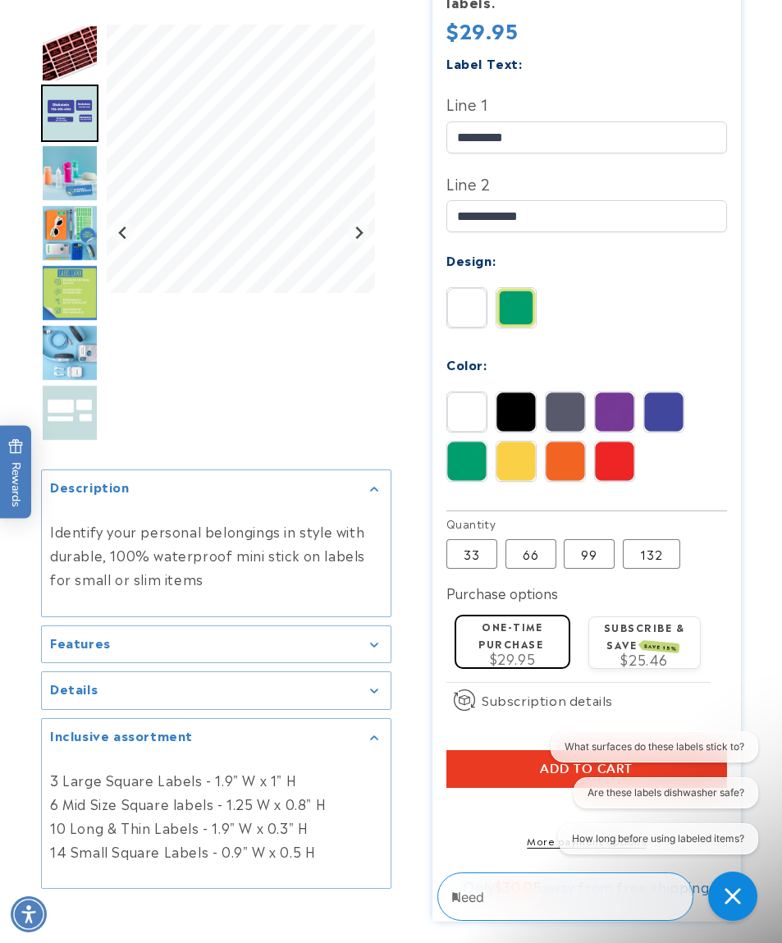
click at [464, 457] on img at bounding box center [466, 460] width 39 height 39
click at [523, 468] on img at bounding box center [515, 460] width 39 height 39
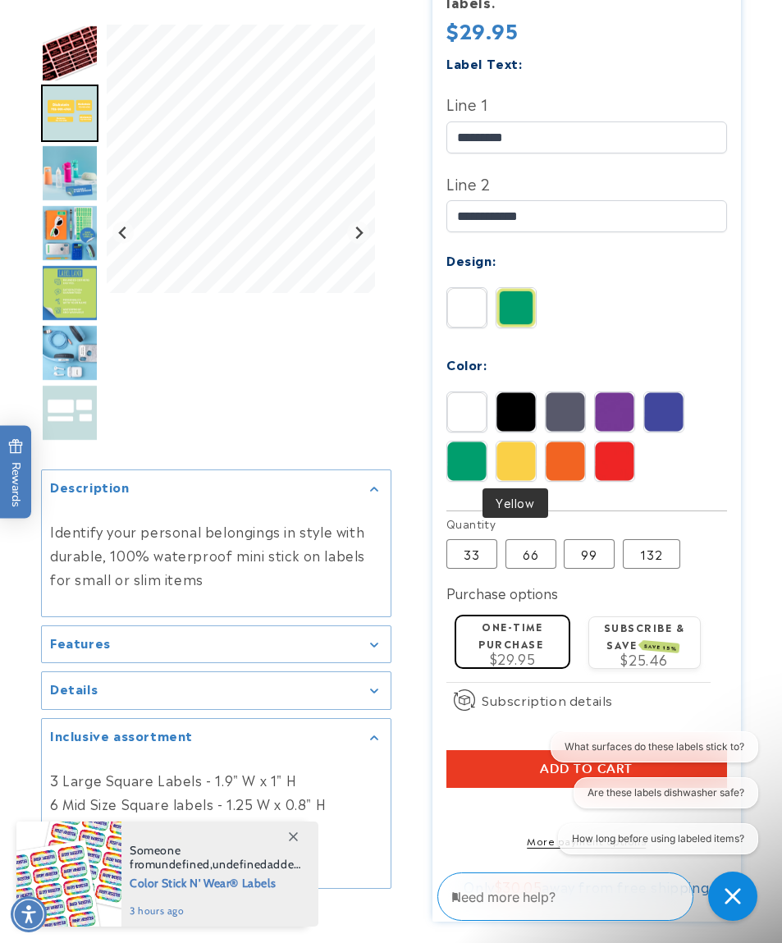
click at [563, 456] on img at bounding box center [565, 460] width 39 height 39
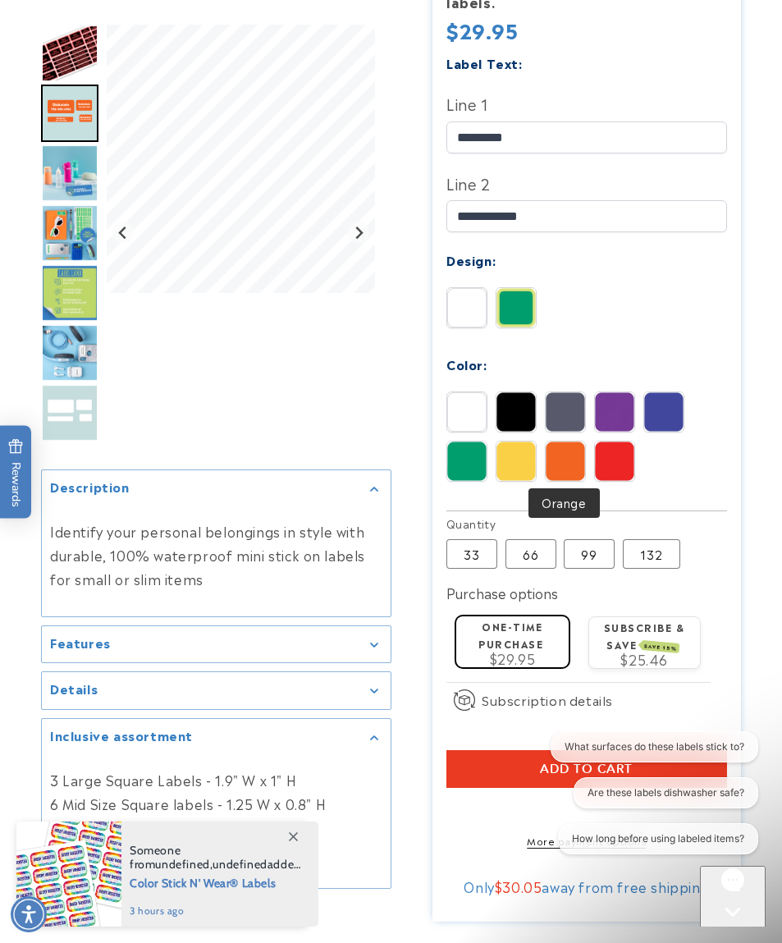
click at [624, 463] on img at bounding box center [614, 460] width 39 height 39
click at [619, 410] on img at bounding box center [614, 411] width 39 height 39
click at [574, 400] on img at bounding box center [565, 411] width 39 height 39
click at [469, 409] on img at bounding box center [466, 411] width 39 height 39
click at [527, 407] on img at bounding box center [515, 411] width 39 height 39
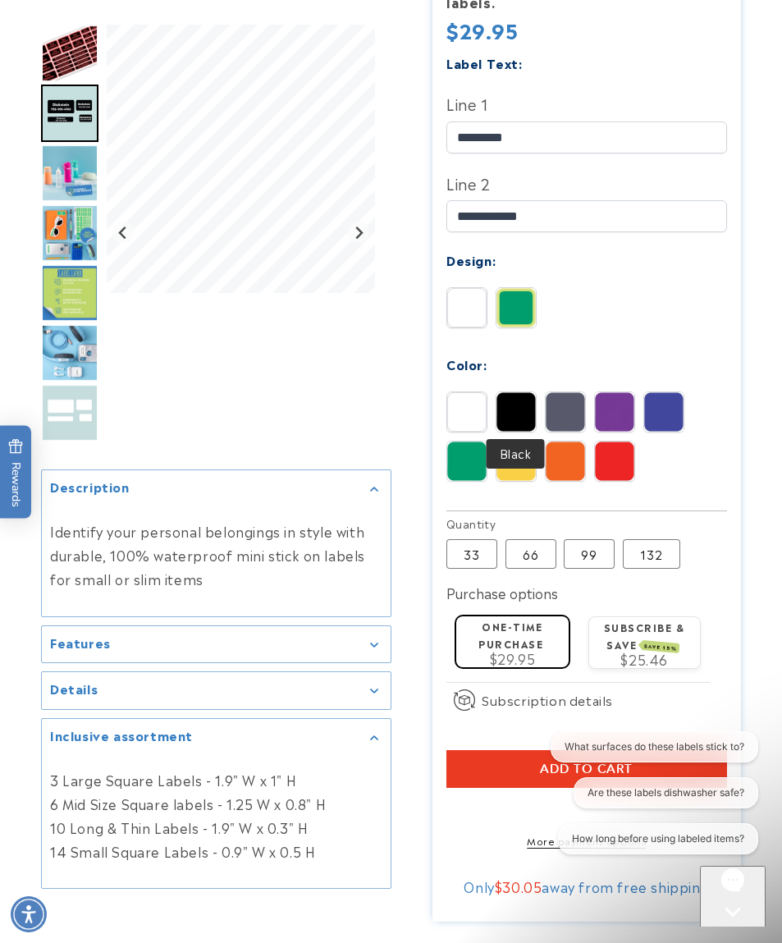
click at [563, 409] on img at bounding box center [565, 411] width 39 height 39
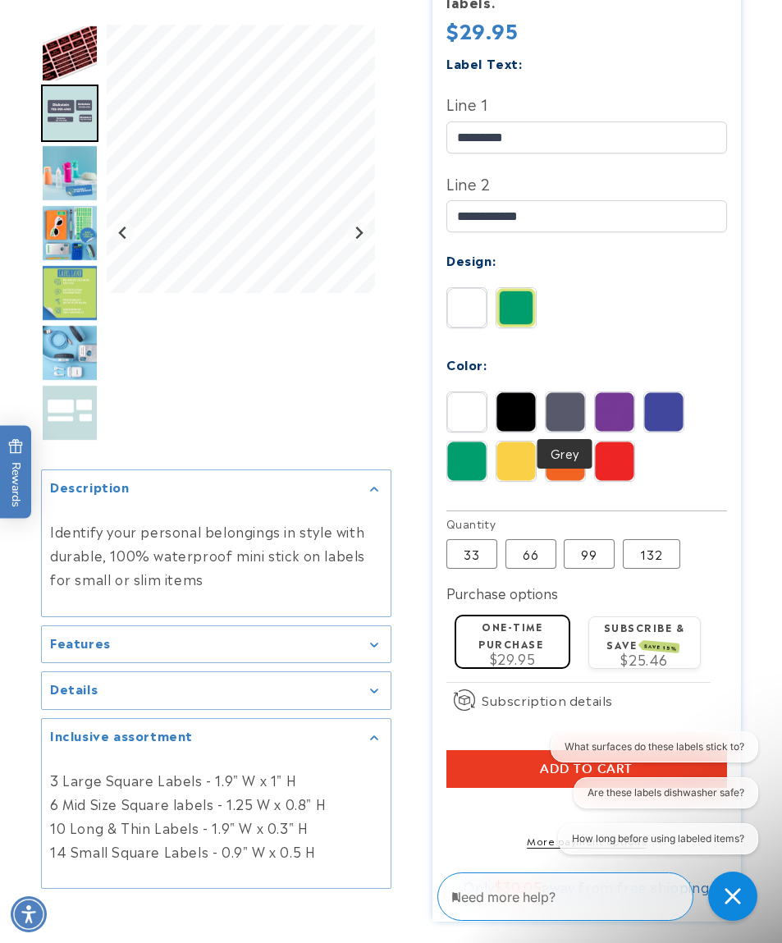
click at [669, 413] on img at bounding box center [663, 411] width 39 height 39
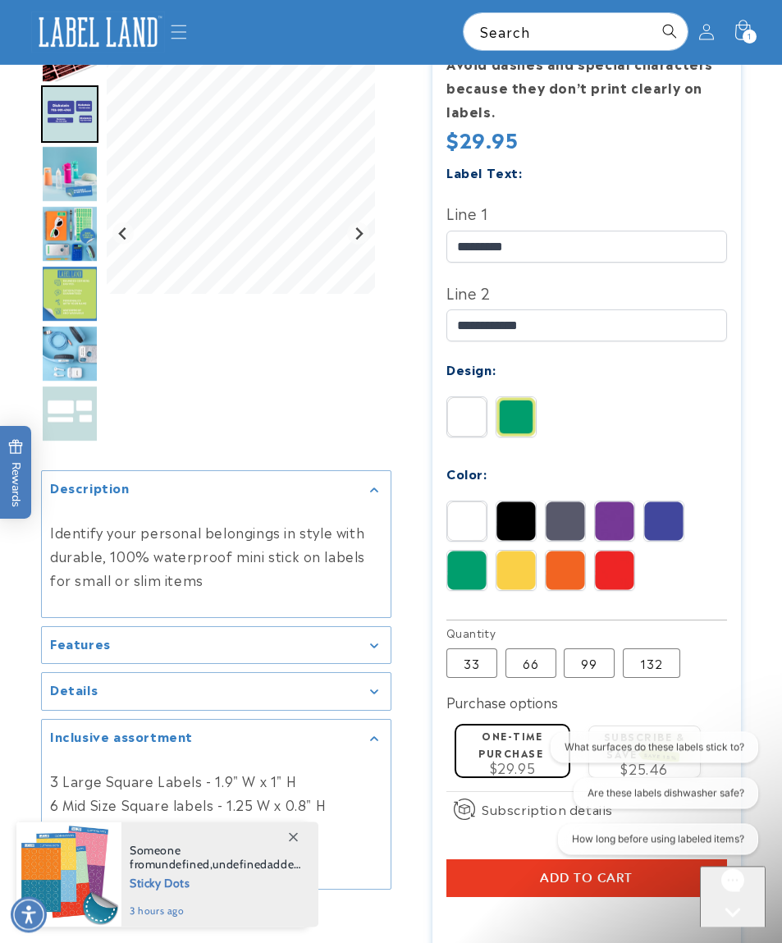
scroll to position [405, 0]
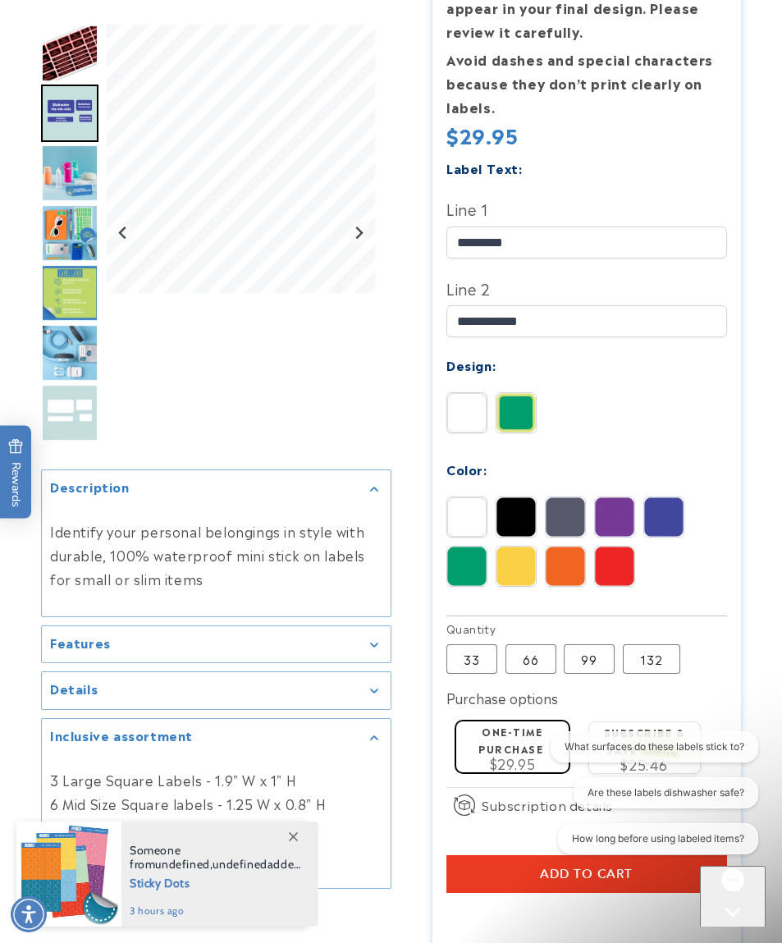
click at [562, 489] on div "**********" at bounding box center [586, 384] width 281 height 455
click at [579, 513] on img at bounding box center [565, 516] width 39 height 39
click at [666, 513] on img at bounding box center [663, 516] width 39 height 39
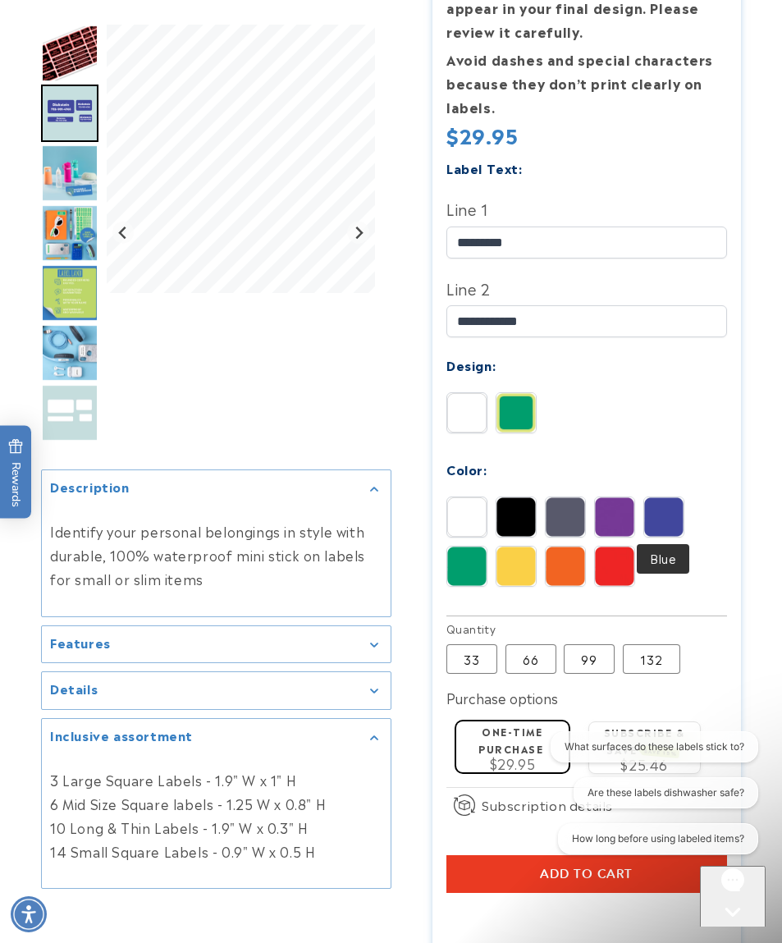
click at [562, 516] on img at bounding box center [565, 516] width 39 height 39
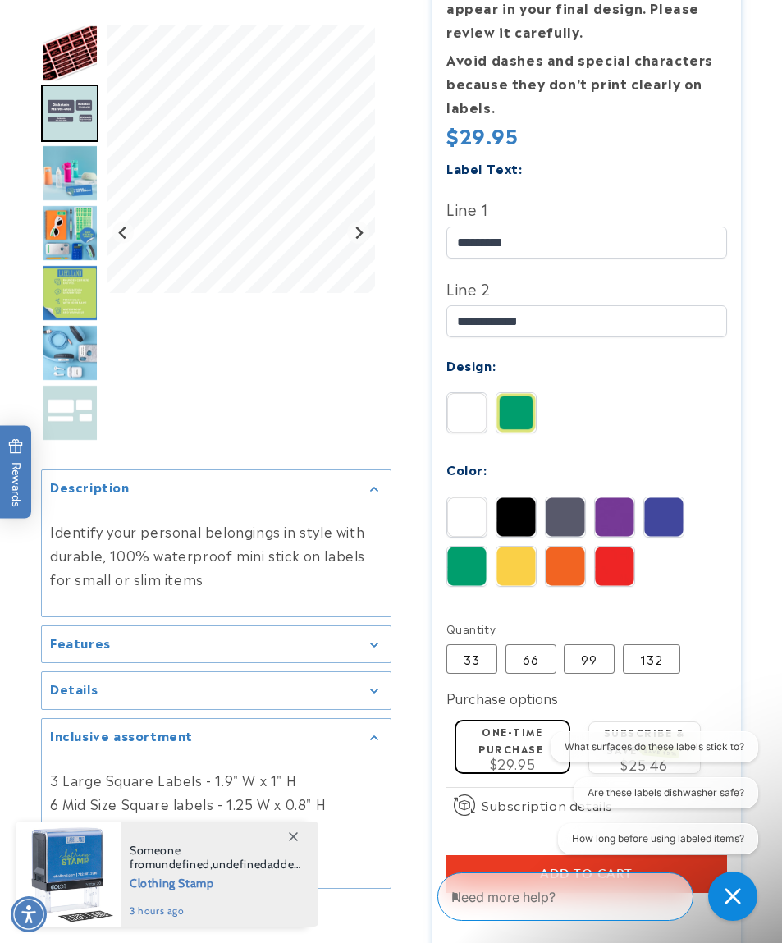
click at [662, 508] on img at bounding box center [663, 516] width 39 height 39
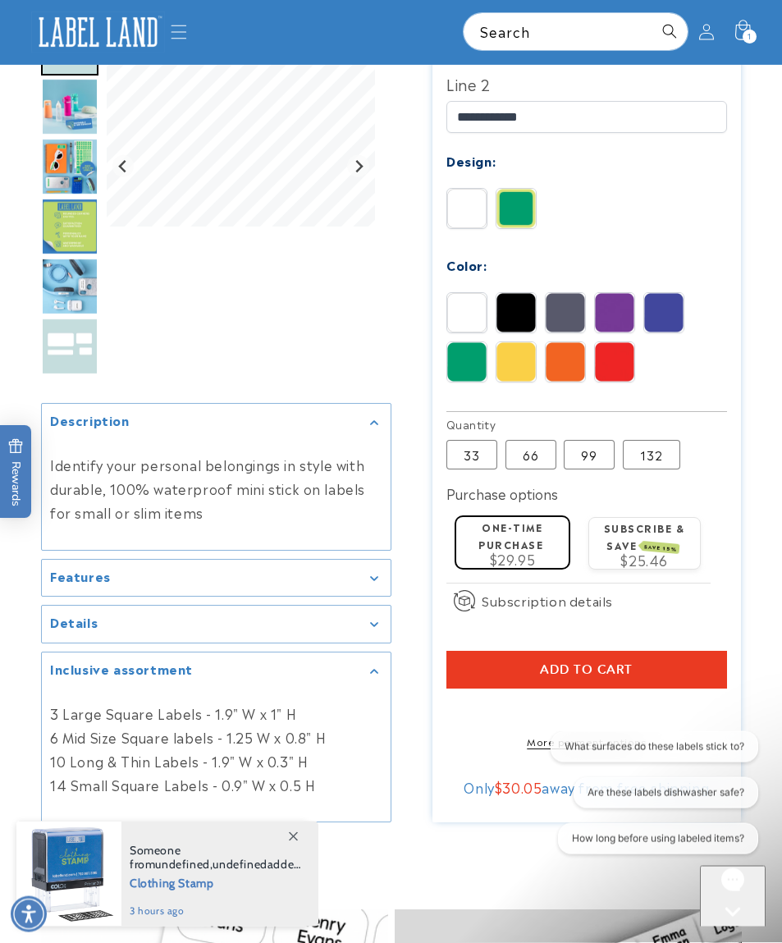
scroll to position [603, 0]
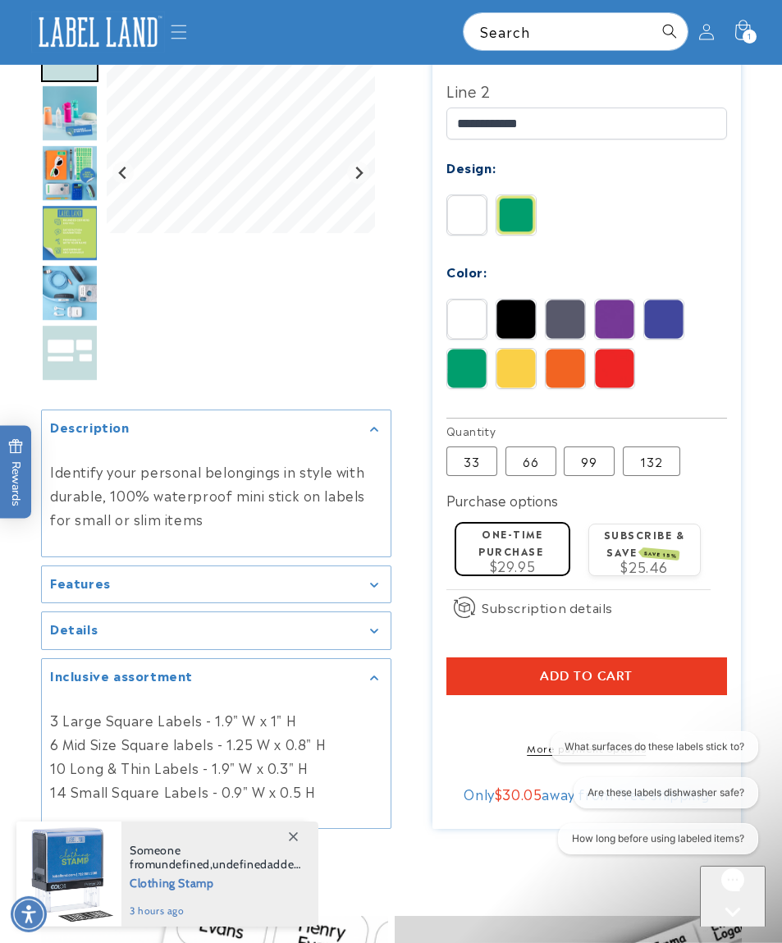
click at [590, 673] on span "Add to cart" at bounding box center [586, 676] width 93 height 15
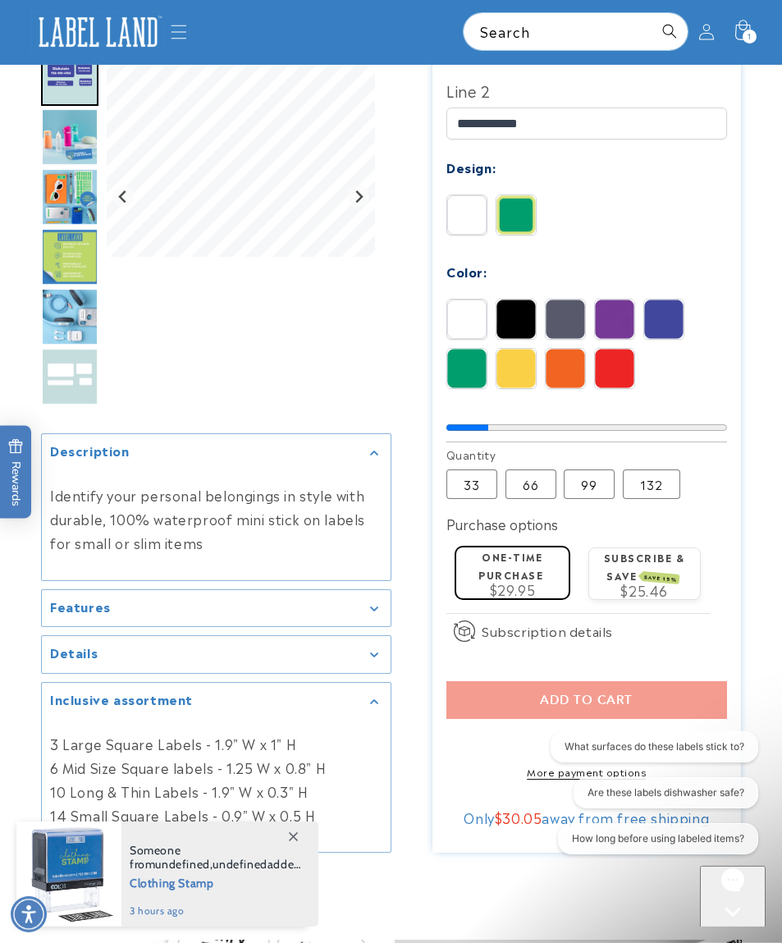
scroll to position [604, 0]
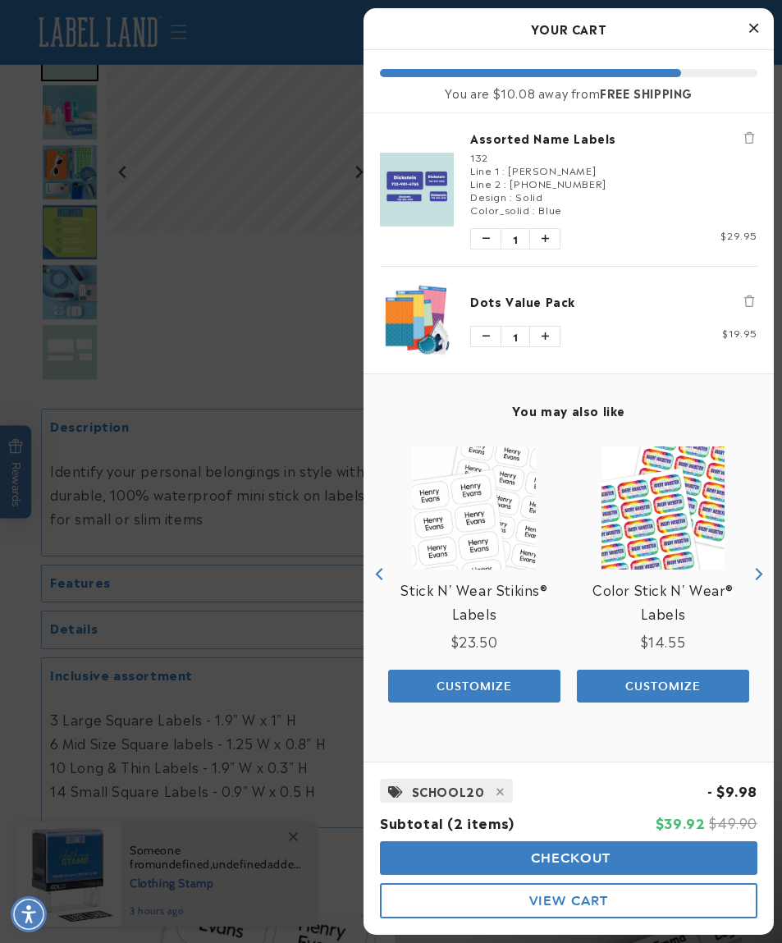
click at [765, 33] on button "Close Cart" at bounding box center [753, 28] width 25 height 25
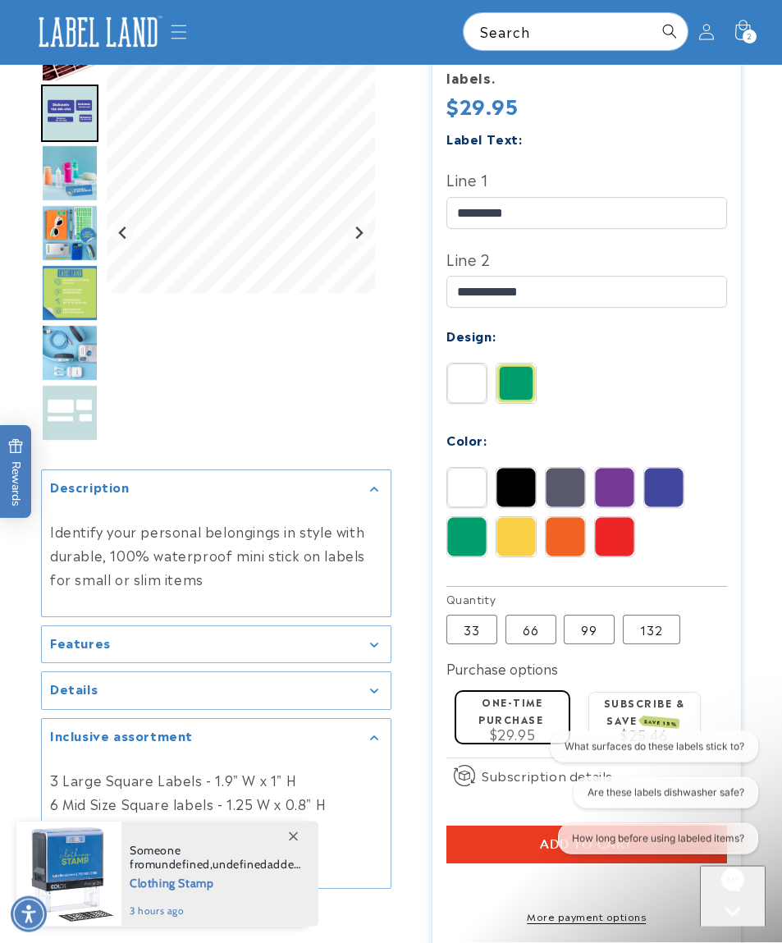
click at [557, 482] on img at bounding box center [565, 487] width 39 height 39
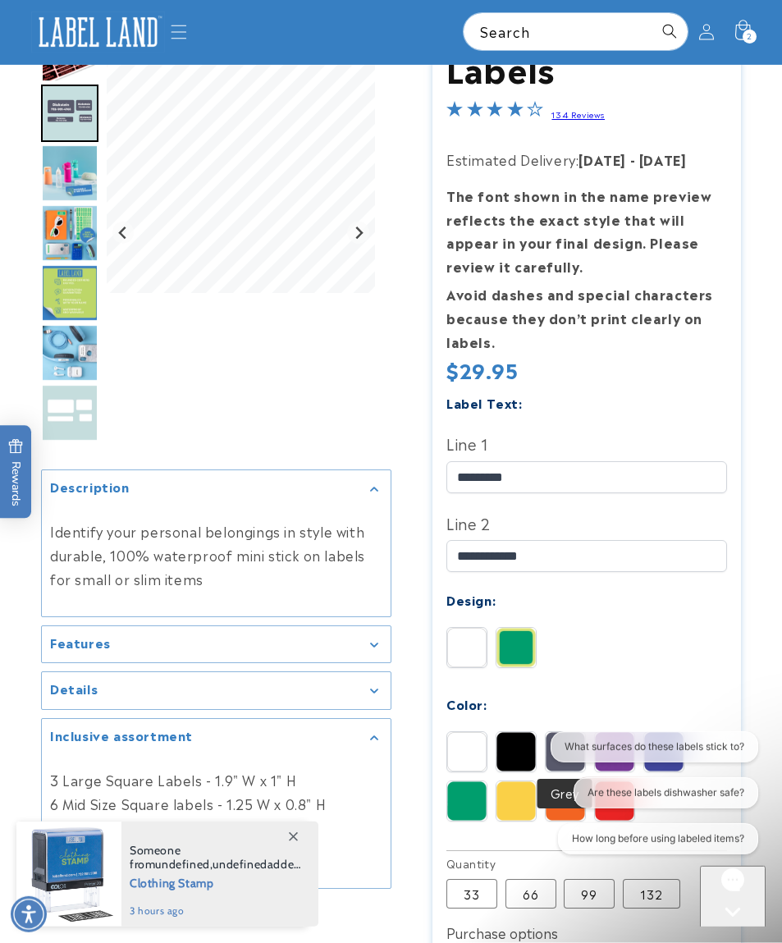
scroll to position [173, 0]
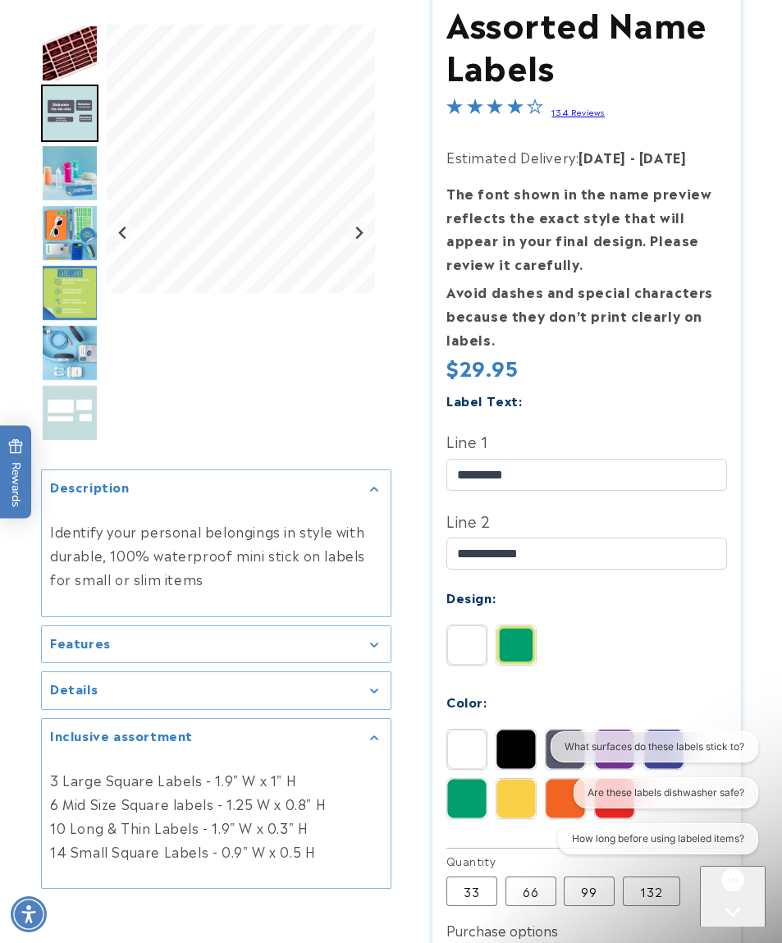
click at [666, 722] on div "**********" at bounding box center [586, 616] width 281 height 455
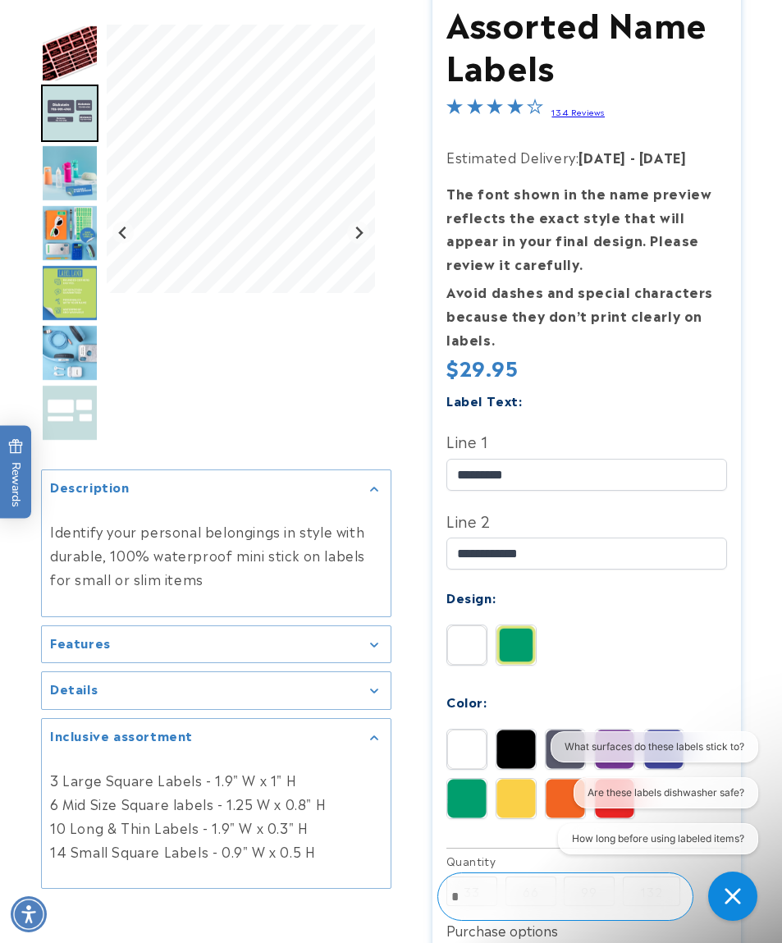
click at [671, 738] on img at bounding box center [663, 748] width 39 height 39
click at [565, 744] on img at bounding box center [565, 748] width 39 height 39
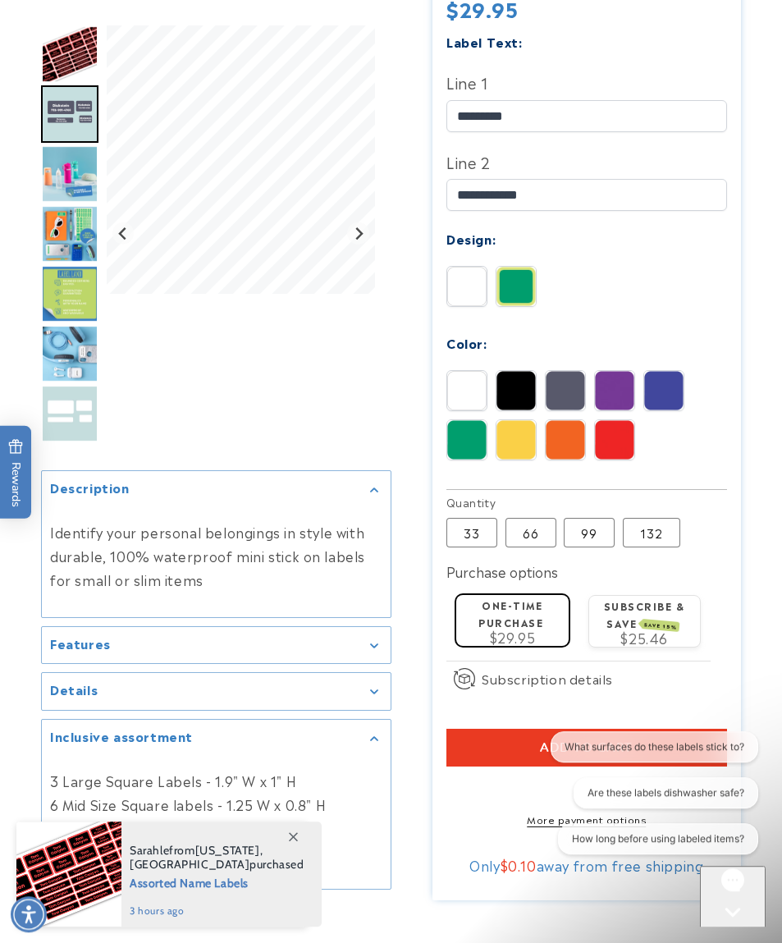
click at [577, 747] on span "Add to cart" at bounding box center [586, 747] width 93 height 15
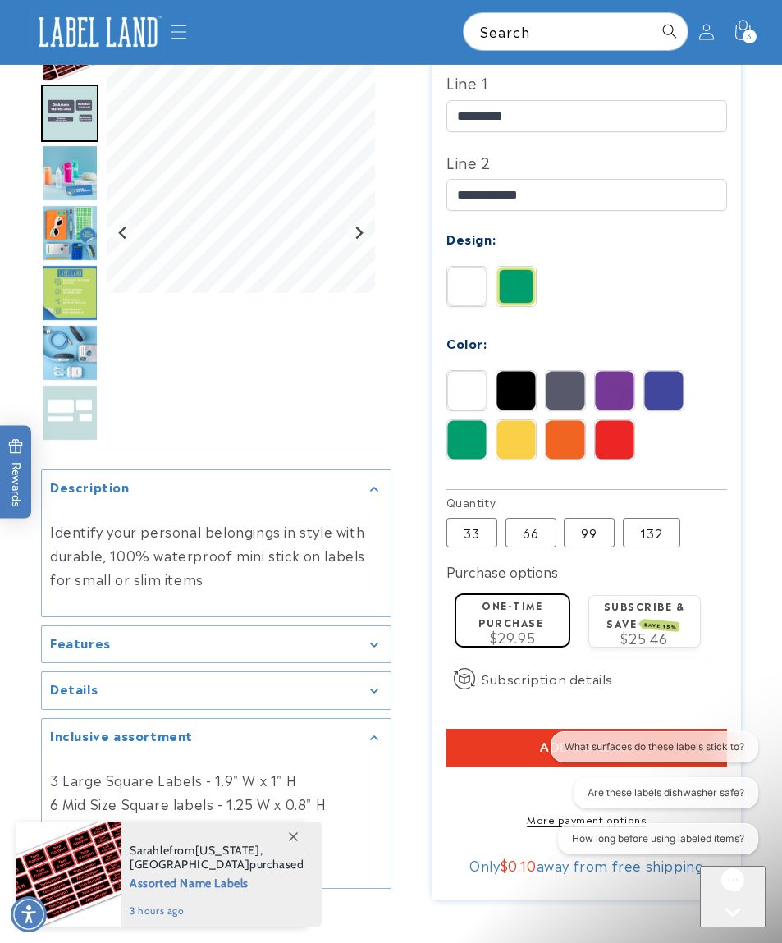
click at [519, 286] on img at bounding box center [515, 286] width 39 height 39
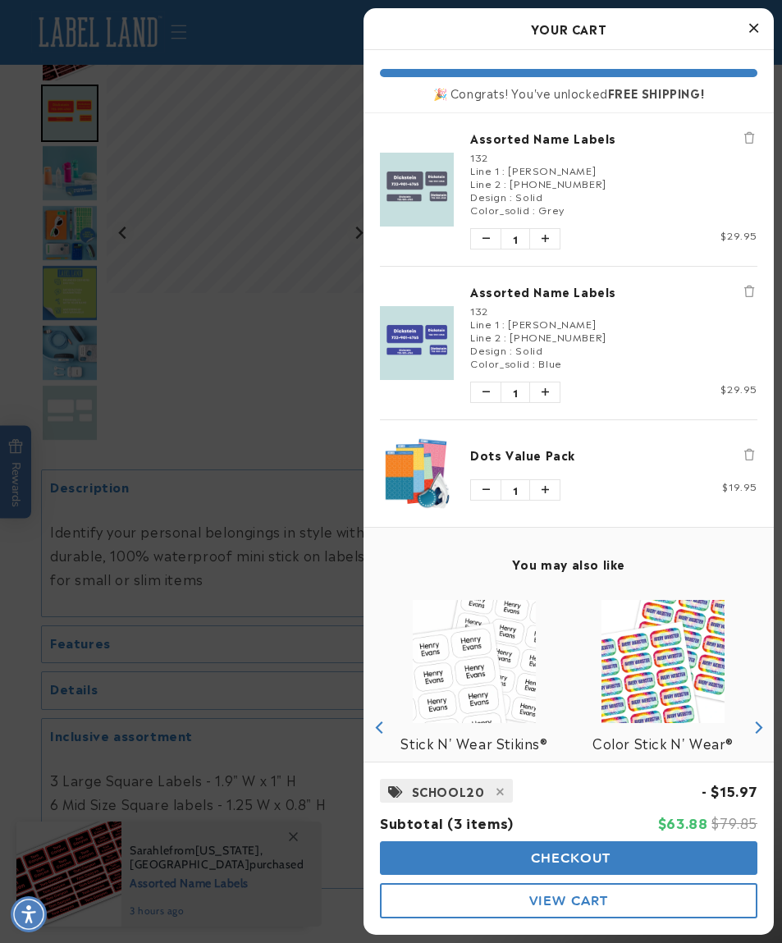
click at [763, 22] on button "Close Cart" at bounding box center [753, 28] width 25 height 25
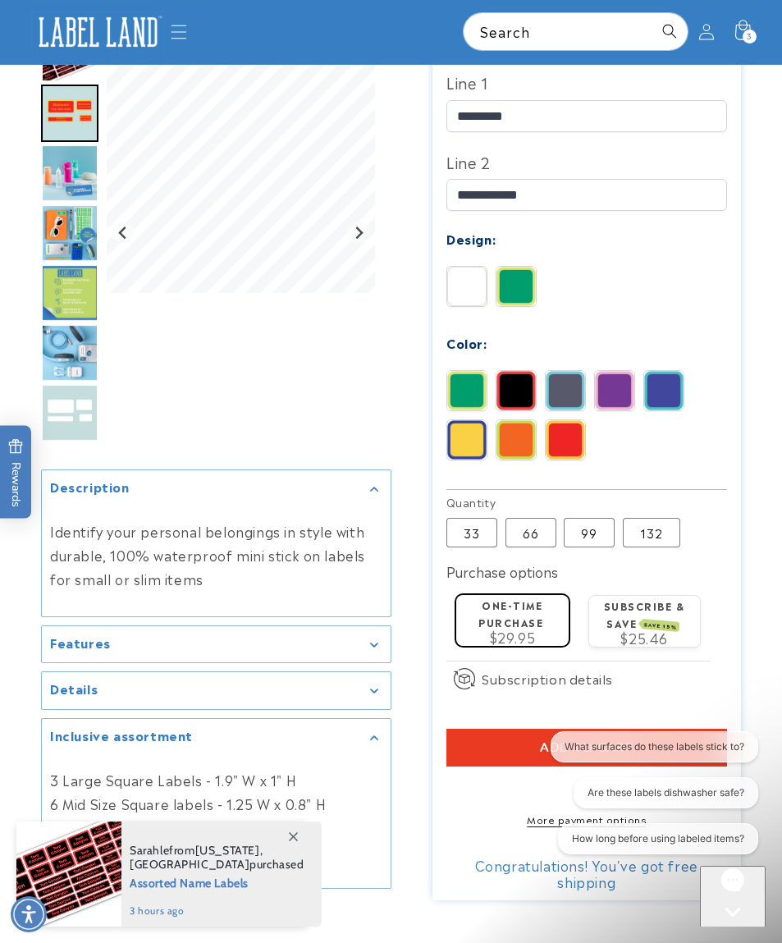
click at [518, 440] on img at bounding box center [515, 439] width 39 height 39
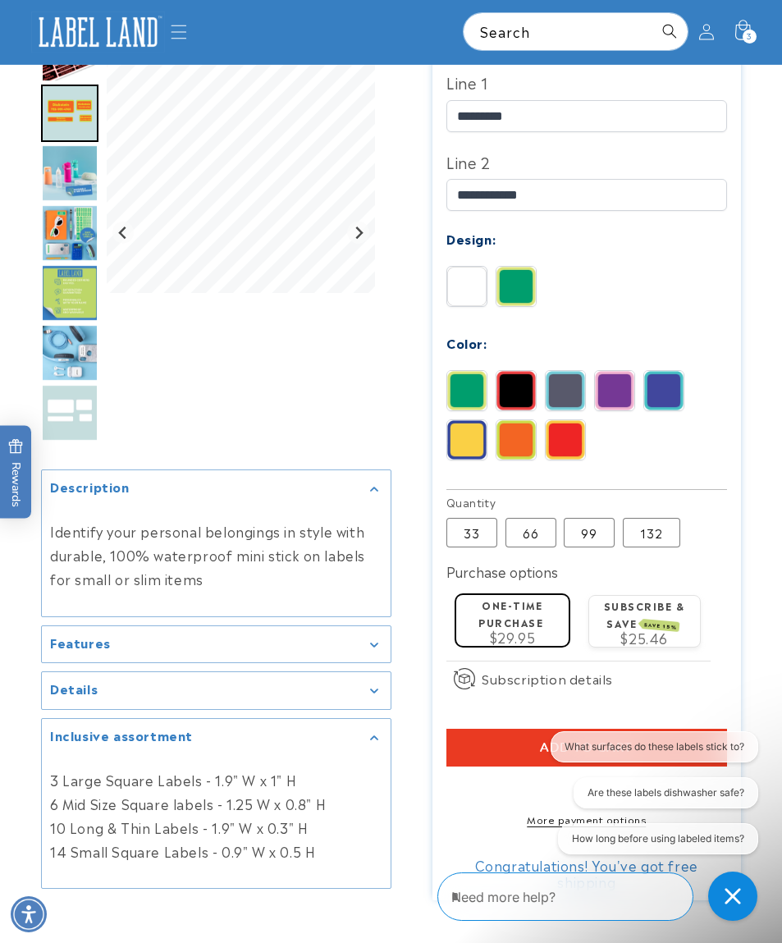
click at [514, 395] on img at bounding box center [515, 390] width 39 height 39
click at [575, 386] on img at bounding box center [565, 390] width 39 height 39
click at [669, 387] on img at bounding box center [663, 390] width 39 height 39
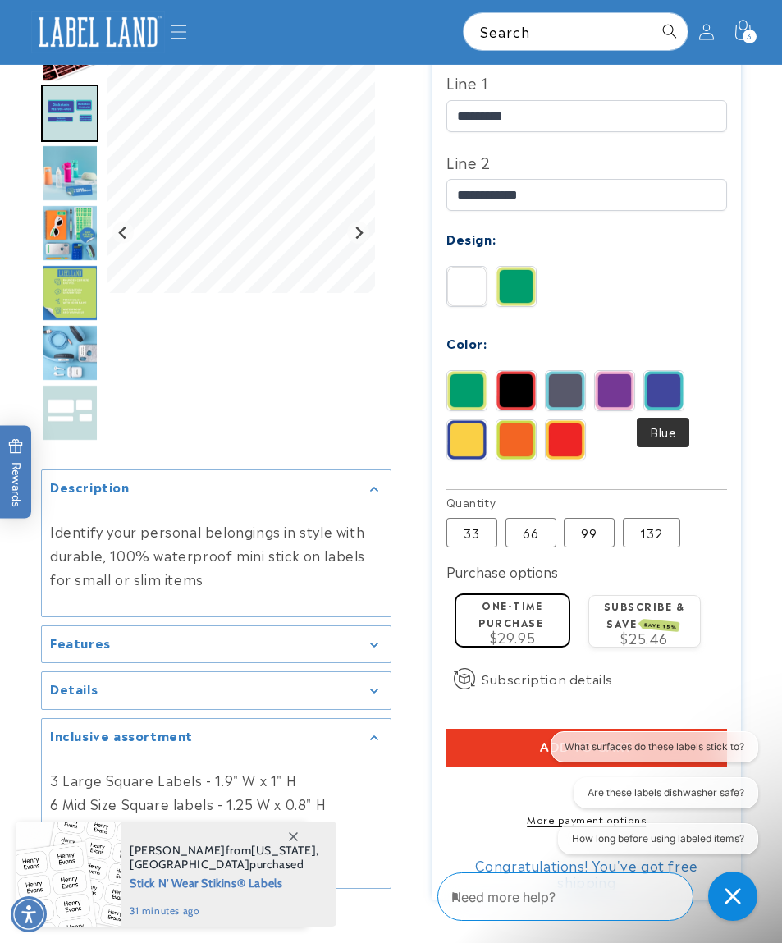
click at [737, 49] on icon at bounding box center [743, 32] width 36 height 36
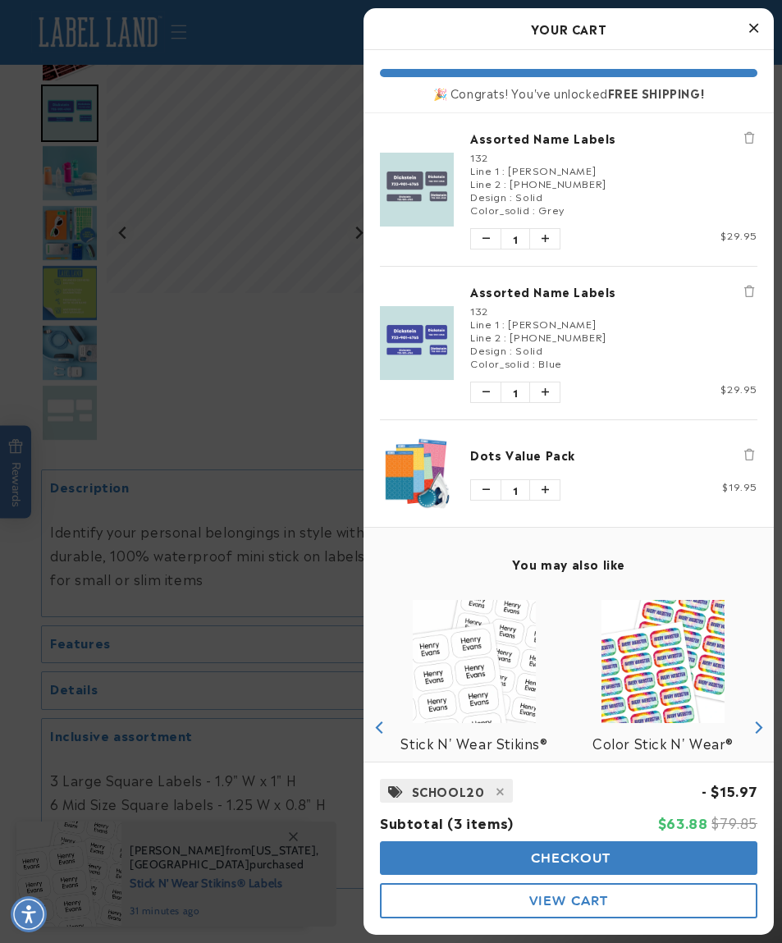
click at [756, 290] on button "Remove Assorted Name Labels" at bounding box center [749, 291] width 16 height 16
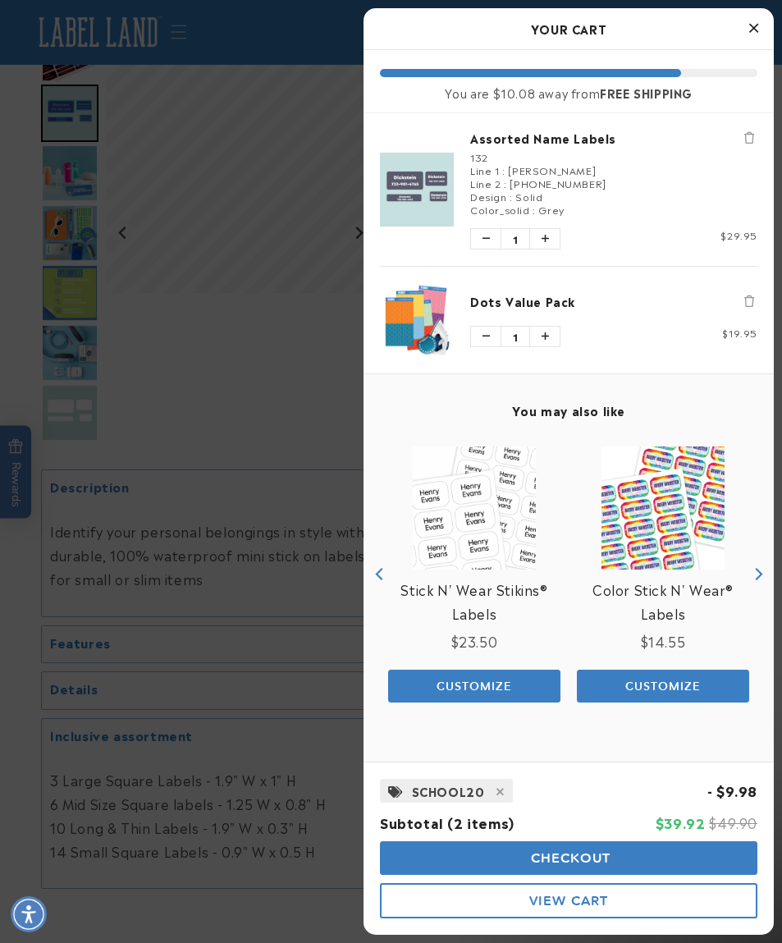
click at [633, 875] on button "Checkout" at bounding box center [568, 858] width 377 height 34
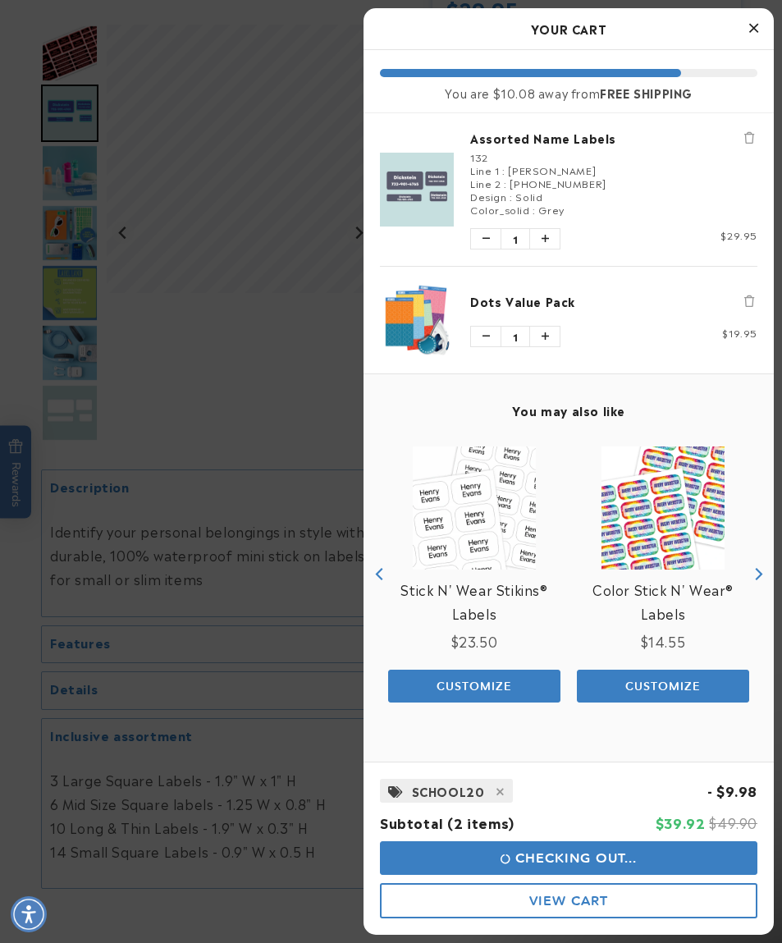
scroll to position [593, 0]
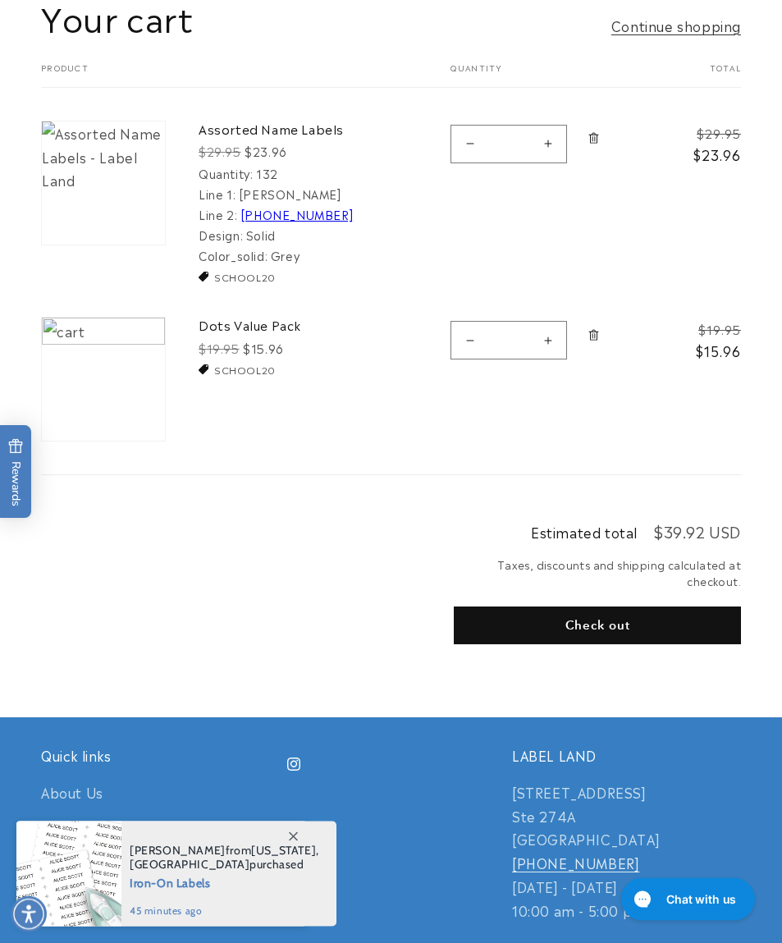
scroll to position [174, 0]
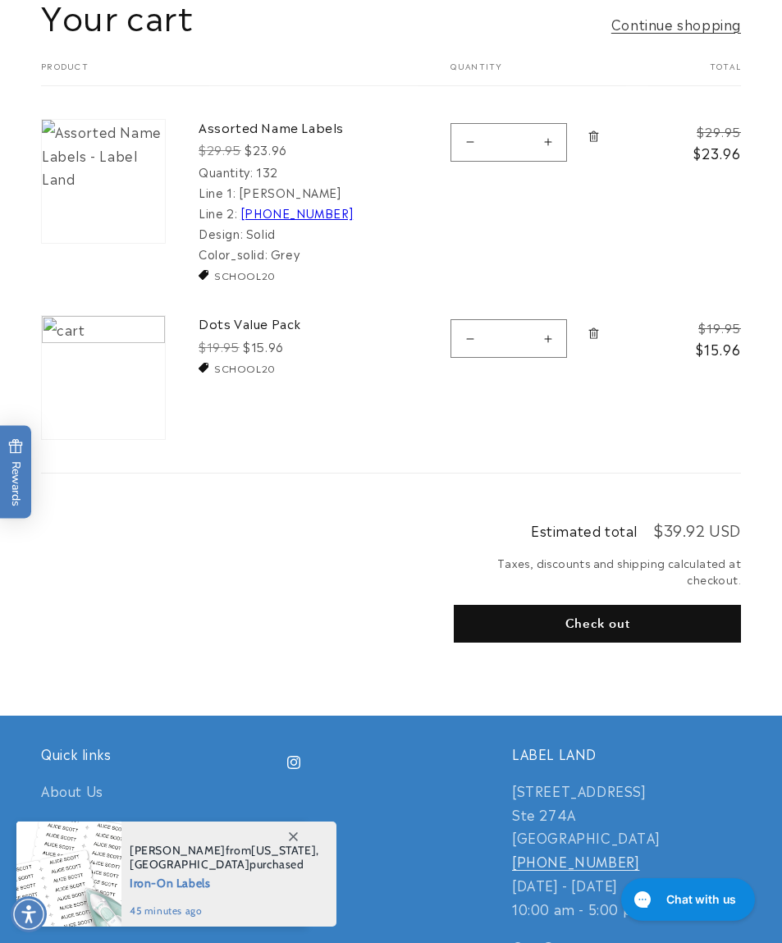
click at [199, 370] on li "SCHOOL20" at bounding box center [304, 367] width 211 height 15
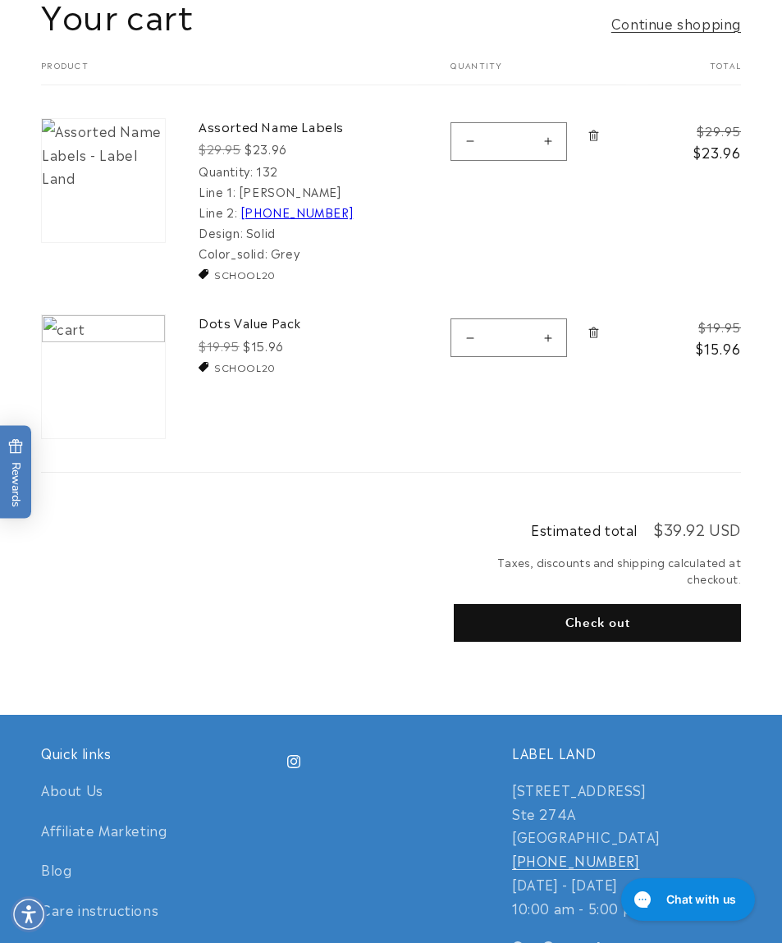
click at [642, 604] on button "Check out" at bounding box center [597, 623] width 287 height 38
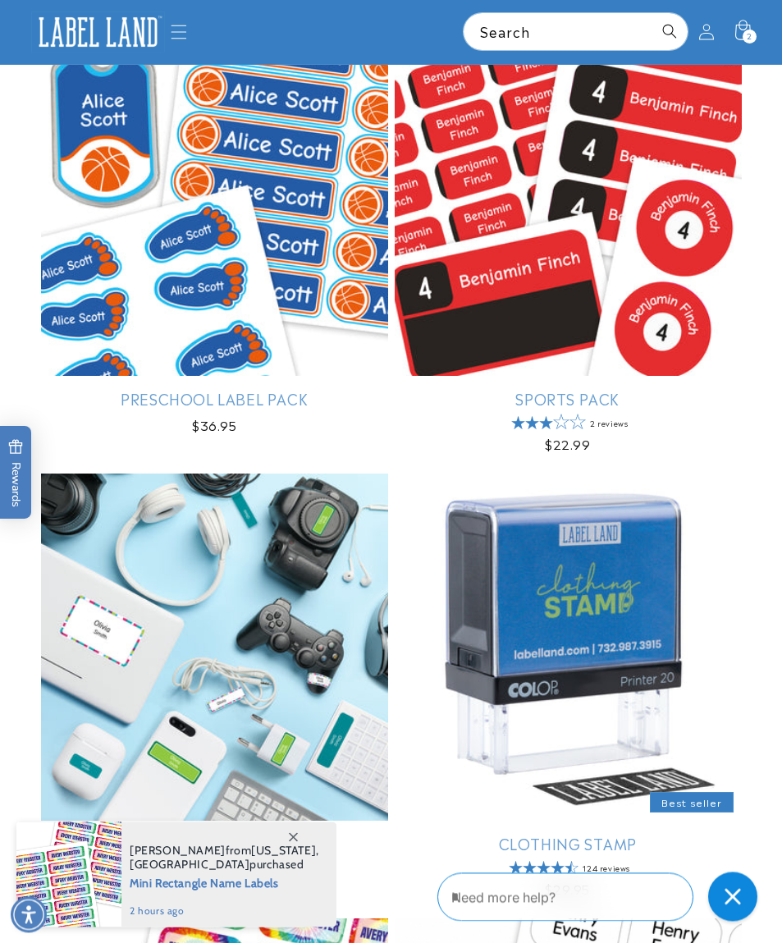
scroll to position [3216, 0]
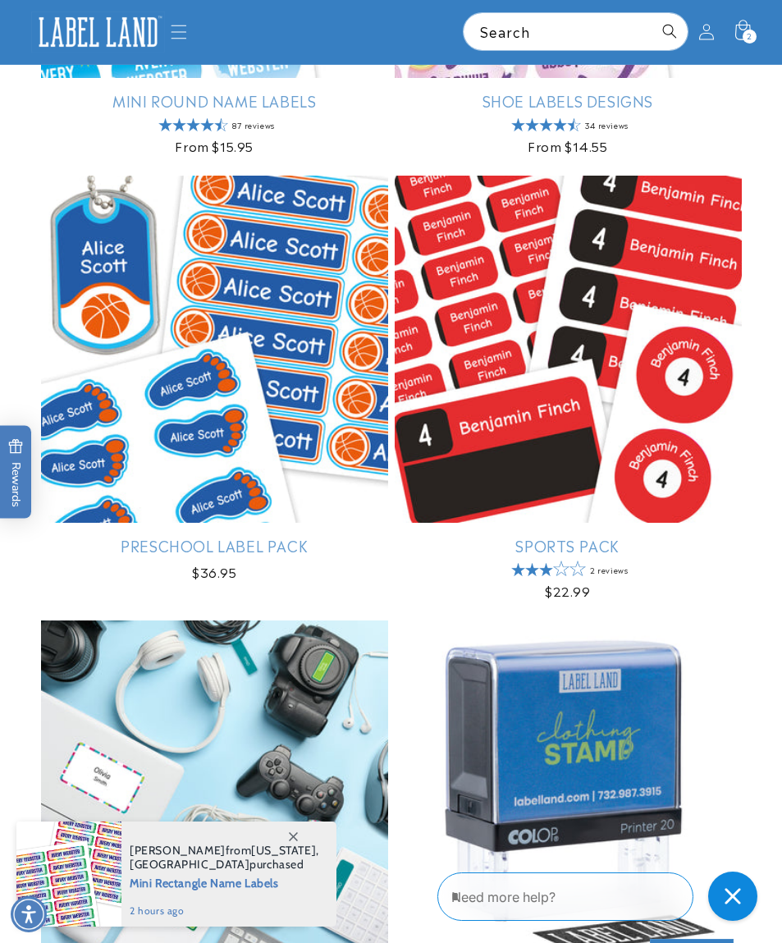
click at [760, 27] on icon at bounding box center [743, 32] width 36 height 36
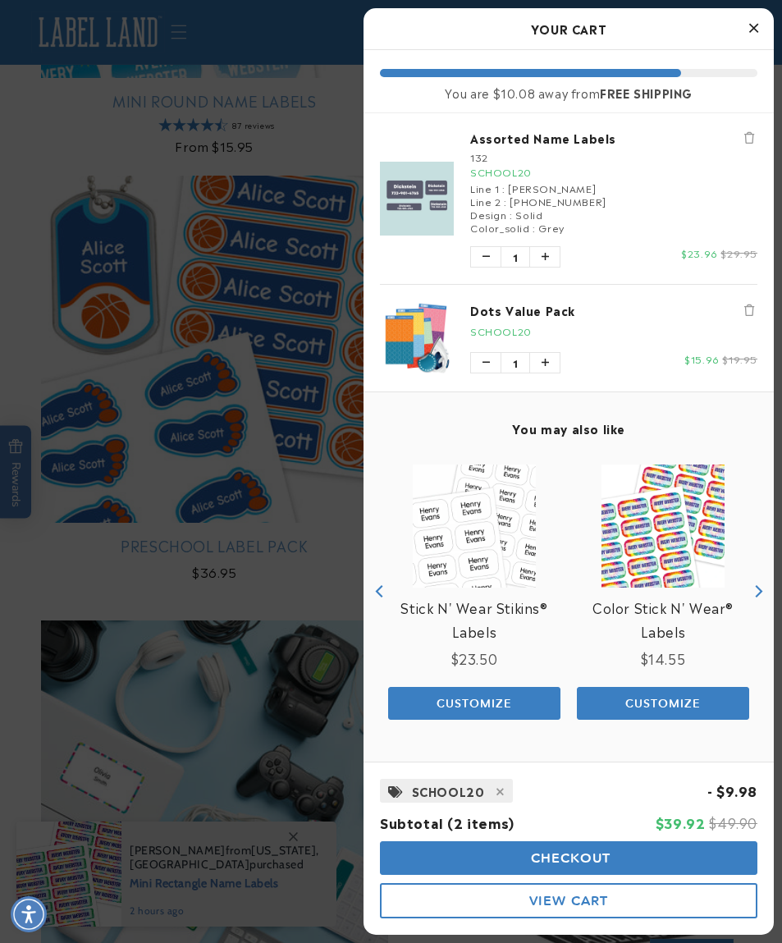
click at [443, 851] on button "Checkout" at bounding box center [568, 858] width 377 height 34
